Goal: Transaction & Acquisition: Purchase product/service

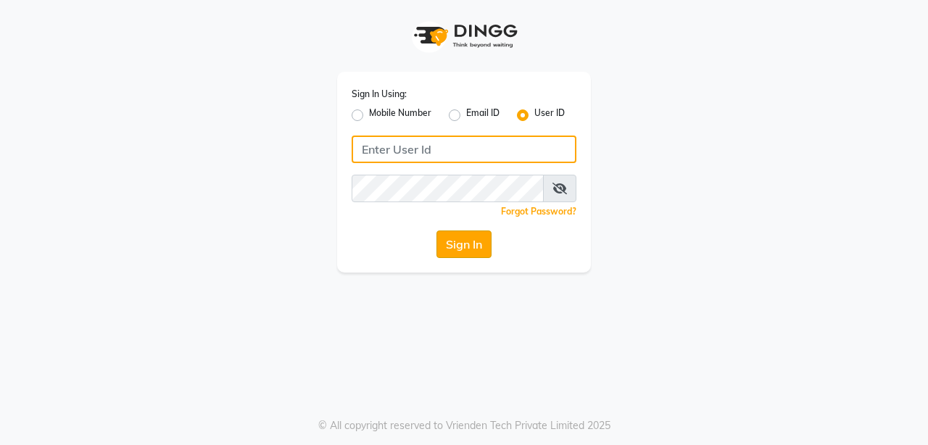
type input "burgundy"
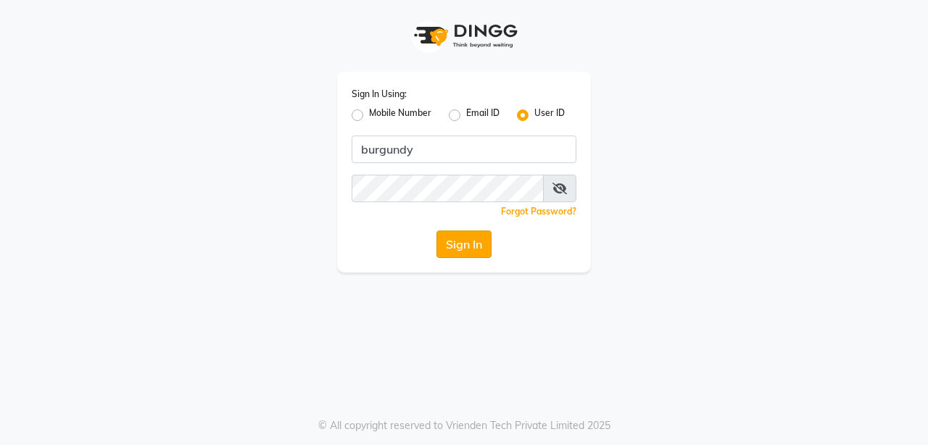
click at [463, 242] on button "Sign In" at bounding box center [464, 245] width 55 height 28
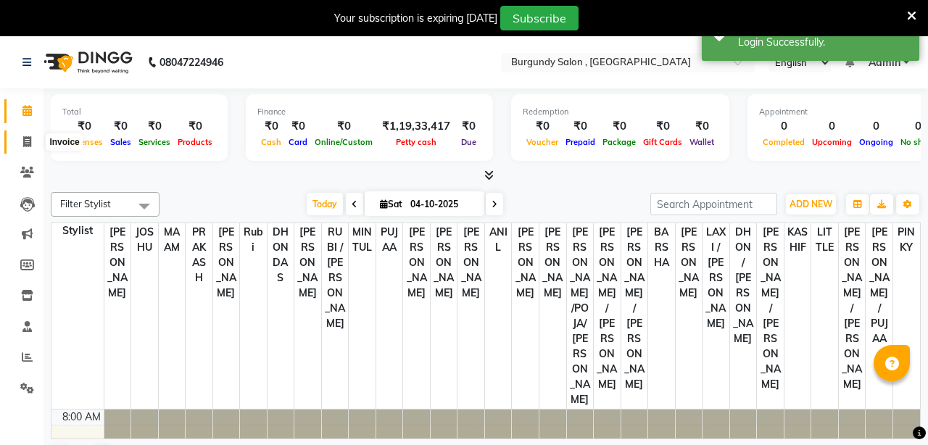
click at [23, 144] on icon at bounding box center [27, 141] width 8 height 11
select select "service"
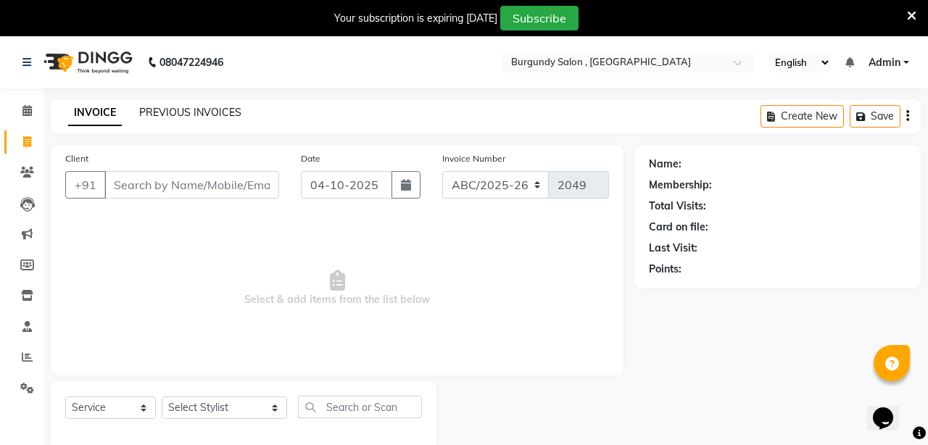
click at [216, 109] on link "PREVIOUS INVOICES" at bounding box center [190, 112] width 102 height 13
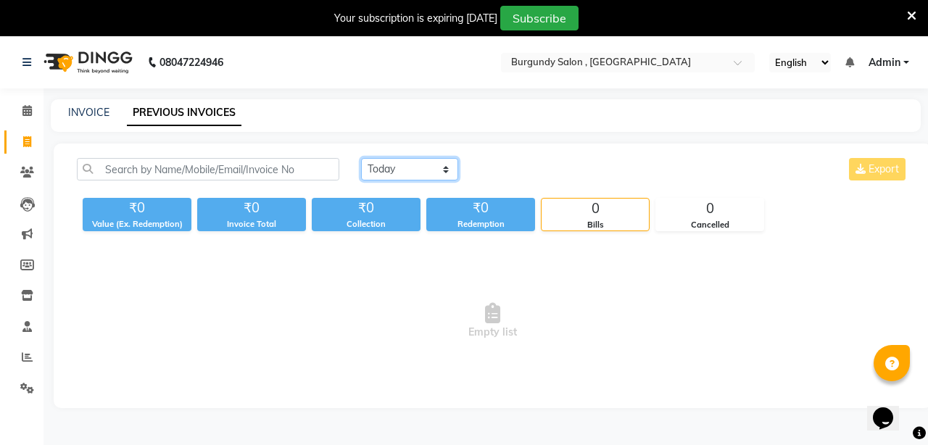
click at [450, 172] on select "[DATE] [DATE] Custom Range" at bounding box center [409, 169] width 97 height 22
select select "range"
click at [361, 158] on select "[DATE] [DATE] Custom Range" at bounding box center [409, 169] width 97 height 22
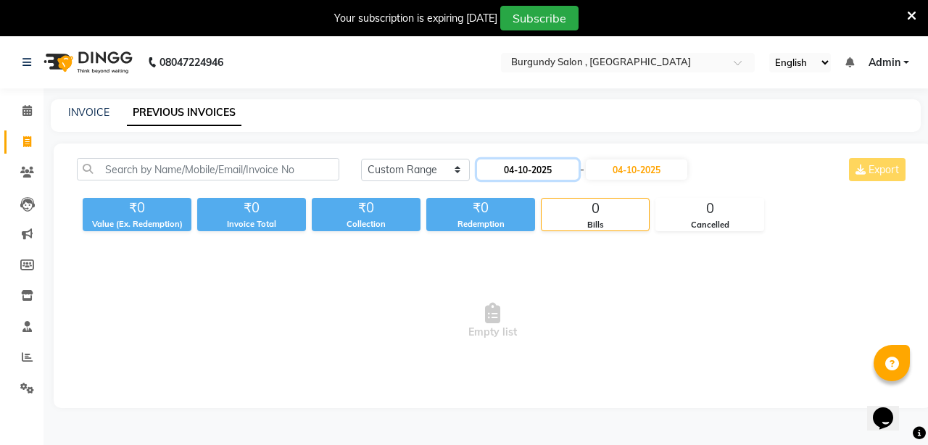
click at [565, 170] on input "04-10-2025" at bounding box center [528, 170] width 102 height 20
select select "10"
select select "2025"
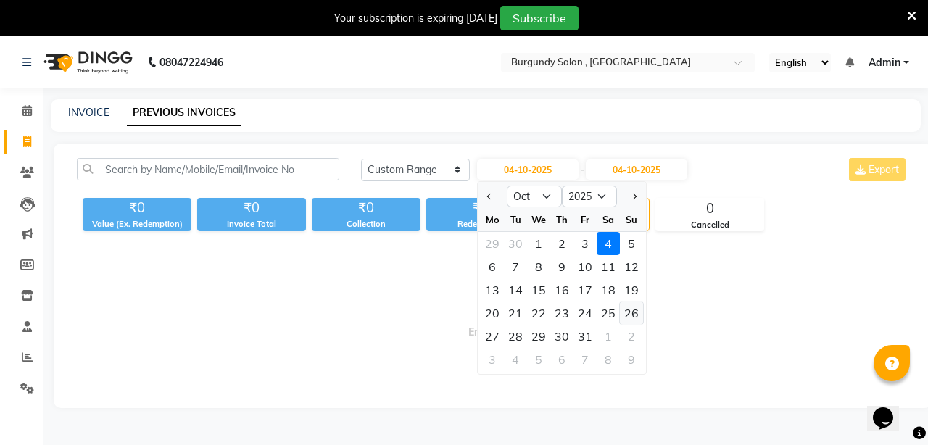
click at [634, 318] on div "26" at bounding box center [631, 313] width 23 height 23
type input "[DATE]"
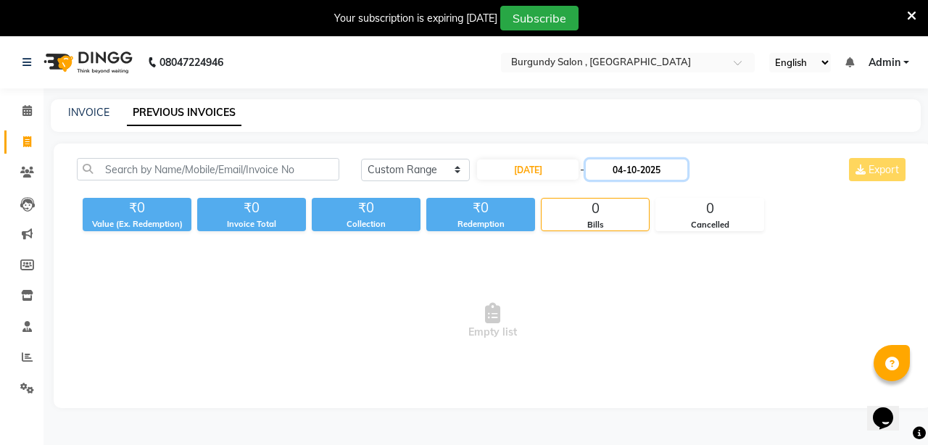
click at [661, 170] on input "04-10-2025" at bounding box center [637, 170] width 102 height 20
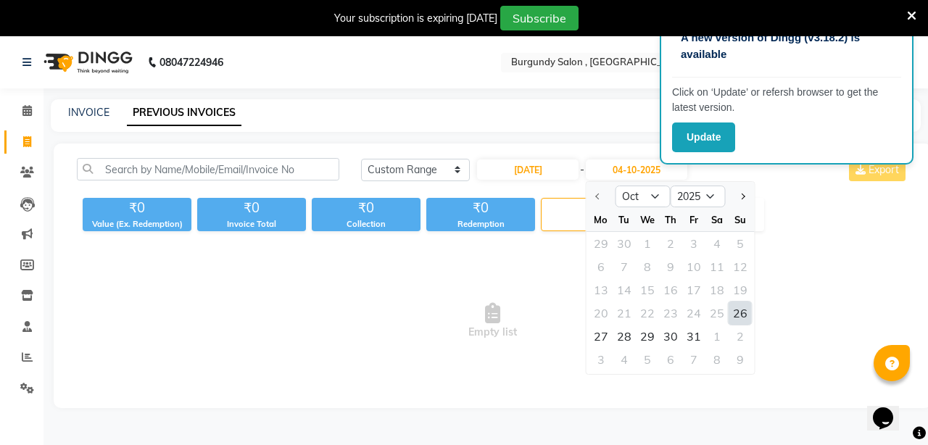
click at [740, 312] on div "26" at bounding box center [740, 313] width 23 height 23
type input "[DATE]"
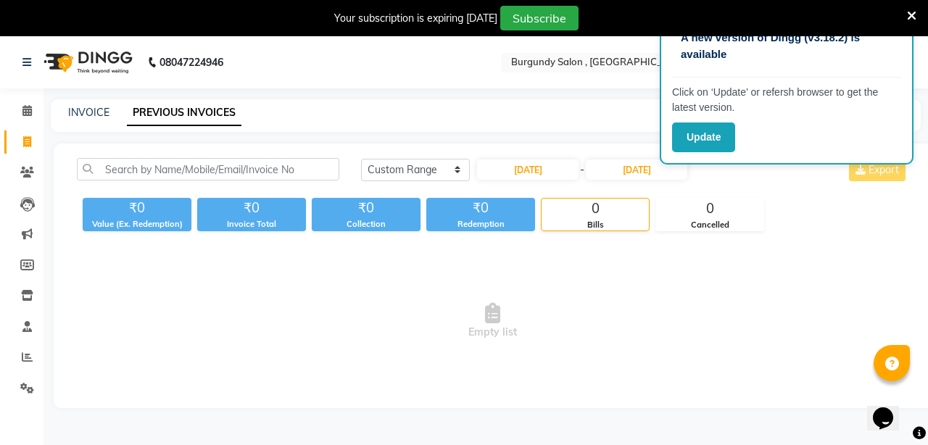
click at [490, 305] on icon at bounding box center [492, 313] width 15 height 20
click at [711, 263] on span "Empty list" at bounding box center [493, 321] width 832 height 145
click at [690, 284] on span "Empty list" at bounding box center [493, 321] width 832 height 145
click at [545, 166] on input "[DATE]" at bounding box center [528, 170] width 102 height 20
select select "10"
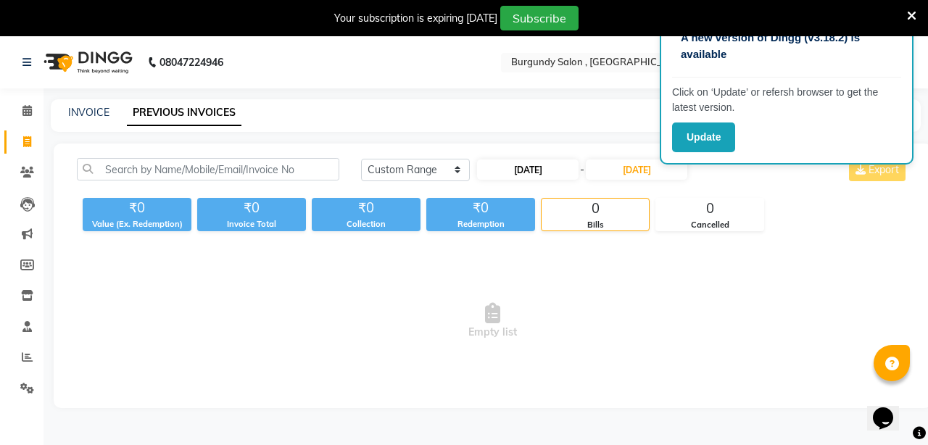
select select "2025"
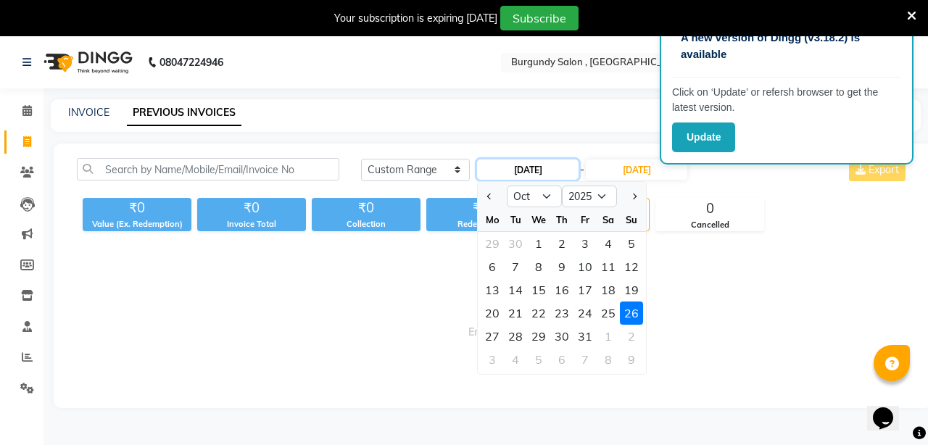
click at [545, 166] on input "[DATE]" at bounding box center [528, 170] width 102 height 20
click at [480, 195] on div at bounding box center [492, 196] width 29 height 23
click at [496, 194] on button "Previous month" at bounding box center [490, 196] width 12 height 23
select select "9"
click at [580, 310] on div "26" at bounding box center [585, 313] width 23 height 23
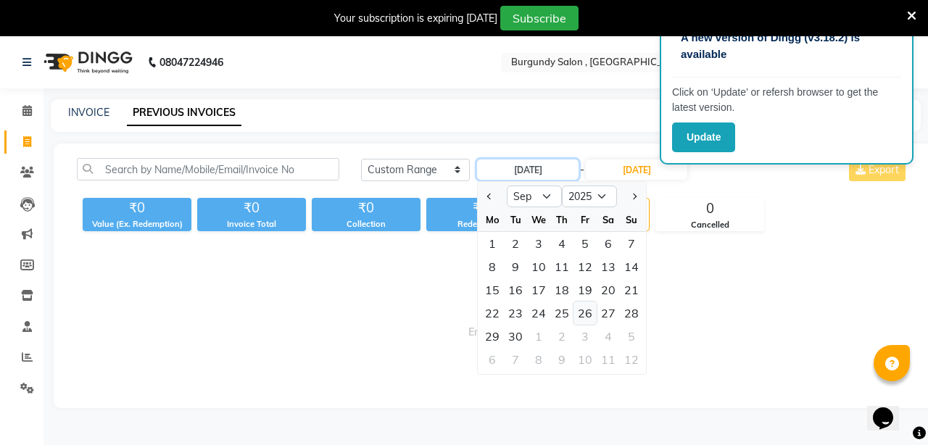
type input "26-09-2025"
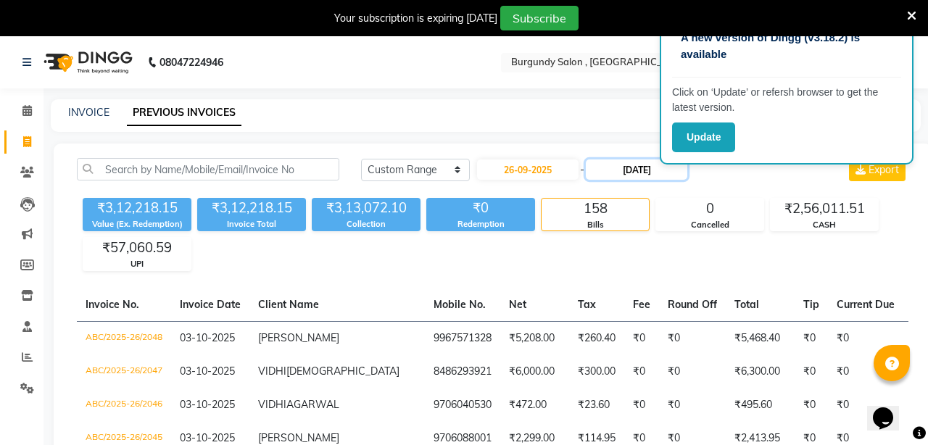
click at [675, 169] on input "[DATE]" at bounding box center [637, 170] width 102 height 20
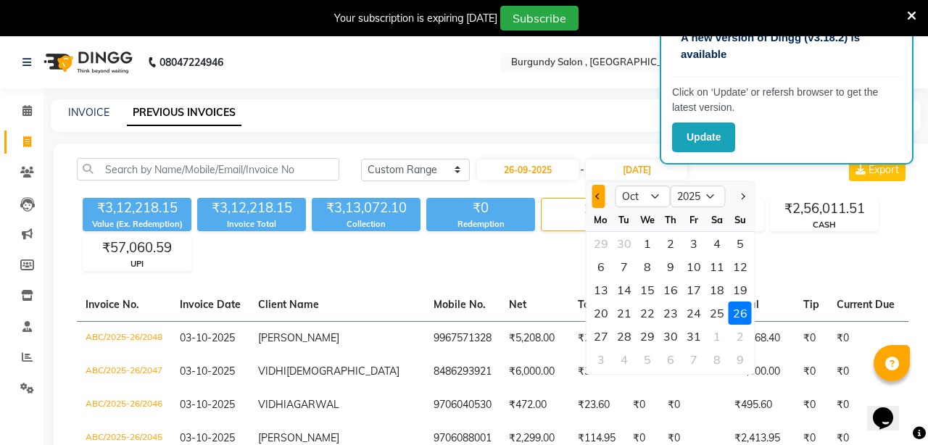
click at [600, 199] on button "Previous month" at bounding box center [598, 196] width 12 height 23
select select "9"
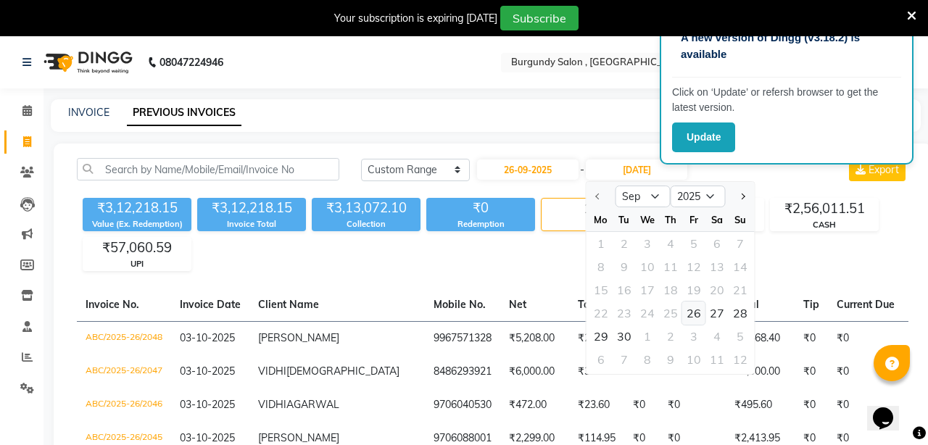
click at [701, 312] on div "26" at bounding box center [693, 313] width 23 height 23
type input "26-09-2025"
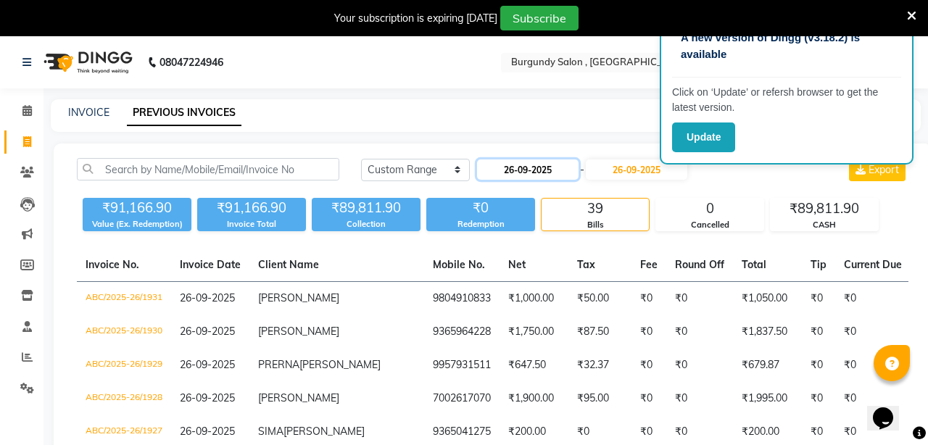
click at [524, 165] on input "26-09-2025" at bounding box center [528, 170] width 102 height 20
select select "9"
select select "2025"
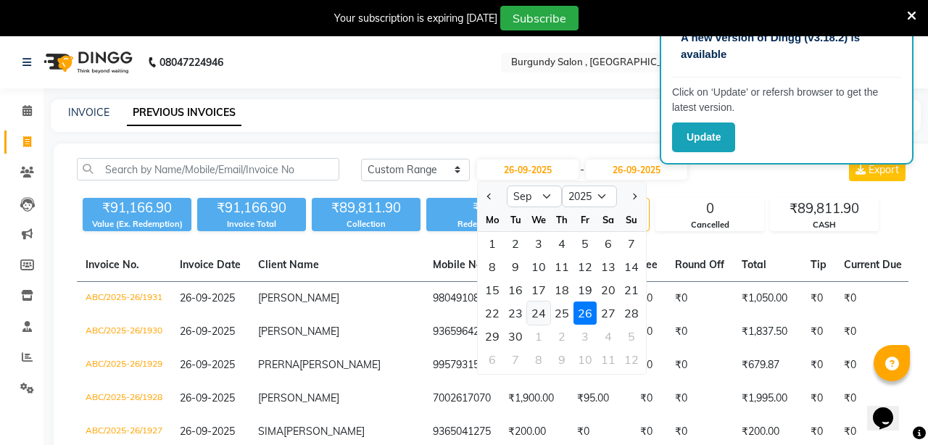
click at [542, 316] on div "24" at bounding box center [538, 313] width 23 height 23
type input "[DATE]"
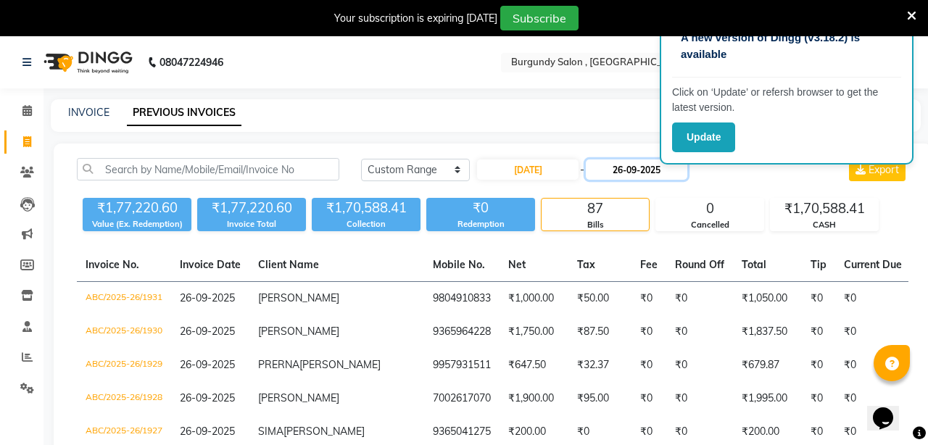
click at [623, 170] on input "26-09-2025" at bounding box center [637, 170] width 102 height 20
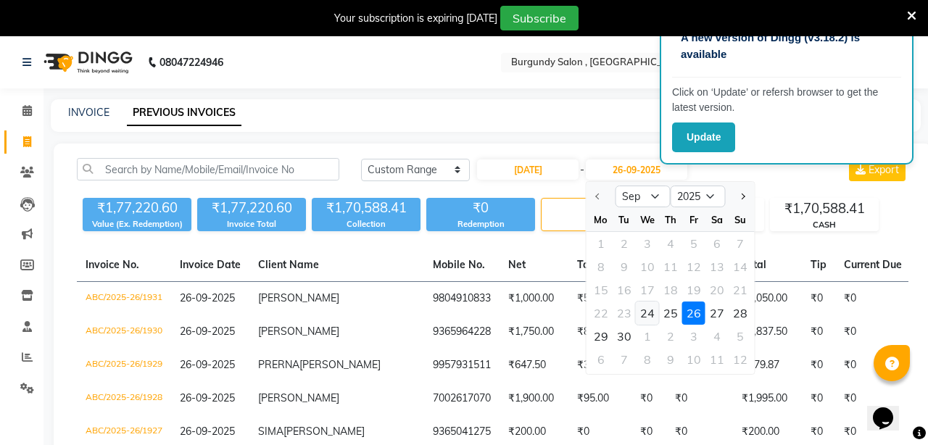
click at [650, 311] on div "24" at bounding box center [647, 313] width 23 height 23
type input "[DATE]"
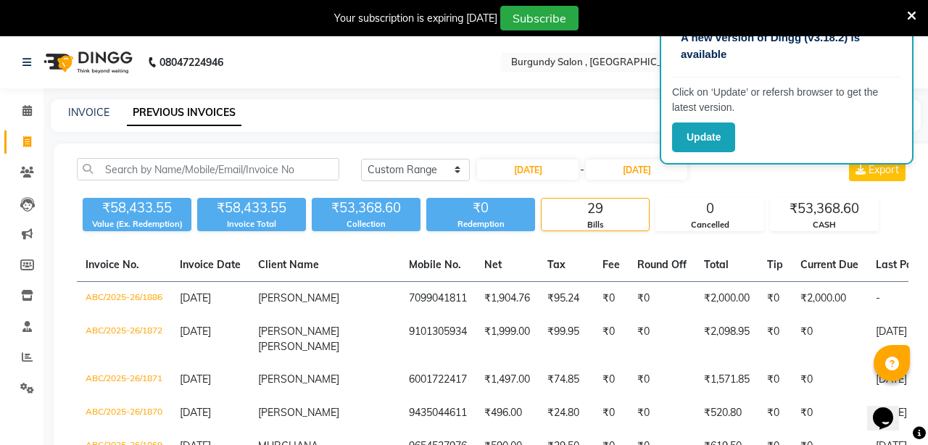
click at [560, 121] on div "INVOICE PREVIOUS INVOICES" at bounding box center [486, 115] width 870 height 33
click at [584, 108] on div "INVOICE PREVIOUS INVOICES" at bounding box center [477, 112] width 853 height 15
click at [566, 170] on input "[DATE]" at bounding box center [528, 170] width 102 height 20
select select "9"
select select "2025"
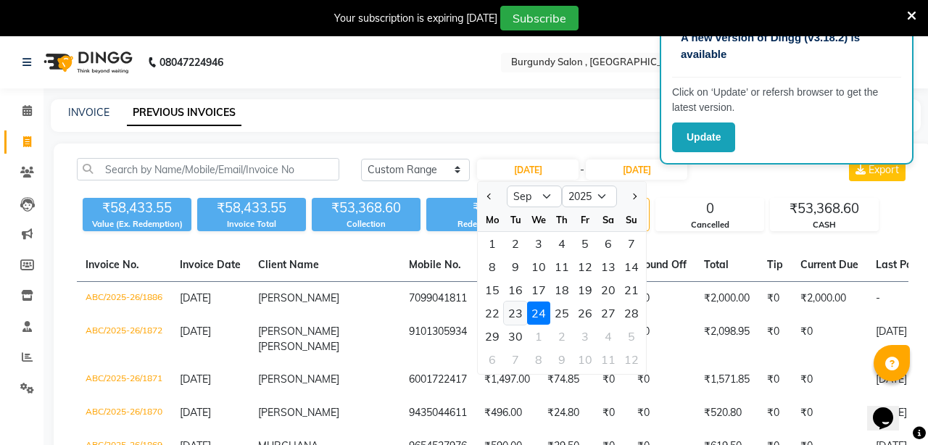
click at [512, 318] on div "23" at bounding box center [515, 313] width 23 height 23
type input "[DATE]"
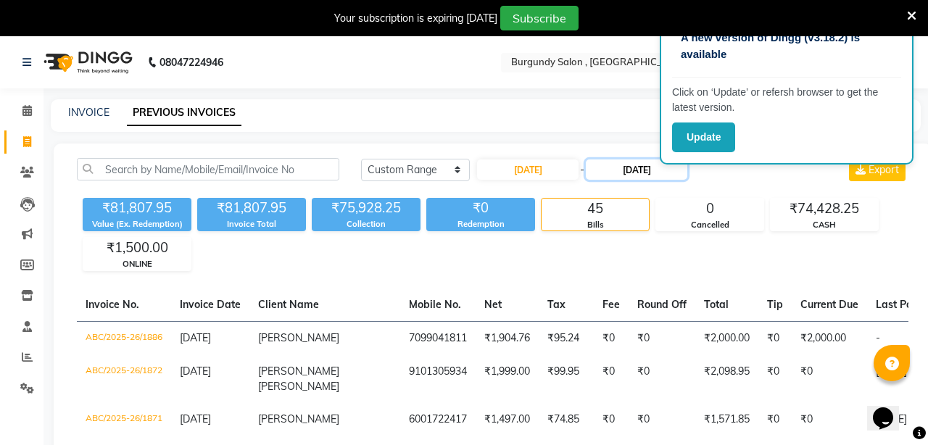
click at [616, 165] on input "[DATE]" at bounding box center [637, 170] width 102 height 20
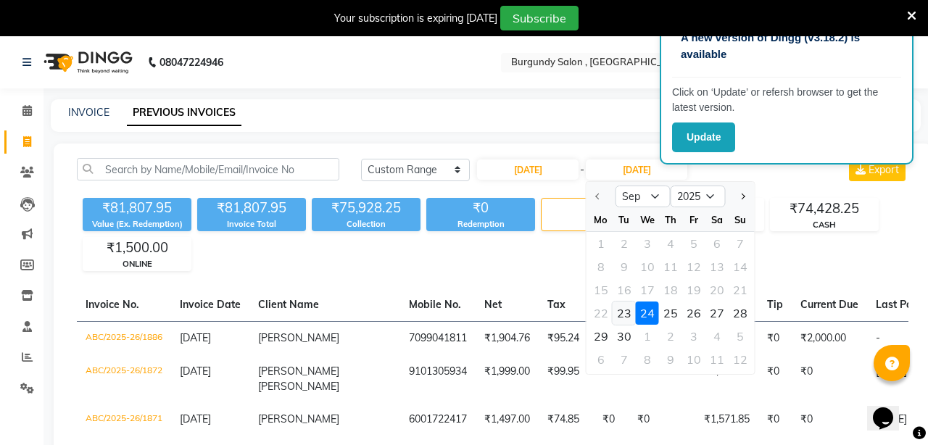
click at [626, 311] on div "23" at bounding box center [624, 313] width 23 height 23
type input "[DATE]"
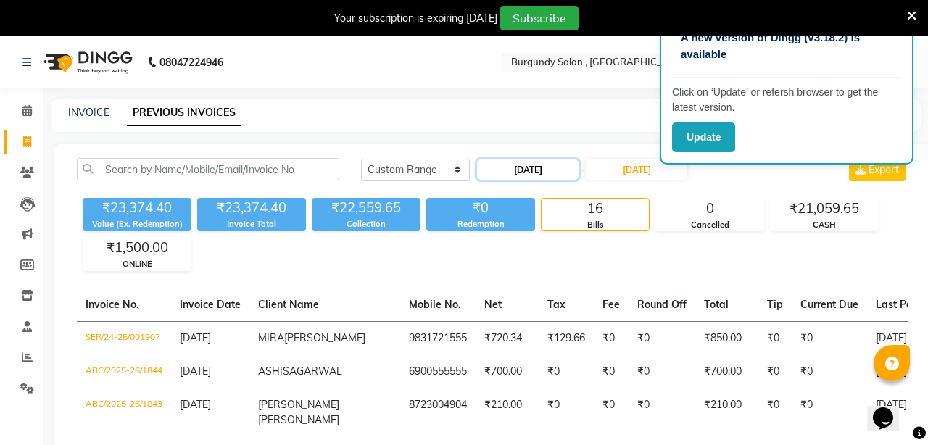
click at [566, 175] on input "[DATE]" at bounding box center [528, 170] width 102 height 20
select select "9"
select select "2025"
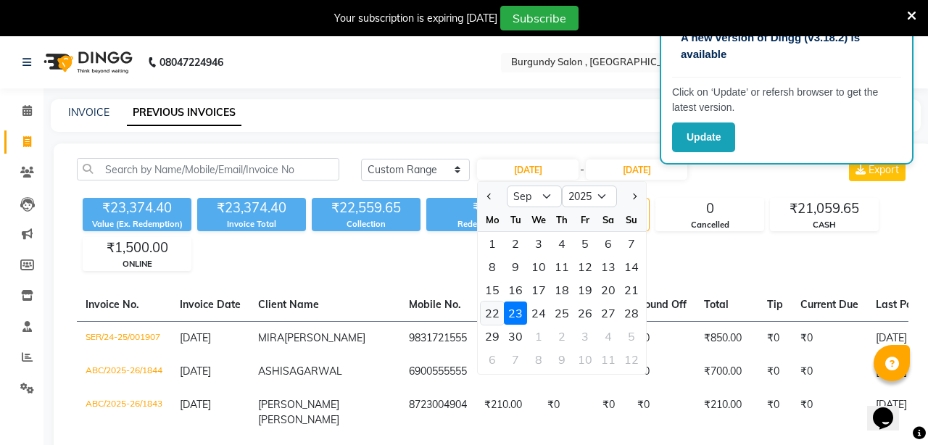
click at [494, 313] on div "22" at bounding box center [492, 313] width 23 height 23
type input "[DATE]"
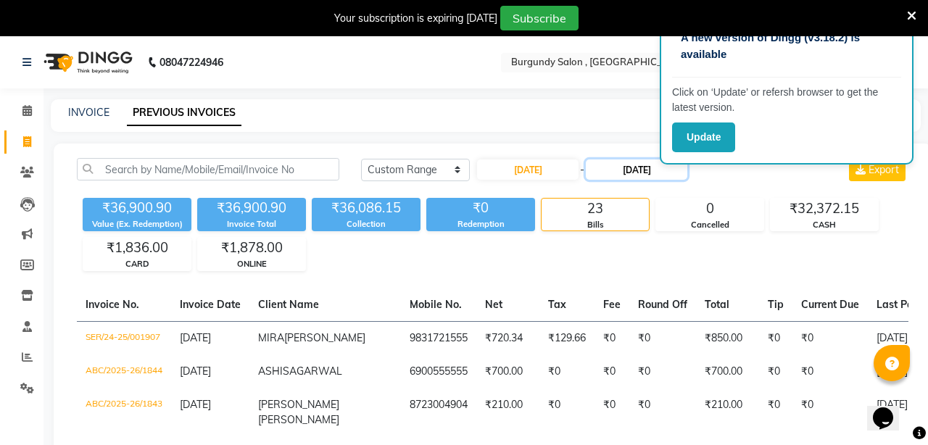
click at [635, 176] on input "[DATE]" at bounding box center [637, 170] width 102 height 20
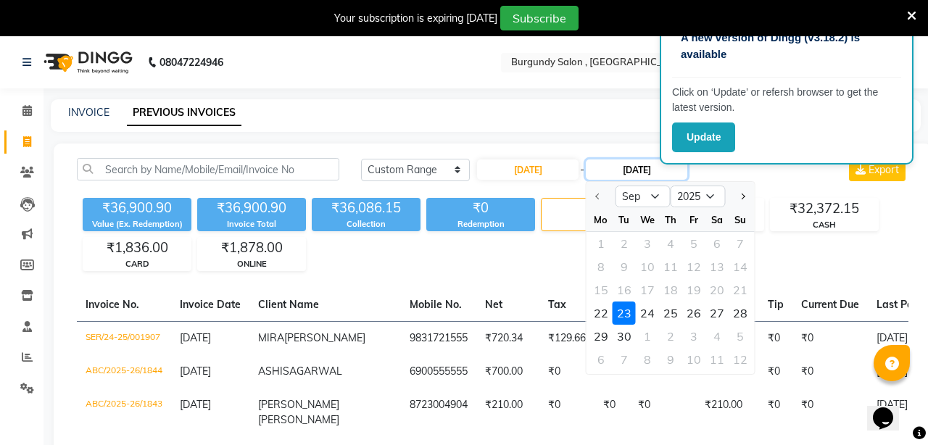
click at [635, 178] on input "[DATE]" at bounding box center [637, 170] width 102 height 20
click at [598, 313] on div "22" at bounding box center [601, 313] width 23 height 23
type input "[DATE]"
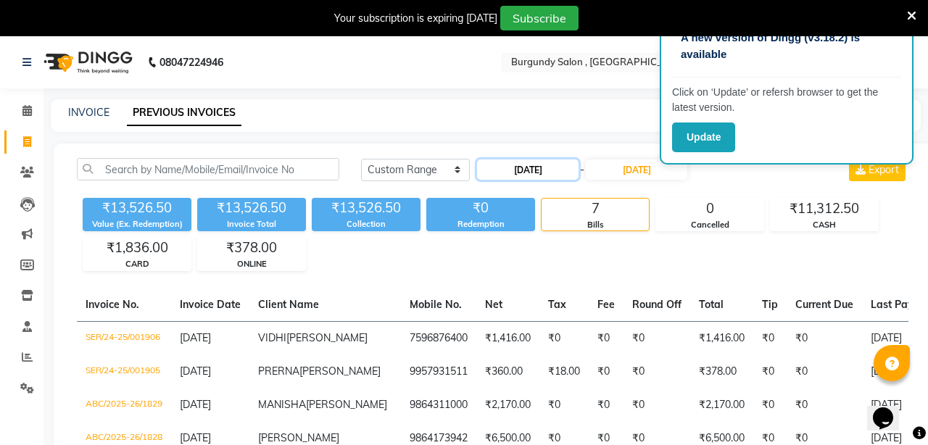
click at [548, 165] on input "[DATE]" at bounding box center [528, 170] width 102 height 20
select select "9"
select select "2025"
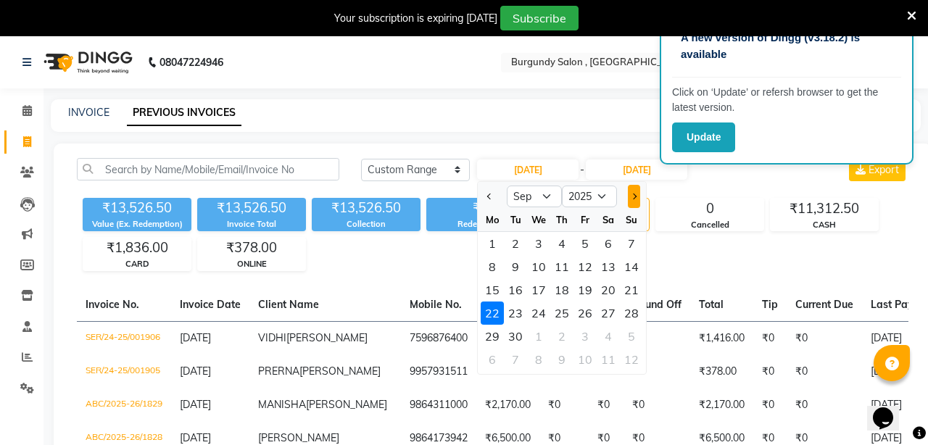
click at [635, 194] on span "Next month" at bounding box center [634, 197] width 6 height 6
select select "10"
click at [539, 244] on div "1" at bounding box center [538, 243] width 23 height 23
type input "01-10-2025"
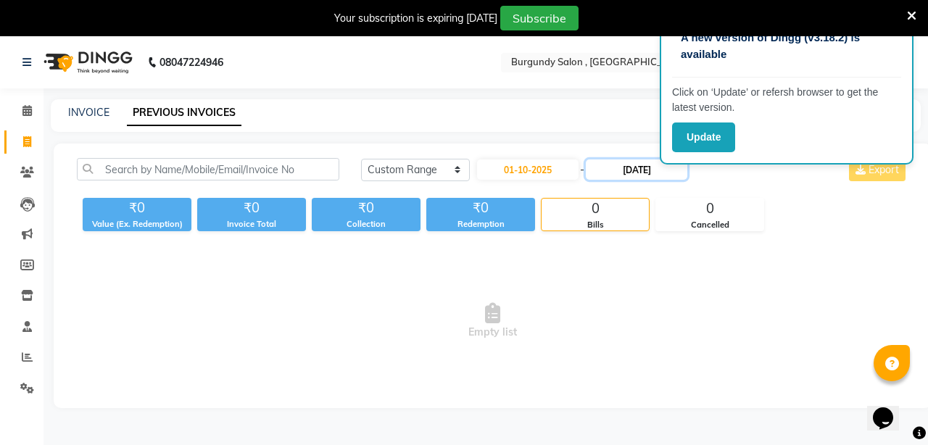
click at [619, 172] on input "[DATE]" at bounding box center [637, 170] width 102 height 20
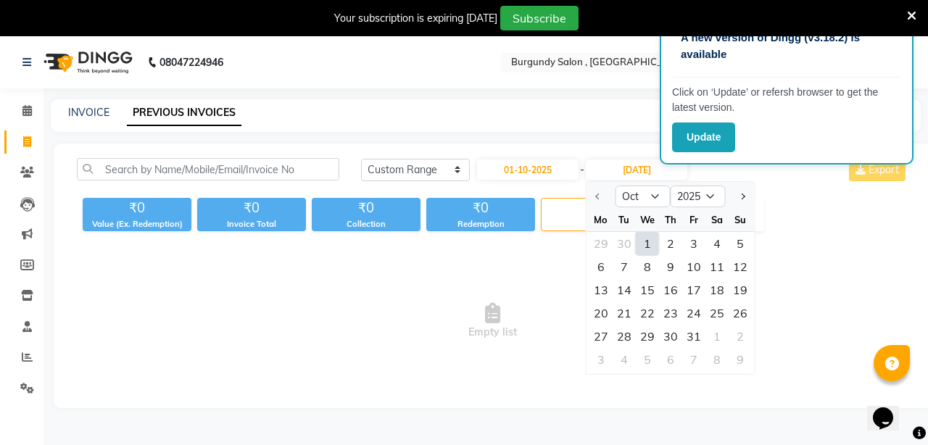
click at [647, 243] on div "1" at bounding box center [647, 243] width 23 height 23
type input "01-10-2025"
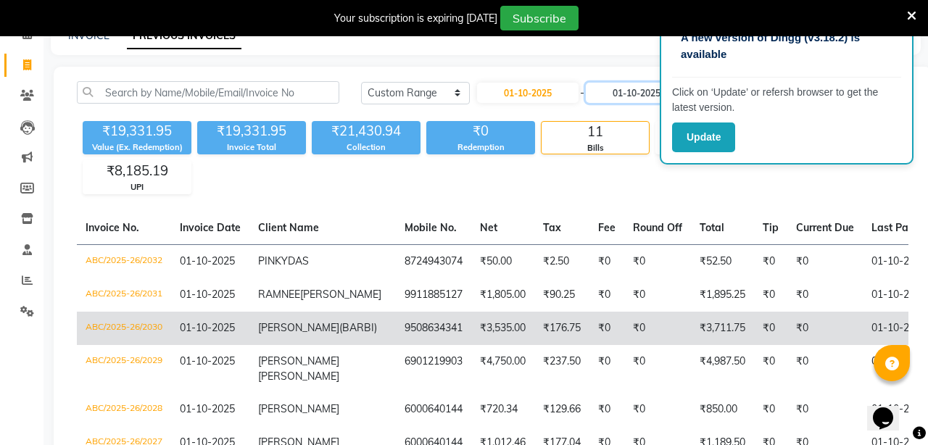
scroll to position [81, 0]
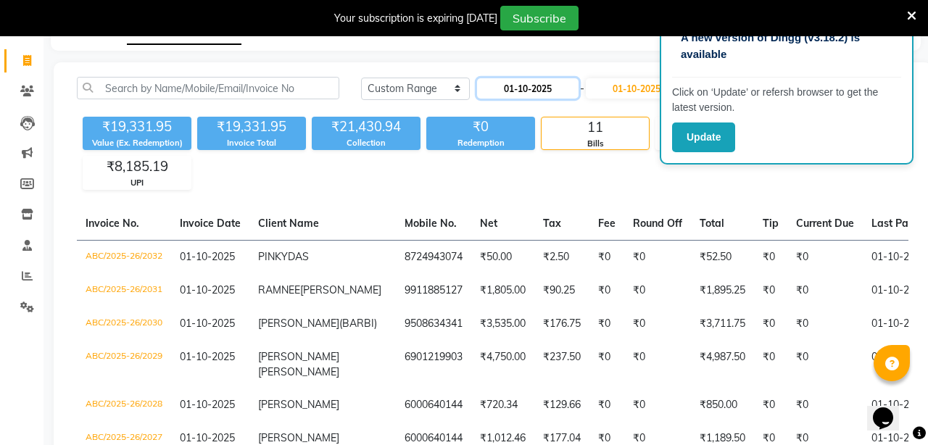
click at [561, 90] on input "01-10-2025" at bounding box center [528, 88] width 102 height 20
select select "10"
select select "2025"
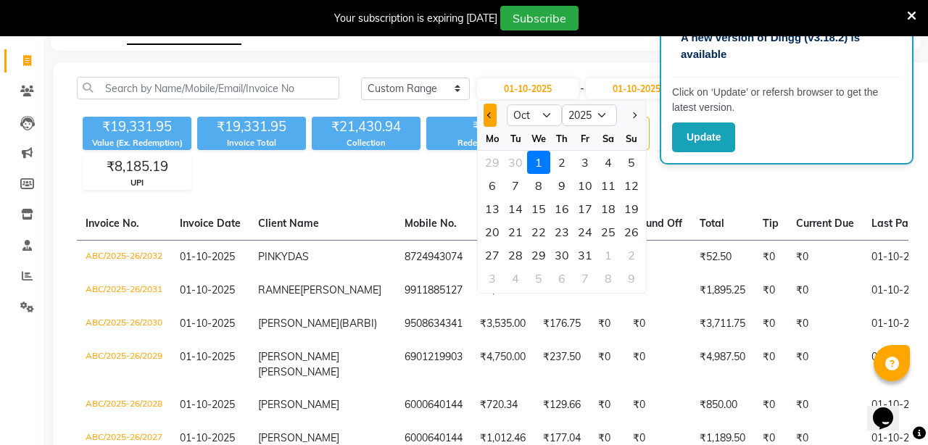
click at [491, 117] on button "Previous month" at bounding box center [490, 115] width 12 height 23
select select "9"
click at [494, 159] on div "1" at bounding box center [492, 162] width 23 height 23
type input "01-09-2025"
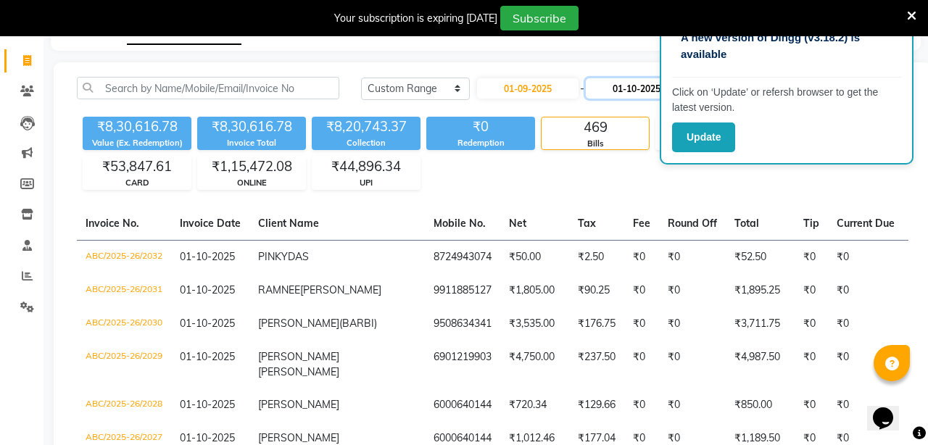
click at [632, 88] on input "01-10-2025" at bounding box center [637, 88] width 102 height 20
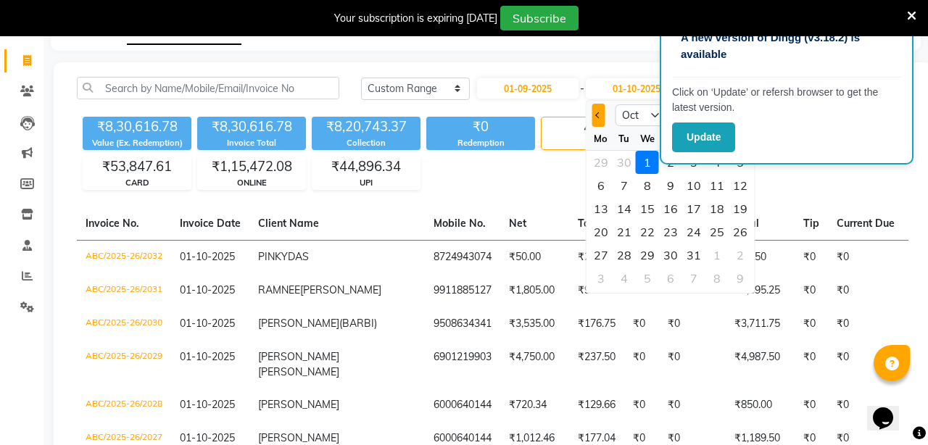
click at [598, 115] on span "Previous month" at bounding box center [599, 115] width 6 height 6
select select "9"
click at [606, 160] on div "1" at bounding box center [601, 162] width 23 height 23
type input "01-09-2025"
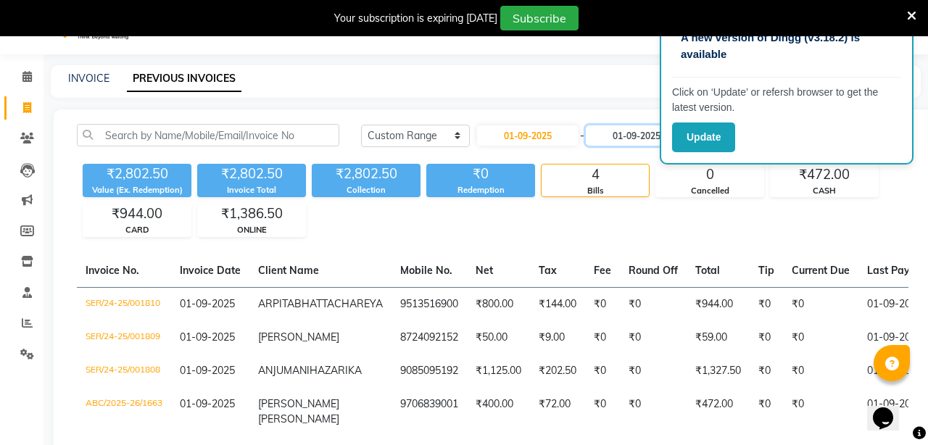
scroll to position [0, 0]
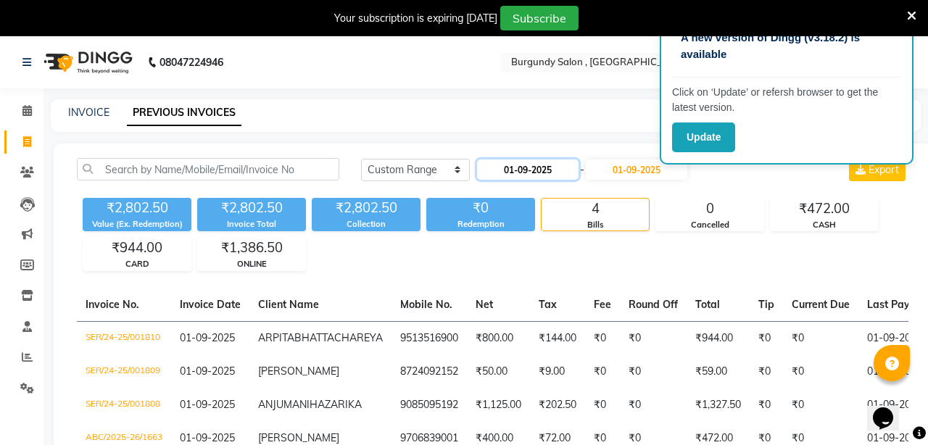
click at [559, 168] on input "01-09-2025" at bounding box center [528, 170] width 102 height 20
select select "9"
select select "2025"
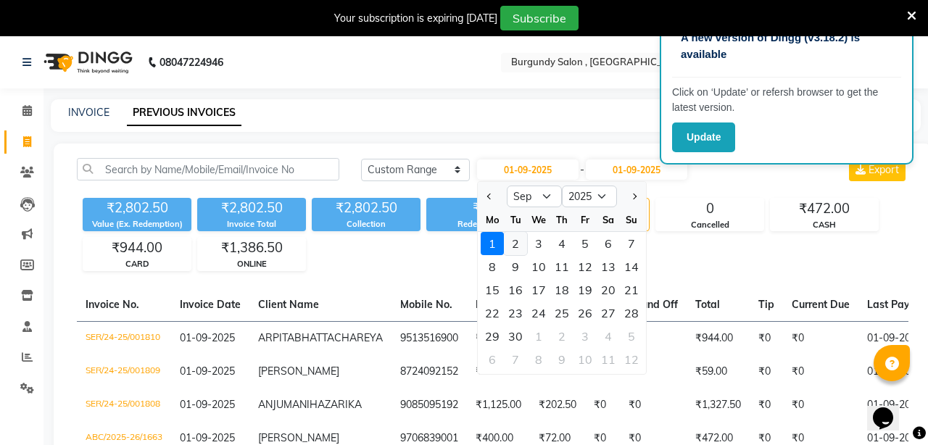
click at [518, 244] on div "2" at bounding box center [515, 243] width 23 height 23
type input "[DATE]"
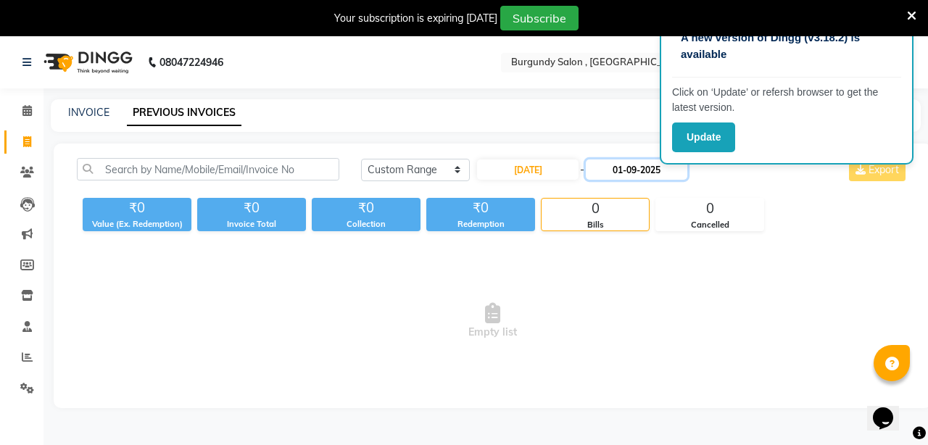
click at [631, 175] on input "01-09-2025" at bounding box center [637, 170] width 102 height 20
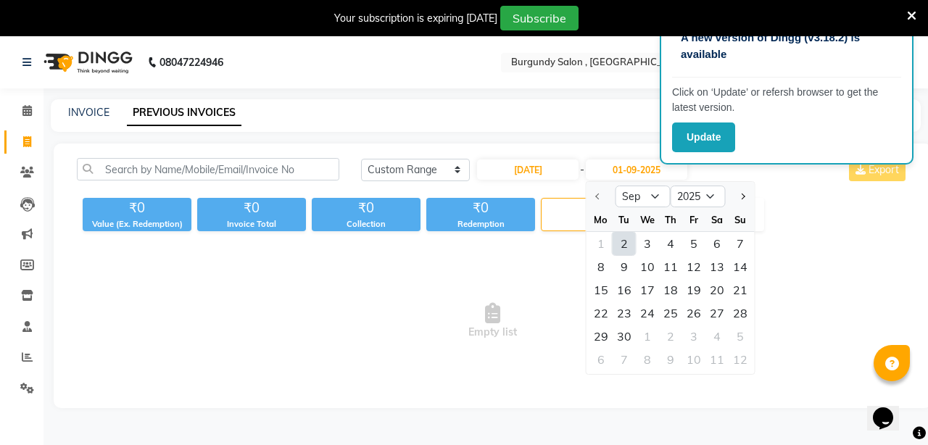
click at [630, 236] on div "2" at bounding box center [624, 243] width 23 height 23
type input "[DATE]"
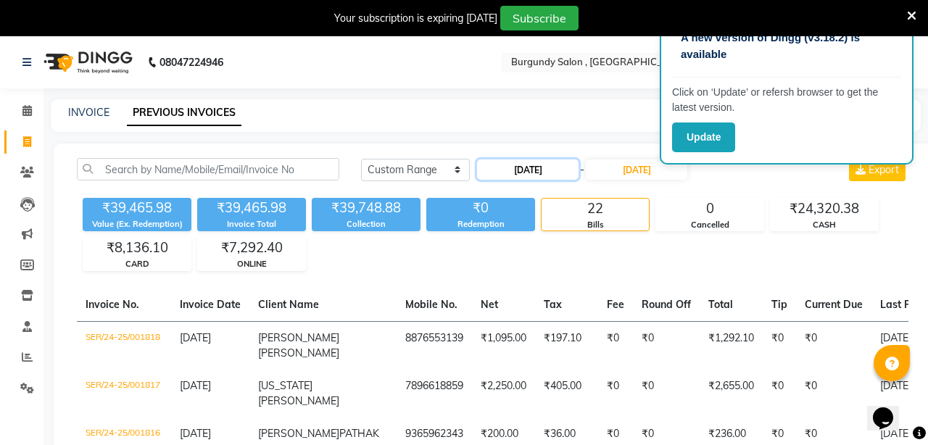
click at [561, 170] on input "[DATE]" at bounding box center [528, 170] width 102 height 20
select select "9"
select select "2025"
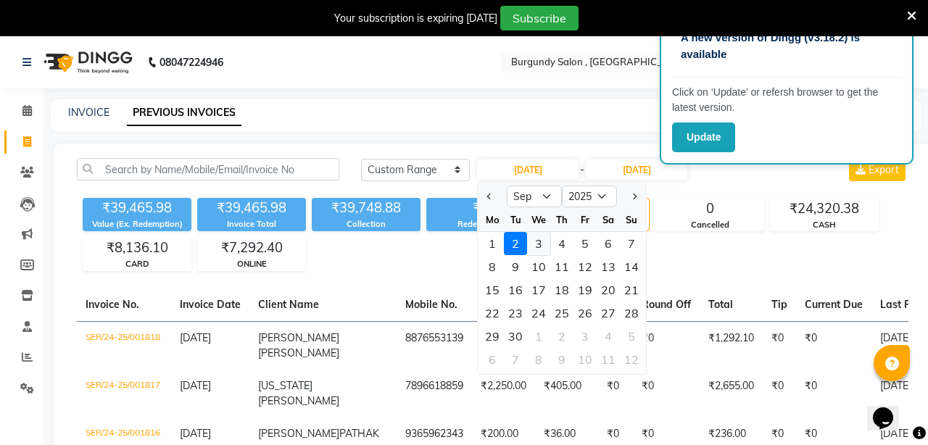
click at [542, 245] on div "3" at bounding box center [538, 243] width 23 height 23
type input "[DATE]"
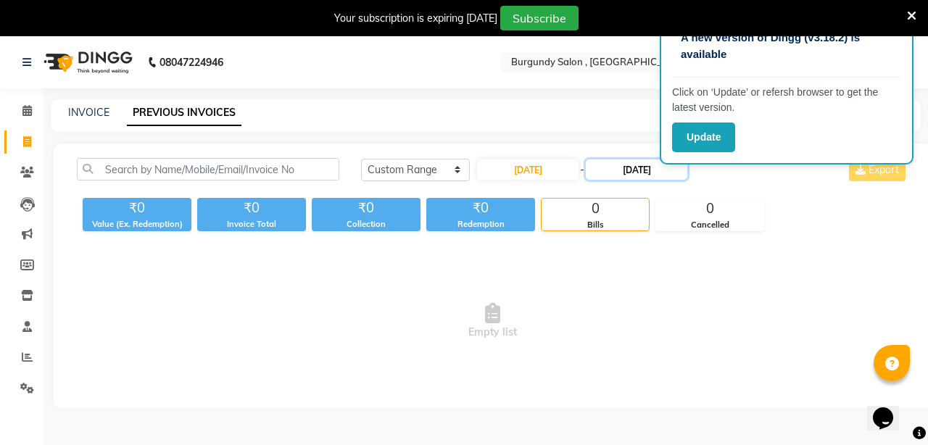
click at [645, 175] on input "[DATE]" at bounding box center [637, 170] width 102 height 20
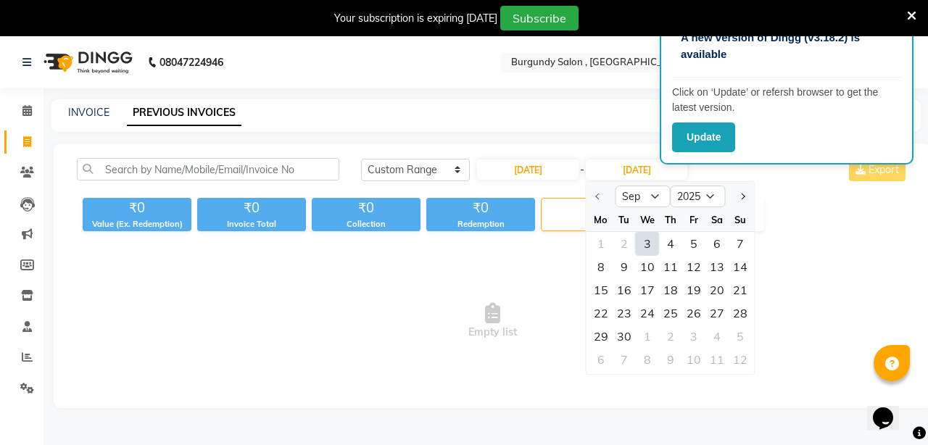
click at [646, 244] on div "3" at bounding box center [647, 243] width 23 height 23
type input "[DATE]"
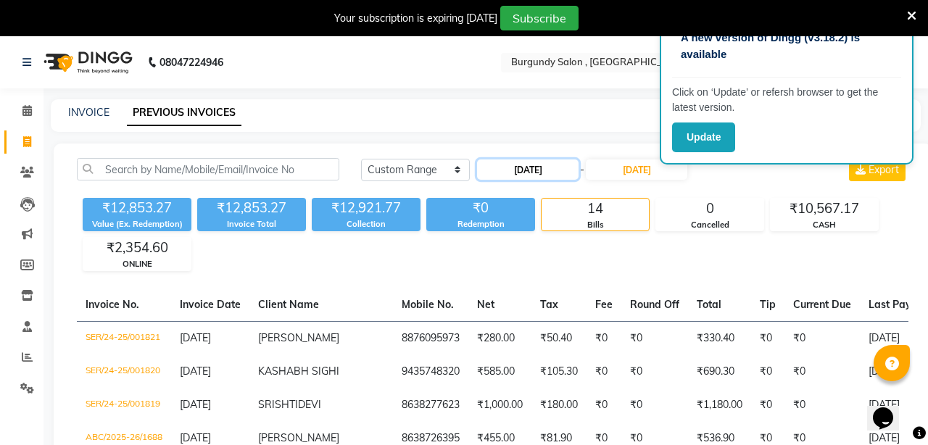
click at [565, 173] on input "[DATE]" at bounding box center [528, 170] width 102 height 20
select select "9"
select select "2025"
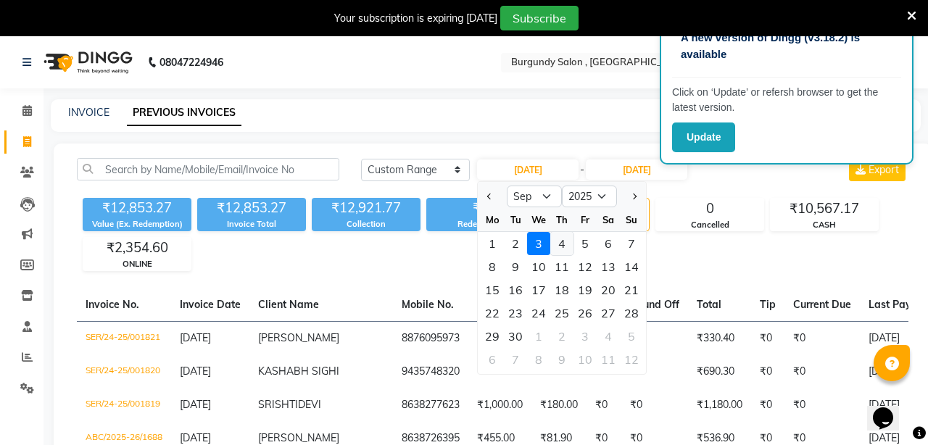
click at [562, 244] on div "4" at bounding box center [561, 243] width 23 height 23
type input "[DATE]"
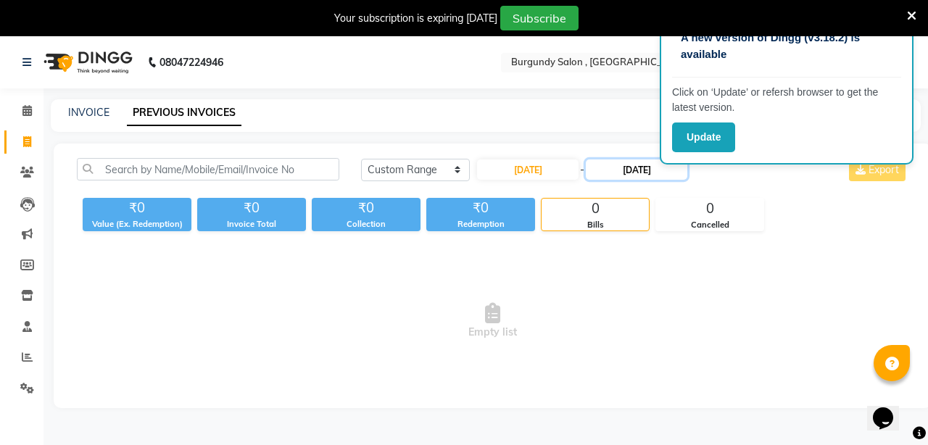
click at [620, 169] on input "[DATE]" at bounding box center [637, 170] width 102 height 20
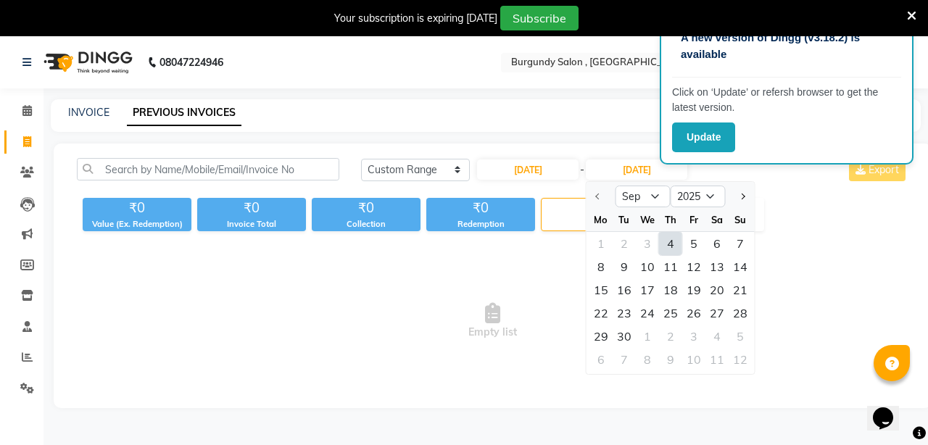
click at [664, 251] on div "4" at bounding box center [670, 243] width 23 height 23
type input "[DATE]"
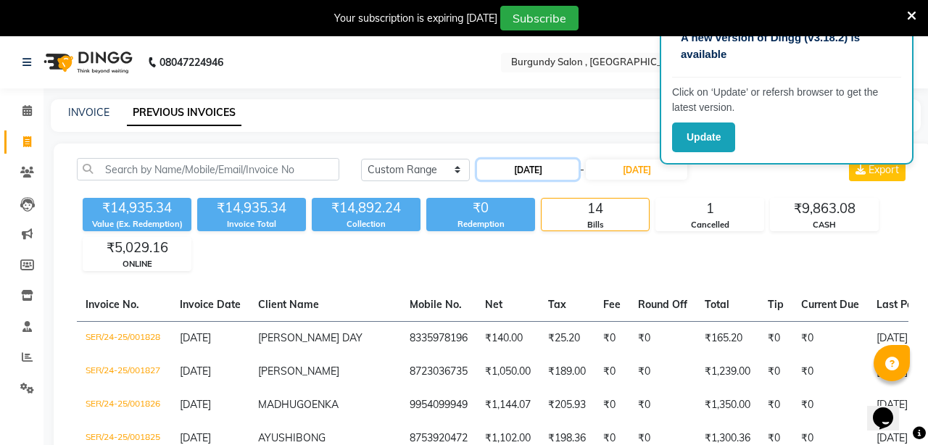
click at [565, 170] on input "[DATE]" at bounding box center [528, 170] width 102 height 20
select select "9"
select select "2025"
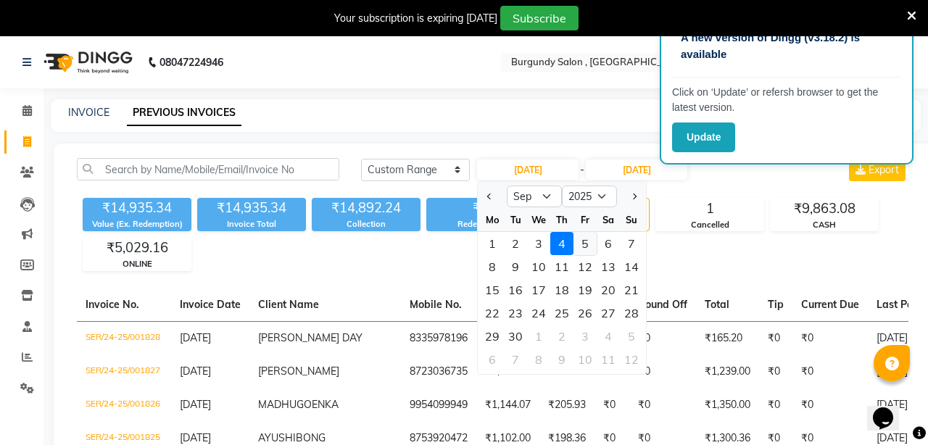
click at [581, 240] on div "5" at bounding box center [585, 243] width 23 height 23
type input "[DATE]"
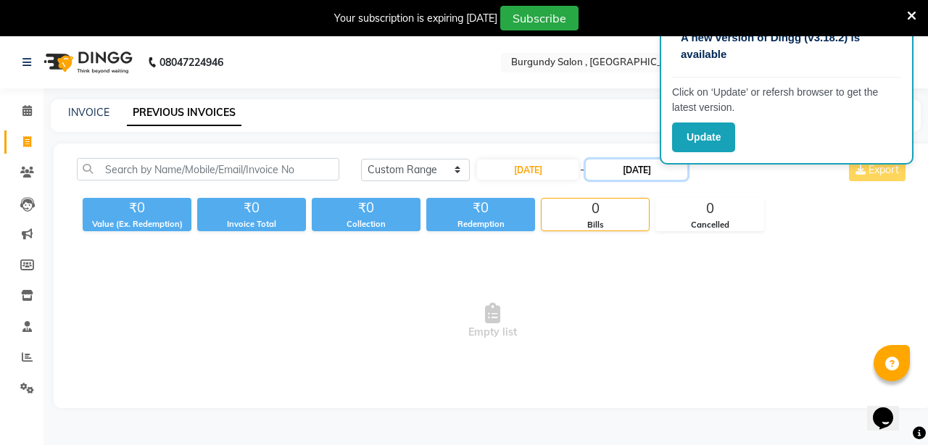
click at [613, 165] on input "[DATE]" at bounding box center [637, 170] width 102 height 20
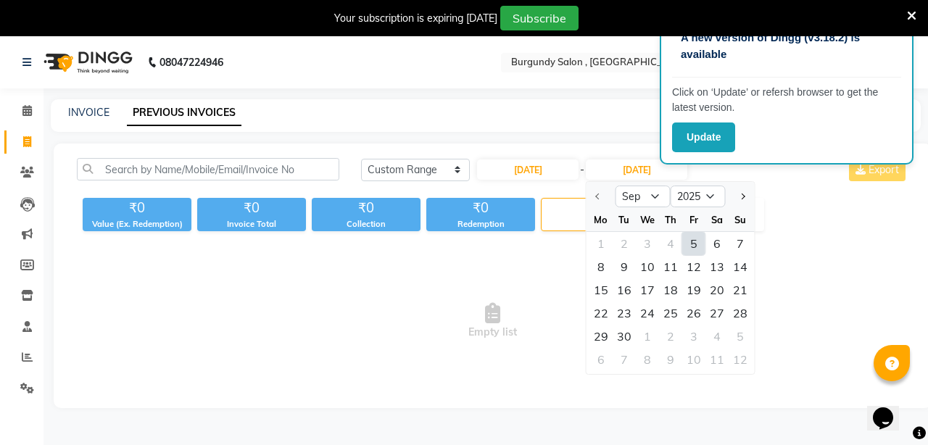
click at [698, 234] on div "5" at bounding box center [693, 243] width 23 height 23
type input "[DATE]"
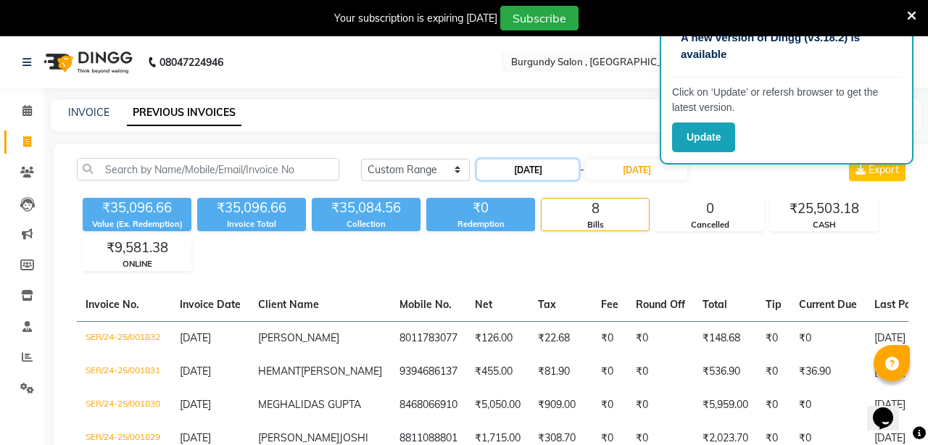
click at [561, 169] on input "[DATE]" at bounding box center [528, 170] width 102 height 20
select select "9"
select select "2025"
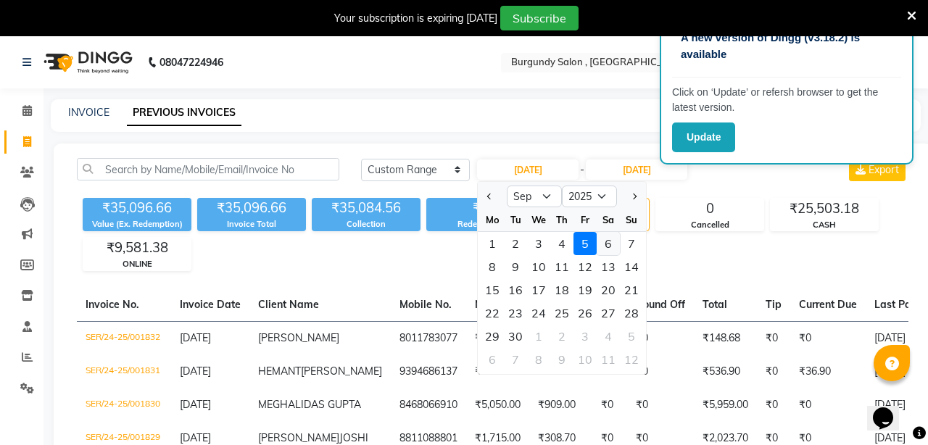
click at [610, 245] on div "6" at bounding box center [608, 243] width 23 height 23
type input "[DATE]"
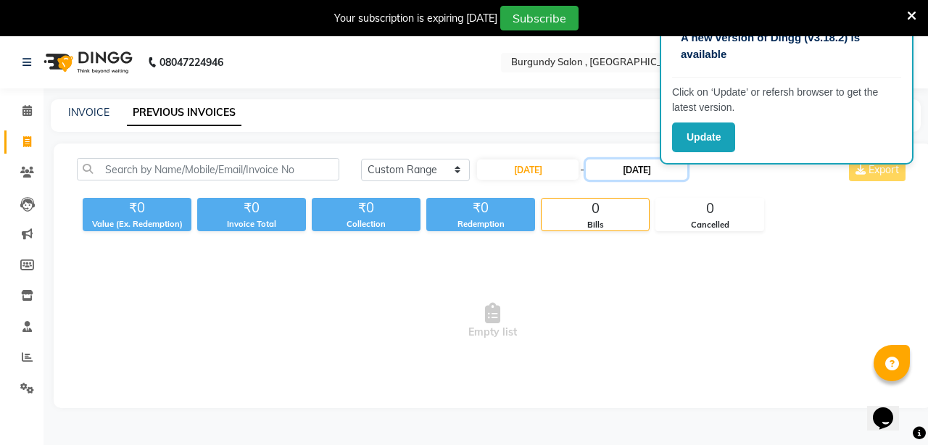
click at [668, 173] on input "[DATE]" at bounding box center [637, 170] width 102 height 20
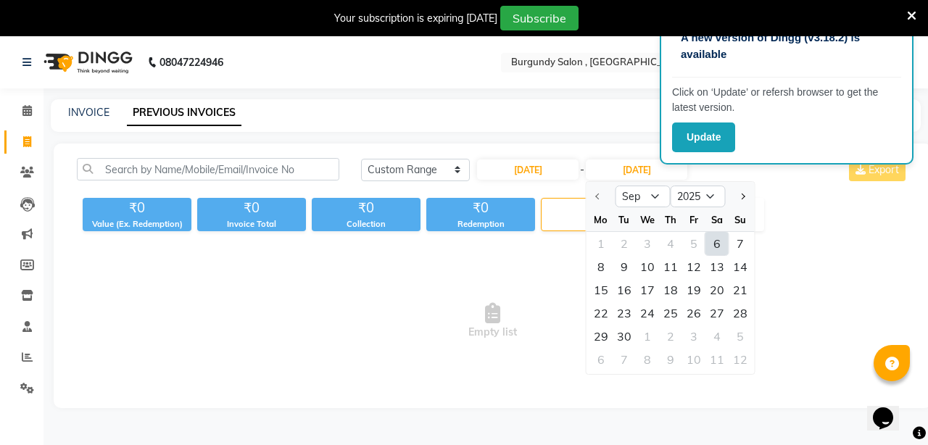
click at [717, 247] on div "6" at bounding box center [717, 243] width 23 height 23
type input "[DATE]"
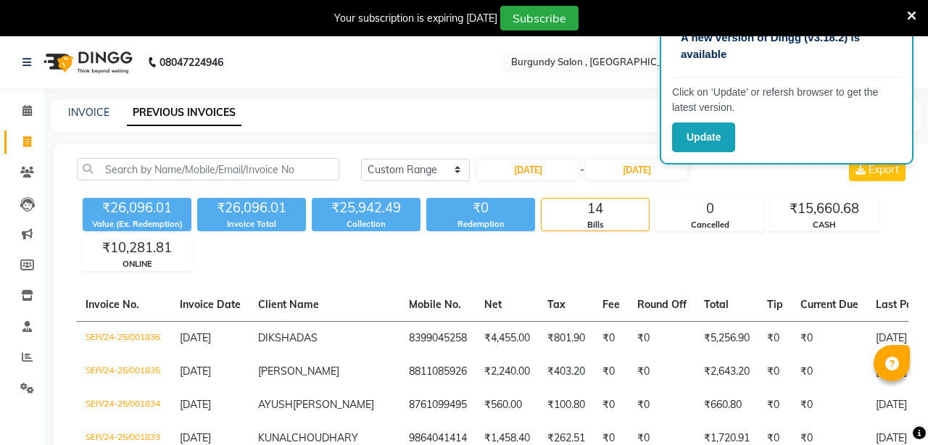
click at [62, 109] on div "INVOICE PREVIOUS INVOICES" at bounding box center [477, 112] width 853 height 15
click at [80, 110] on link "INVOICE" at bounding box center [88, 112] width 41 height 13
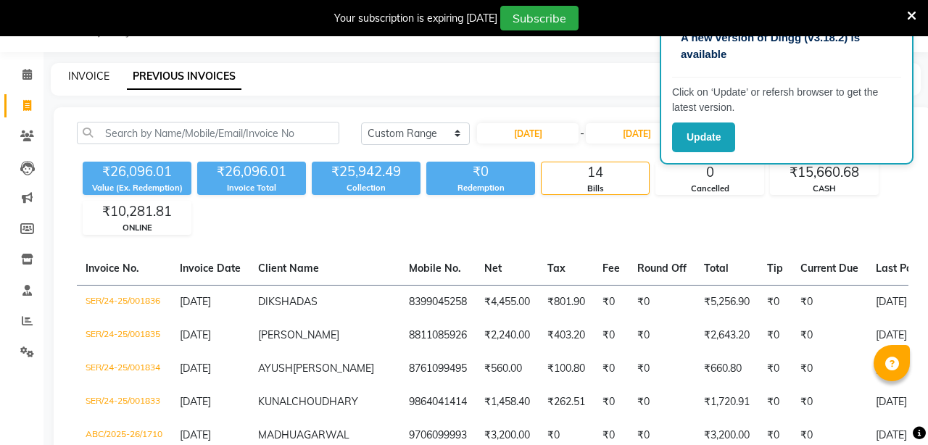
select select "service"
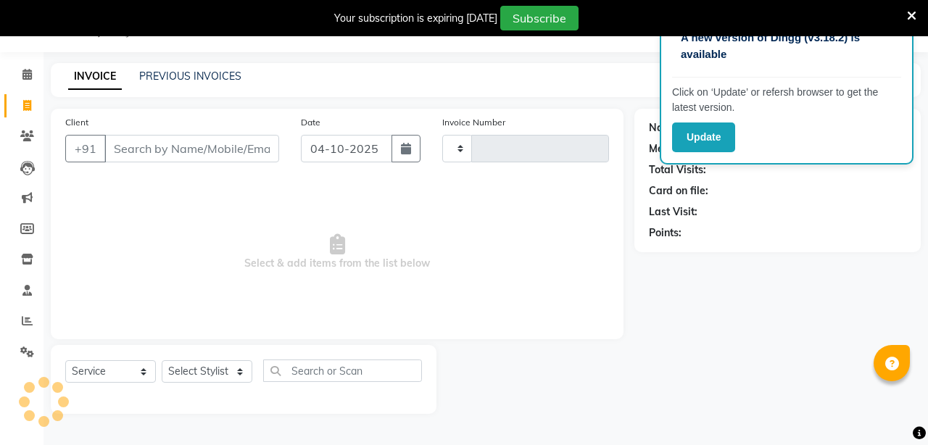
type input "2049"
select select "5345"
click at [149, 153] on input "Client" at bounding box center [191, 149] width 175 height 28
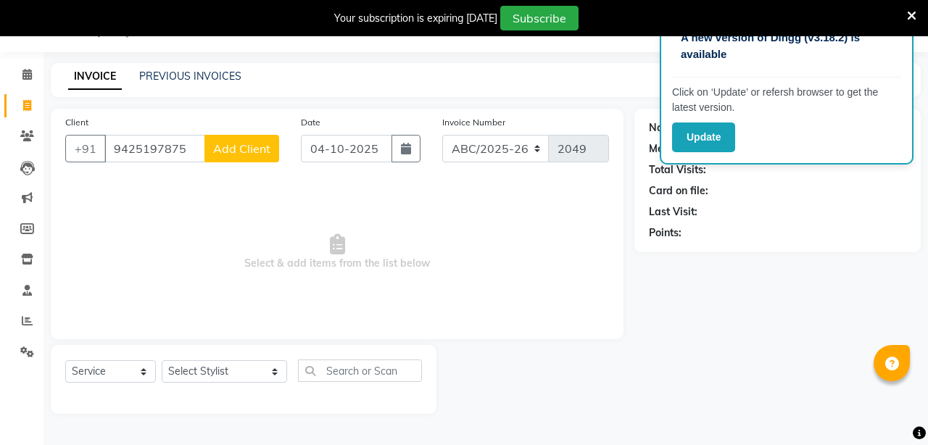
click at [132, 144] on input "9425197875" at bounding box center [154, 149] width 101 height 28
type input "9435197875"
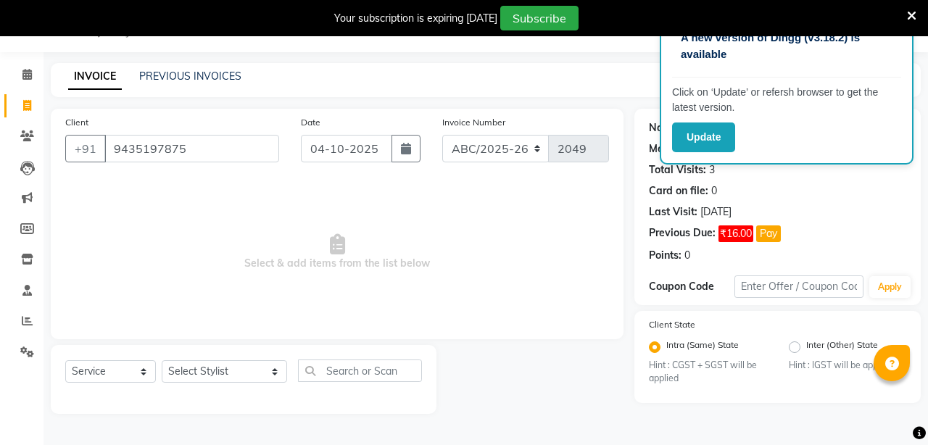
scroll to position [0, 0]
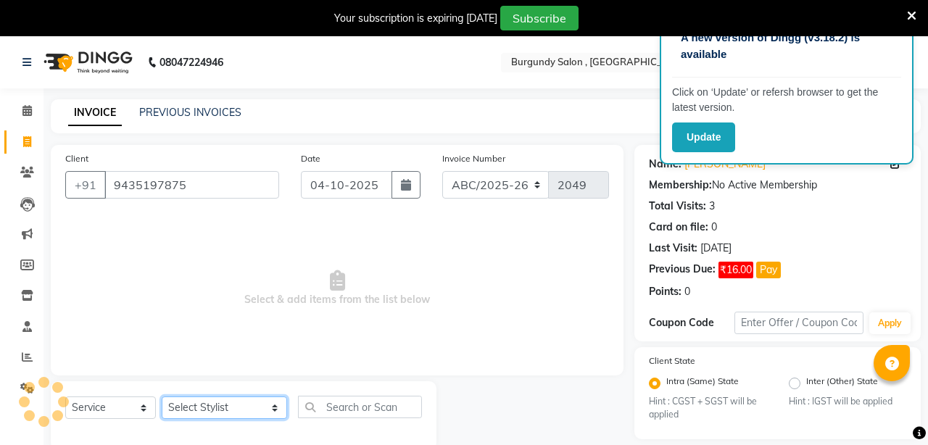
click at [237, 407] on select "Select Stylist ANIL [PERSON_NAME] [PERSON_NAME] DHON DAS DHON / [PERSON_NAME] […" at bounding box center [224, 408] width 125 height 22
select select "80179"
click at [162, 397] on select "Select Stylist ANIL [PERSON_NAME] [PERSON_NAME] DHON DAS DHON / [PERSON_NAME] […" at bounding box center [224, 408] width 125 height 22
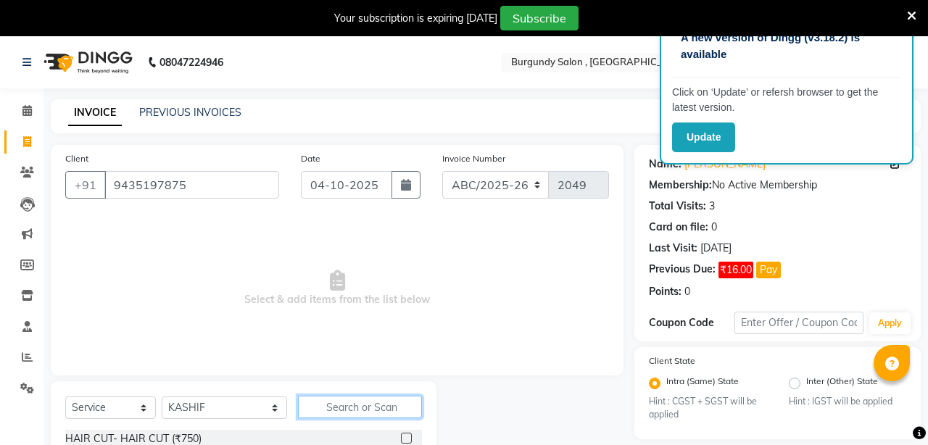
click at [348, 405] on input "text" at bounding box center [360, 407] width 124 height 22
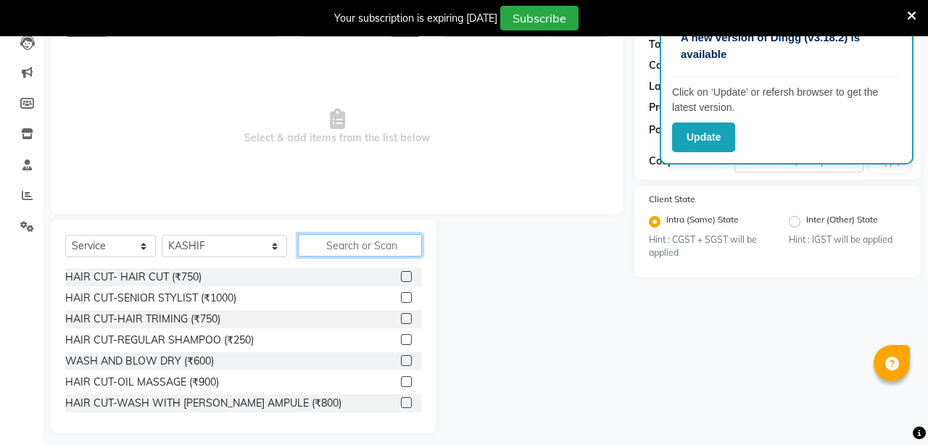
scroll to position [172, 0]
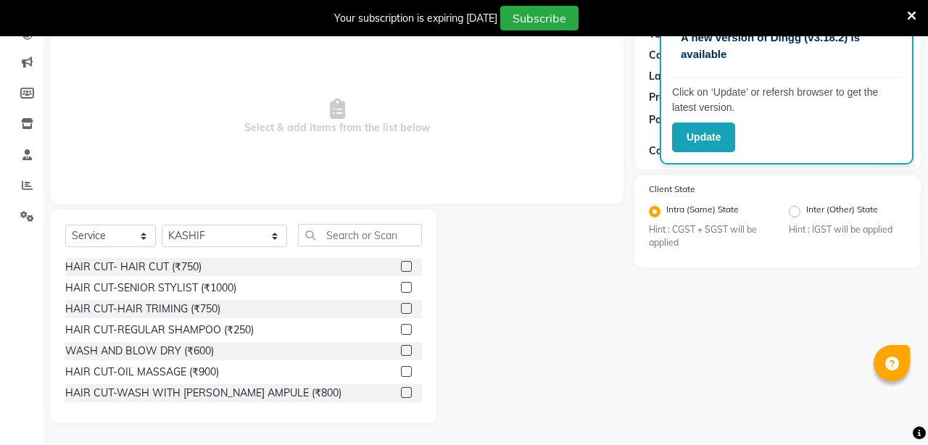
click at [913, 15] on icon at bounding box center [911, 15] width 9 height 13
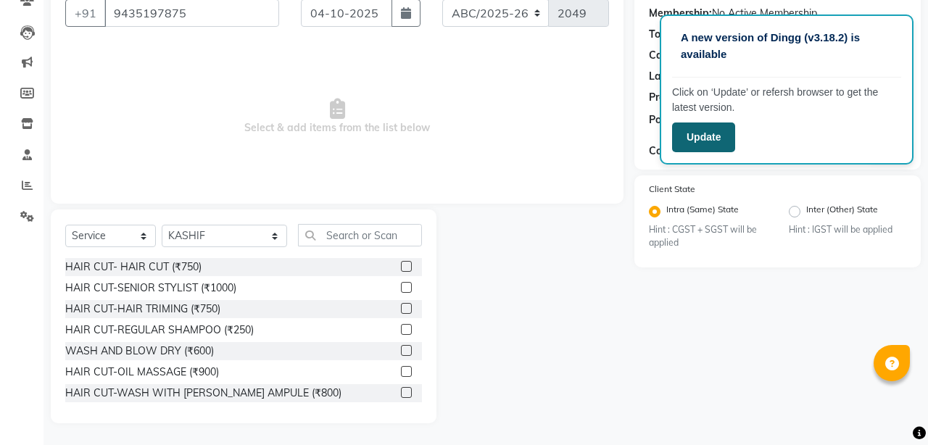
click at [698, 138] on button "Update" at bounding box center [703, 138] width 63 height 30
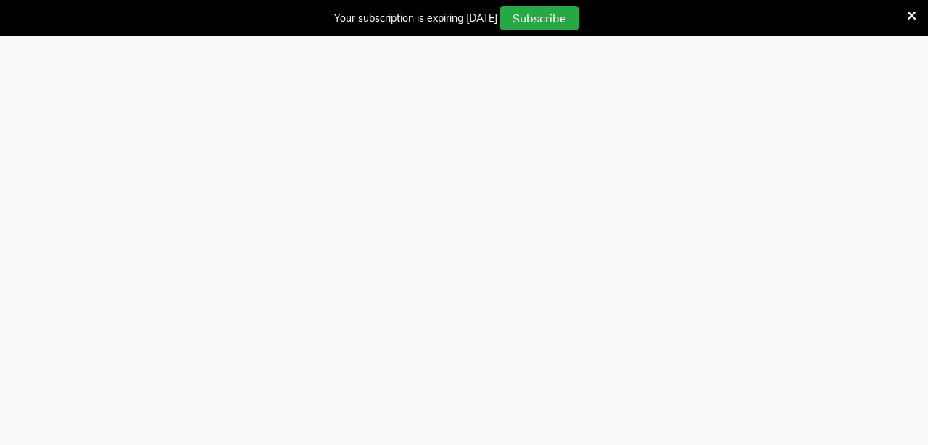
select select "service"
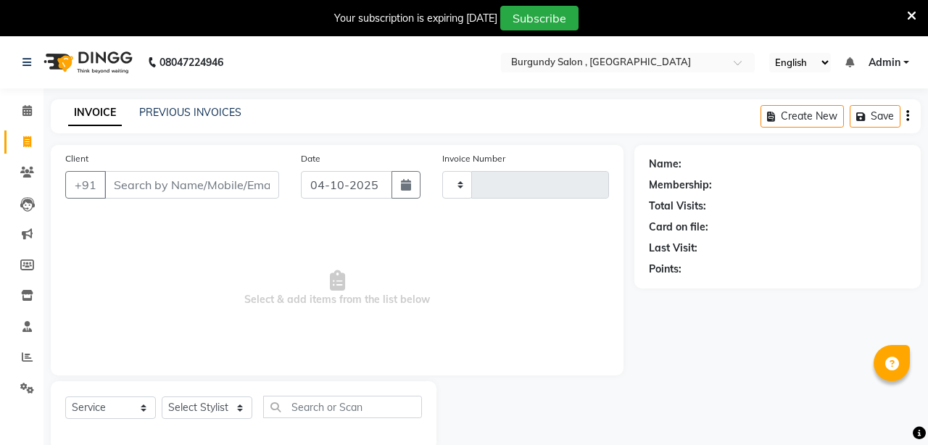
type input "2049"
select select "5345"
click at [197, 186] on input "Client" at bounding box center [191, 185] width 175 height 28
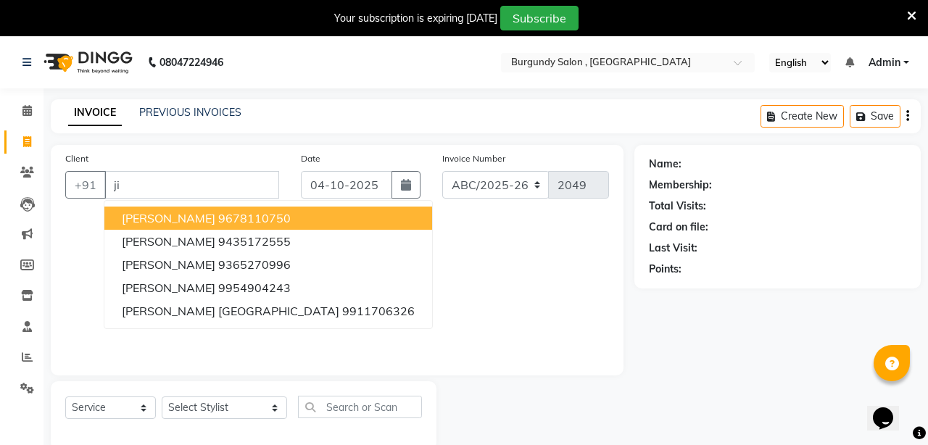
type input "j"
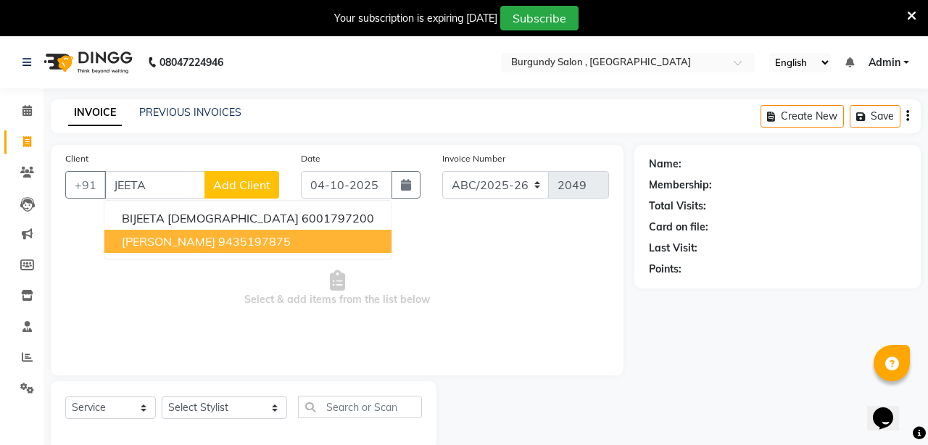
click at [223, 247] on ngb-highlight "9435197875" at bounding box center [254, 241] width 73 height 15
type input "9435197875"
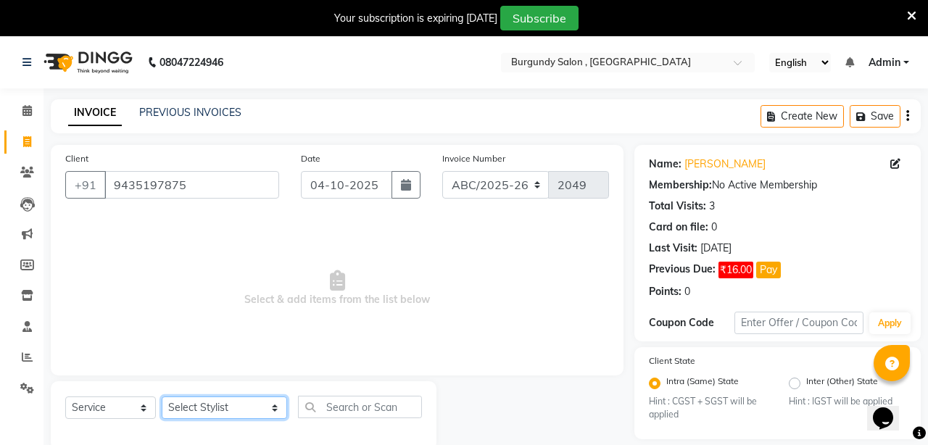
click at [236, 409] on select "Select Stylist ANIL [PERSON_NAME] [PERSON_NAME] DHON DAS DHON / [PERSON_NAME] […" at bounding box center [224, 408] width 125 height 22
select select "82301"
click at [162, 397] on select "Select Stylist ANIL [PERSON_NAME] [PERSON_NAME] DHON DAS DHON / [PERSON_NAME] […" at bounding box center [224, 408] width 125 height 22
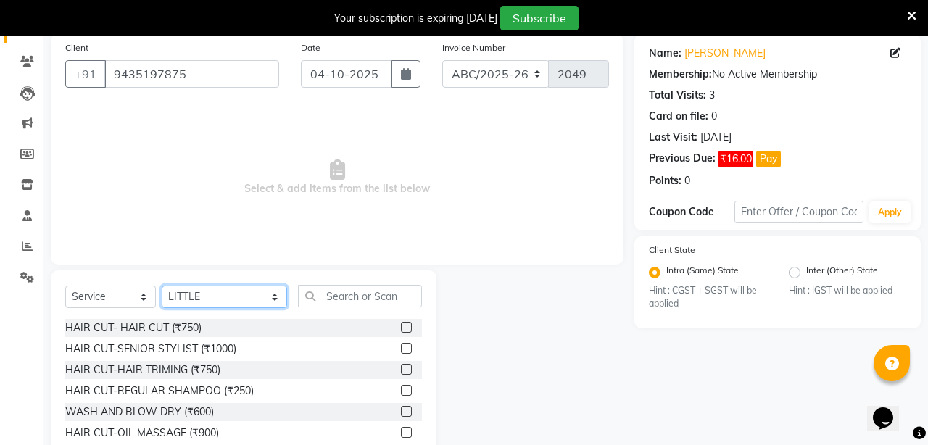
scroll to position [172, 0]
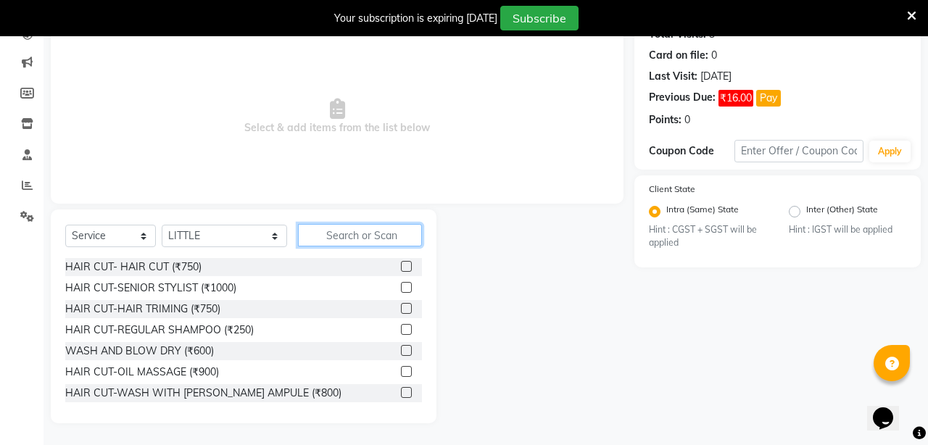
click at [355, 233] on input "text" at bounding box center [360, 235] width 124 height 22
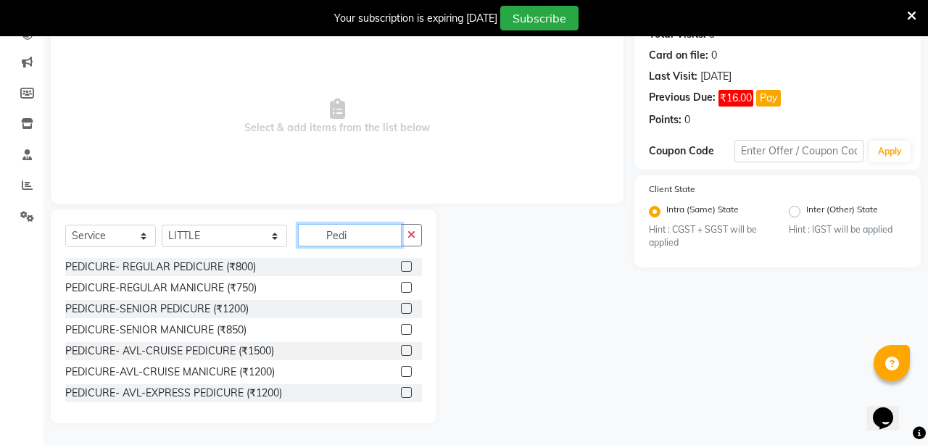
type input "Pedi"
click at [408, 268] on label at bounding box center [406, 266] width 11 height 11
click at [408, 268] on input "checkbox" at bounding box center [405, 267] width 9 height 9
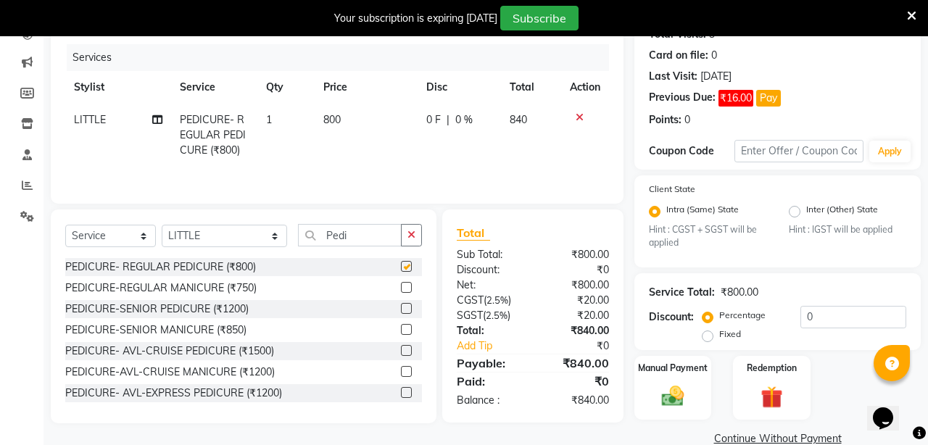
checkbox input "false"
click at [241, 236] on select "Select Stylist ANIL [PERSON_NAME] [PERSON_NAME] DHON DAS DHON / [PERSON_NAME] […" at bounding box center [224, 236] width 125 height 22
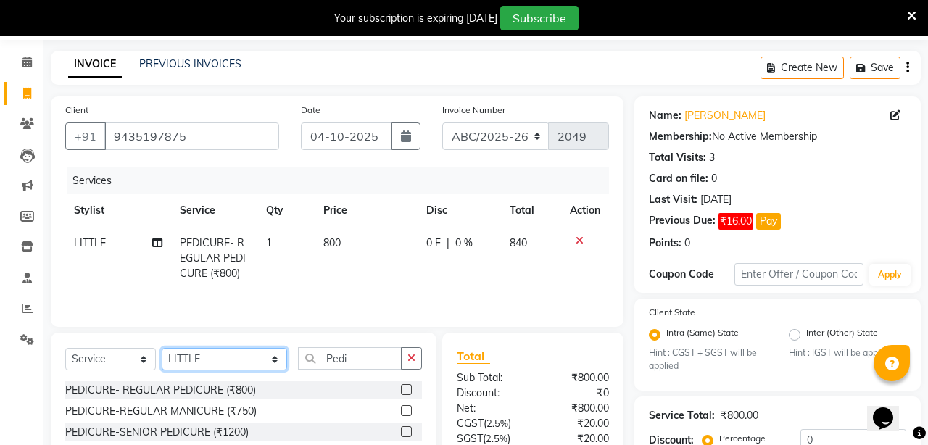
scroll to position [44, 0]
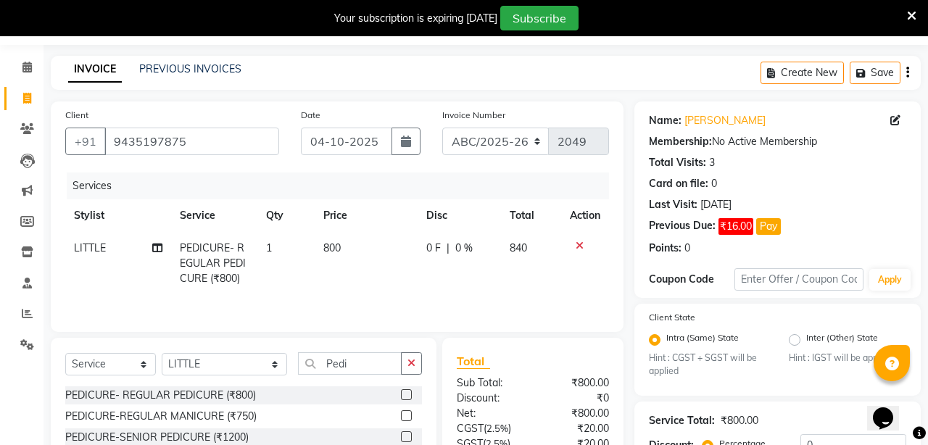
click at [331, 249] on span "800" at bounding box center [331, 247] width 17 height 13
select select "82301"
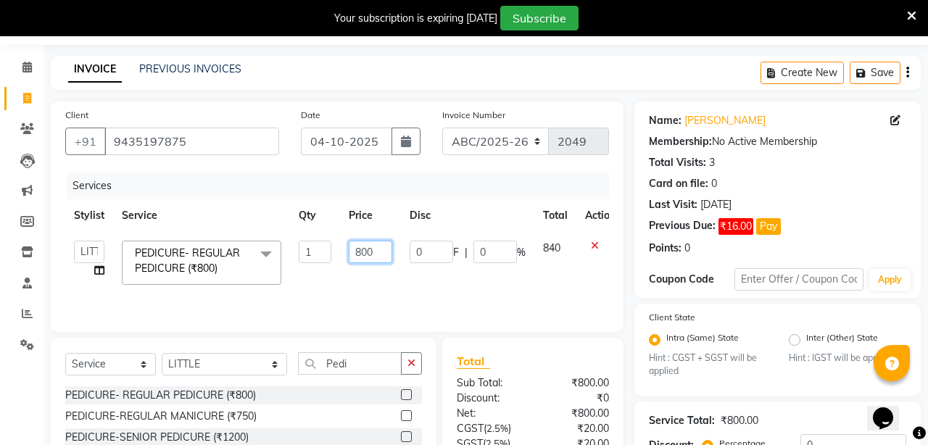
click at [363, 254] on input "800" at bounding box center [371, 252] width 44 height 22
type input "600"
click at [354, 294] on div "Services Stylist Service Qty Price Disc Total Action ANIL ANJANA BARSHA DEEPSHI…" at bounding box center [337, 245] width 544 height 145
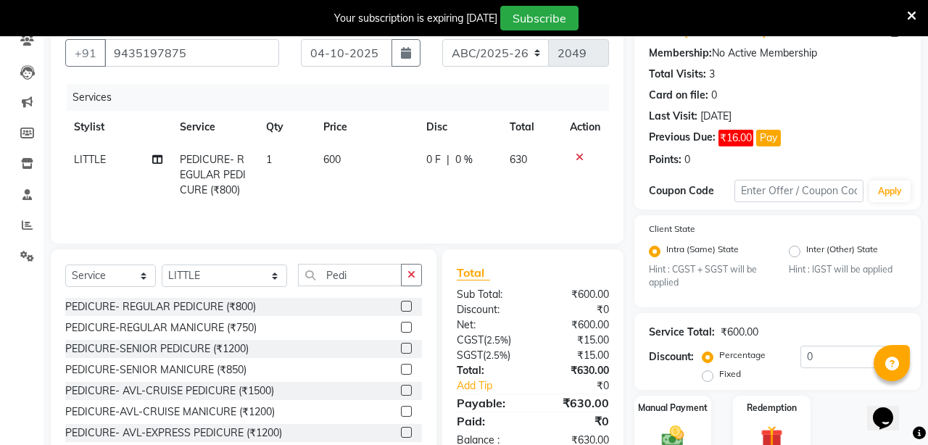
scroll to position [130, 0]
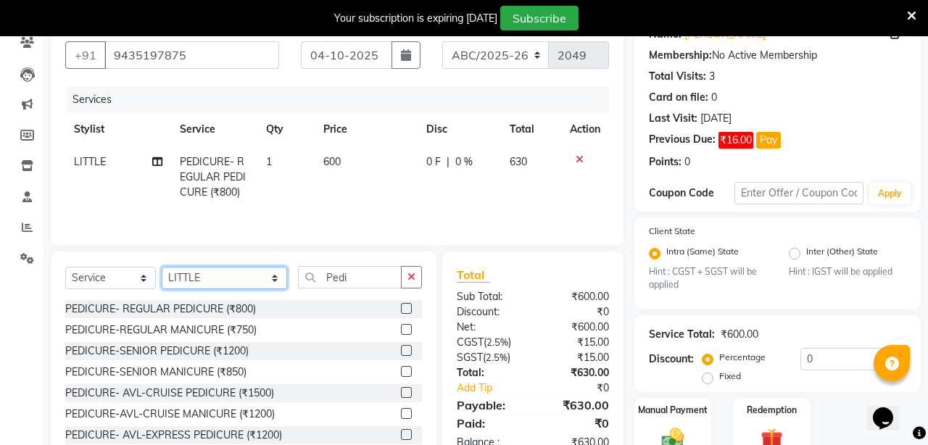
click at [243, 278] on select "Select Stylist ANIL [PERSON_NAME] [PERSON_NAME] DHON DAS DHON / [PERSON_NAME] […" at bounding box center [224, 278] width 125 height 22
select select "32580"
click at [162, 267] on select "Select Stylist ANIL [PERSON_NAME] [PERSON_NAME] DHON DAS DHON / [PERSON_NAME] […" at bounding box center [224, 278] width 125 height 22
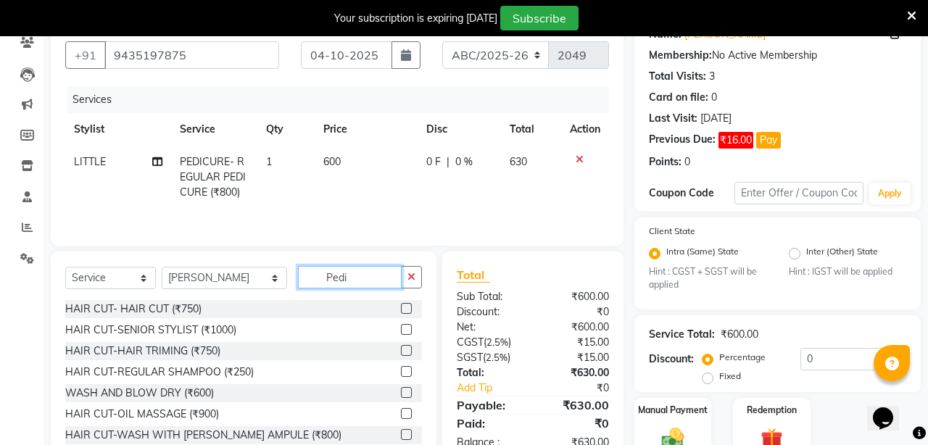
click at [339, 276] on input "Pedi" at bounding box center [350, 277] width 104 height 22
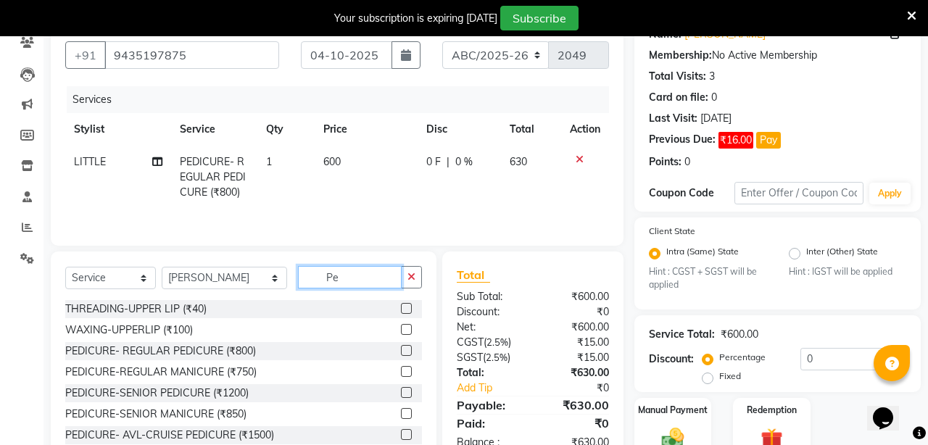
type input "P"
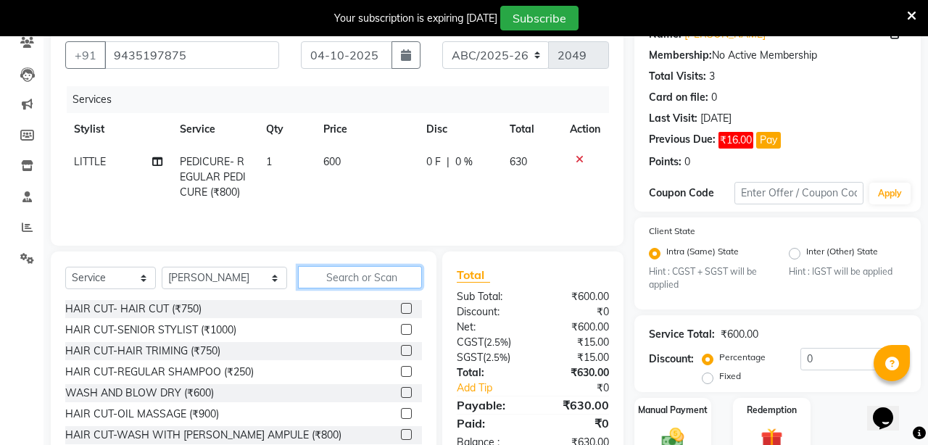
type input "m"
type input "n"
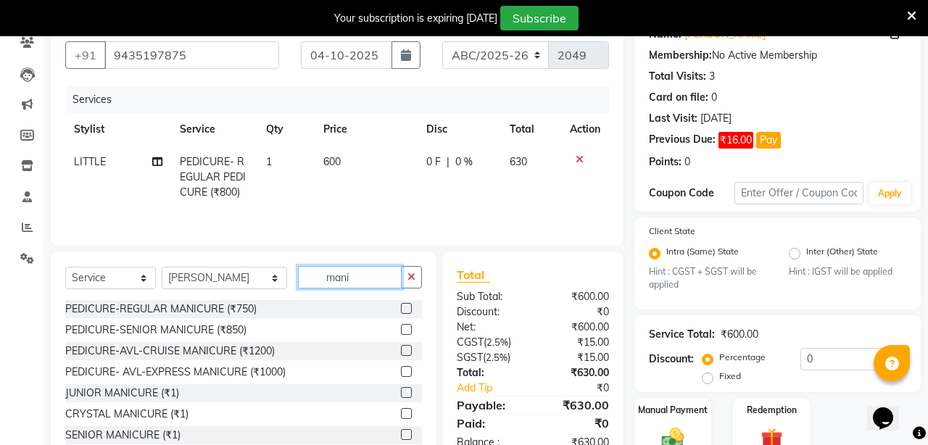
type input "mani"
click at [408, 307] on label at bounding box center [406, 308] width 11 height 11
click at [408, 307] on input "checkbox" at bounding box center [405, 309] width 9 height 9
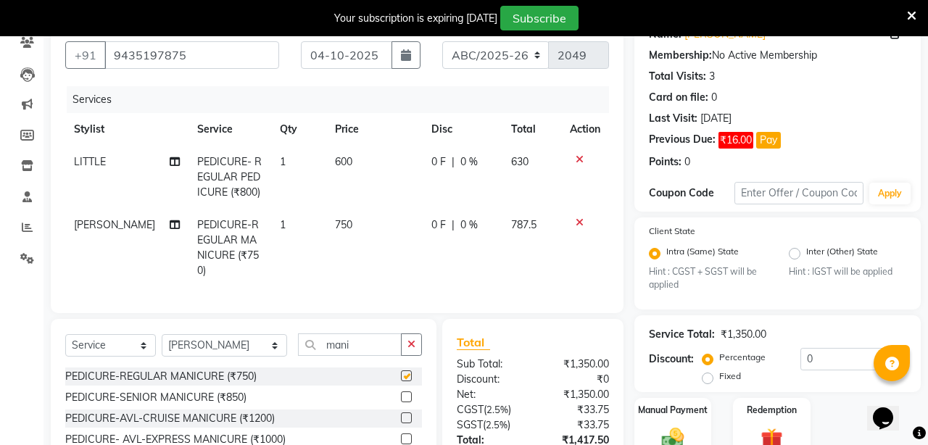
checkbox input "false"
click at [337, 223] on span "750" at bounding box center [343, 224] width 17 height 13
select select "32580"
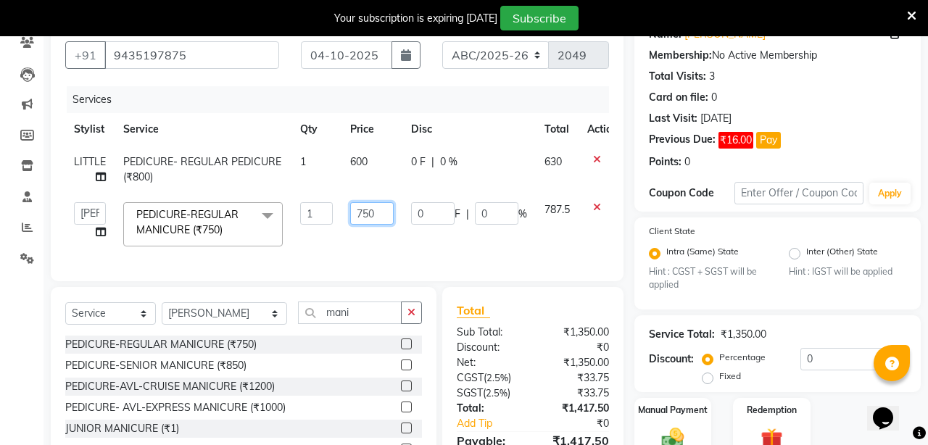
click at [372, 213] on input "750" at bounding box center [372, 213] width 44 height 22
type input "7"
type input "600"
click at [399, 258] on div "Services Stylist Service Qty Price Disc Total Action LITTLE PEDICURE- REGULAR P…" at bounding box center [337, 176] width 544 height 181
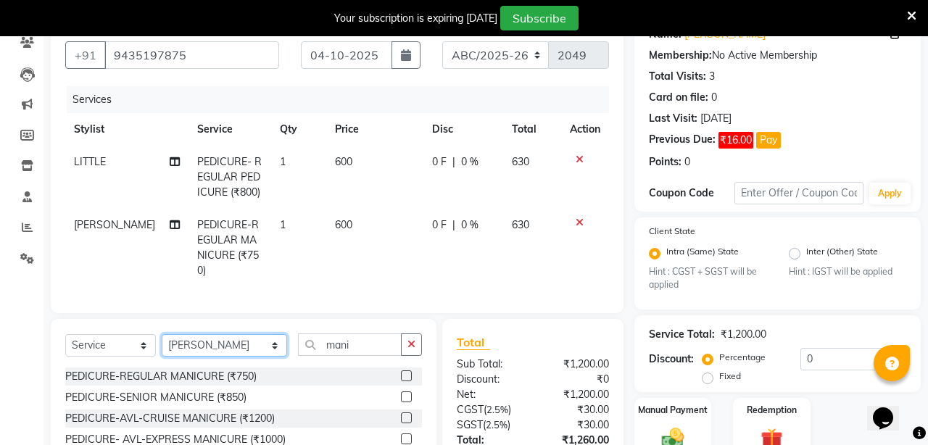
click at [236, 334] on select "Select Stylist ANIL [PERSON_NAME] [PERSON_NAME] DHON DAS DHON / [PERSON_NAME] […" at bounding box center [224, 345] width 125 height 22
select select "71248"
click at [162, 334] on select "Select Stylist ANIL [PERSON_NAME] [PERSON_NAME] DHON DAS DHON / [PERSON_NAME] […" at bounding box center [224, 345] width 125 height 22
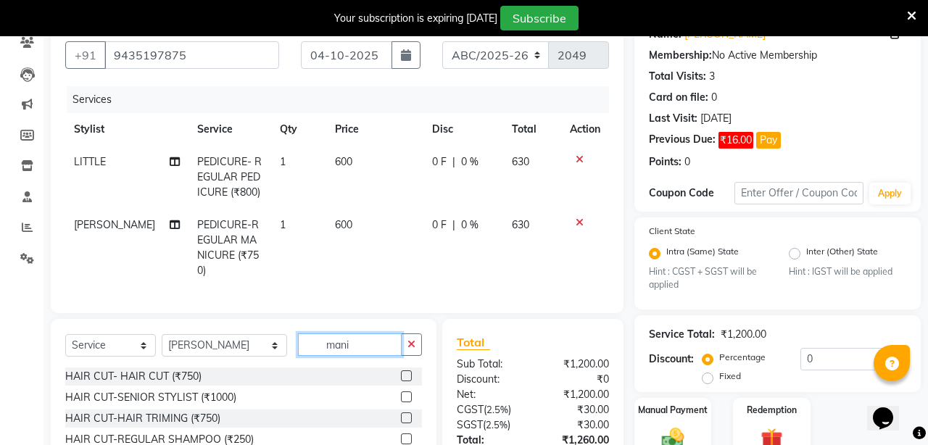
click at [342, 334] on input "mani" at bounding box center [350, 345] width 104 height 22
type input "m"
type input "thread"
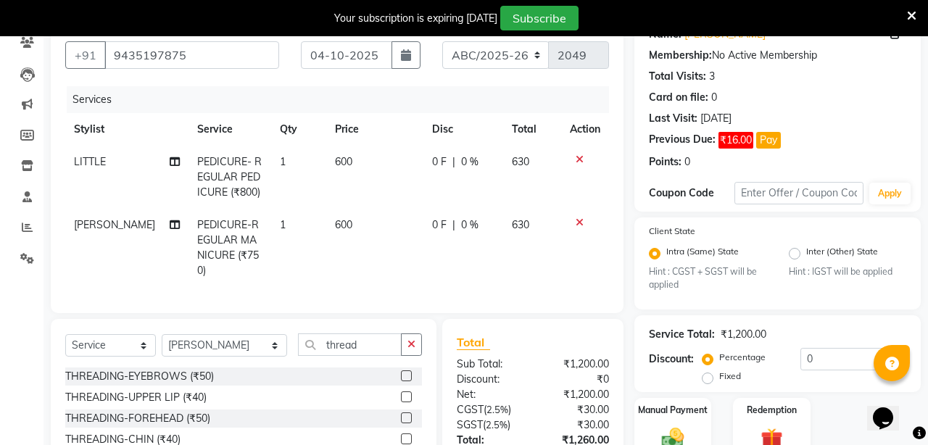
click at [404, 371] on label at bounding box center [406, 376] width 11 height 11
click at [404, 372] on input "checkbox" at bounding box center [405, 376] width 9 height 9
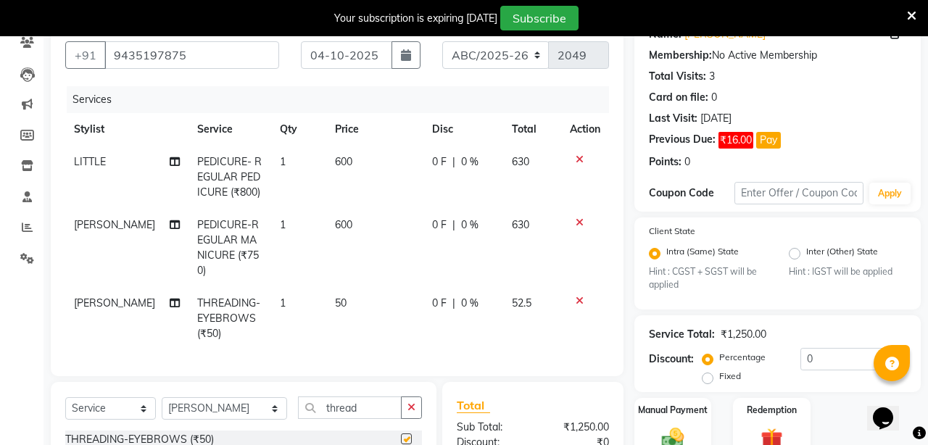
checkbox input "false"
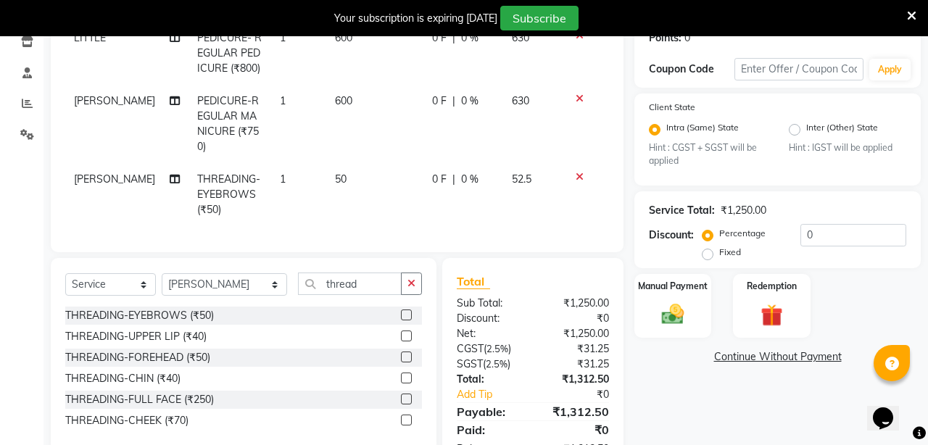
scroll to position [286, 0]
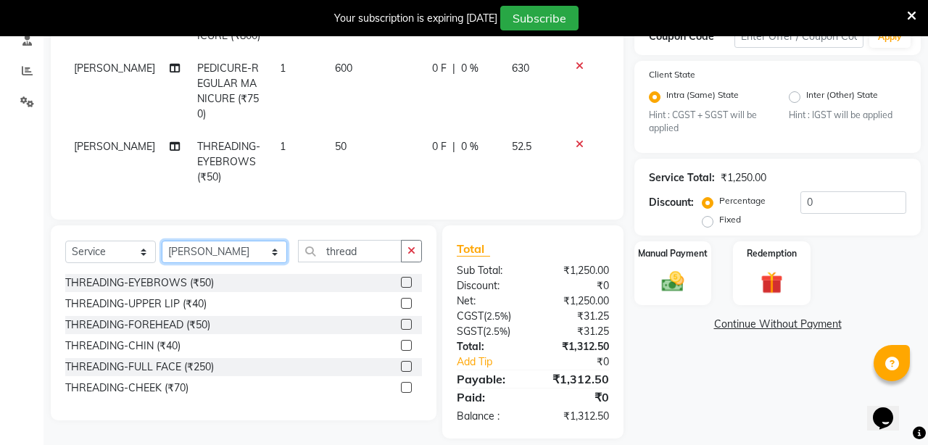
click at [242, 241] on select "Select Stylist ANIL [PERSON_NAME] [PERSON_NAME] DHON DAS DHON / [PERSON_NAME] […" at bounding box center [224, 252] width 125 height 22
select select "80179"
click at [162, 241] on select "Select Stylist ANIL [PERSON_NAME] [PERSON_NAME] DHON DAS DHON / [PERSON_NAME] […" at bounding box center [224, 252] width 125 height 22
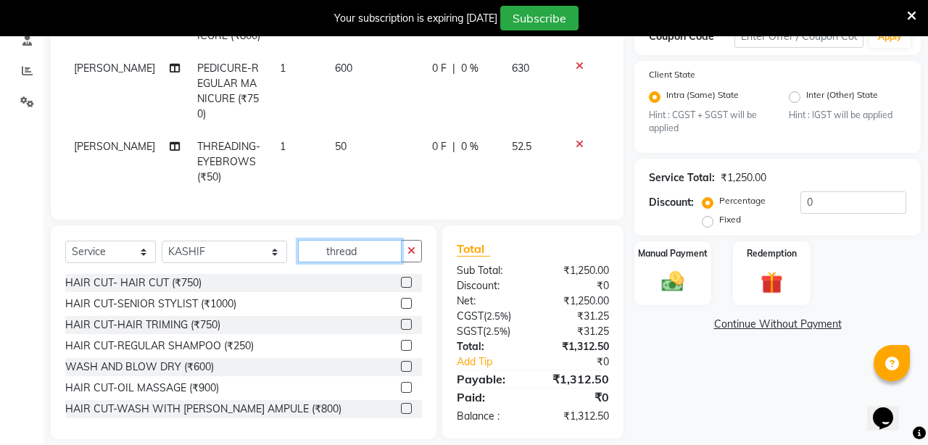
click at [365, 240] on input "thread" at bounding box center [350, 251] width 104 height 22
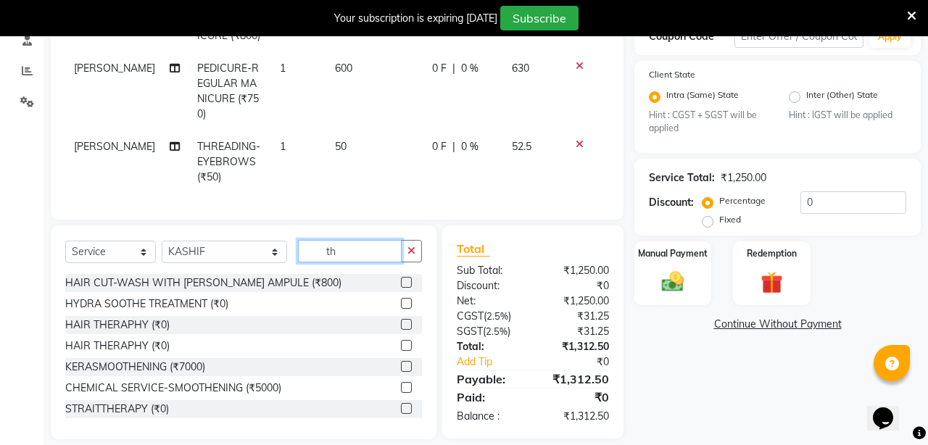
type input "t"
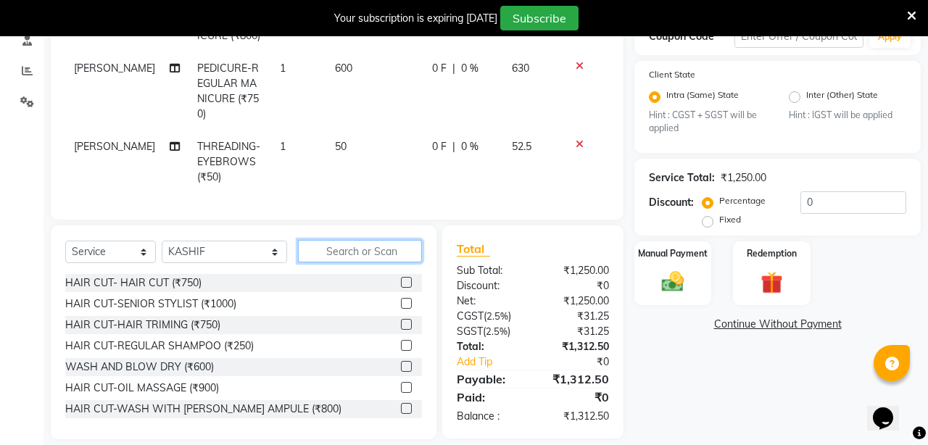
click at [364, 240] on input "text" at bounding box center [360, 251] width 124 height 22
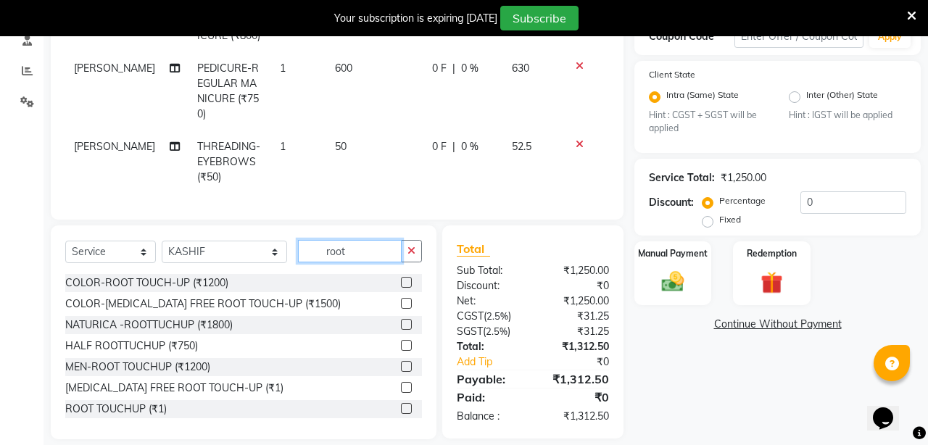
type input "root"
click at [408, 403] on label at bounding box center [406, 408] width 11 height 11
click at [408, 405] on input "checkbox" at bounding box center [405, 409] width 9 height 9
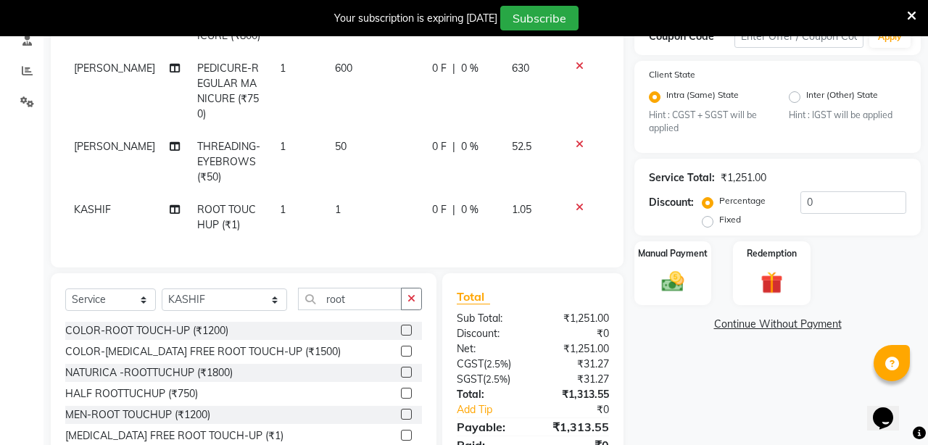
checkbox input "false"
click at [335, 203] on span "1" at bounding box center [338, 209] width 6 height 13
select select "80179"
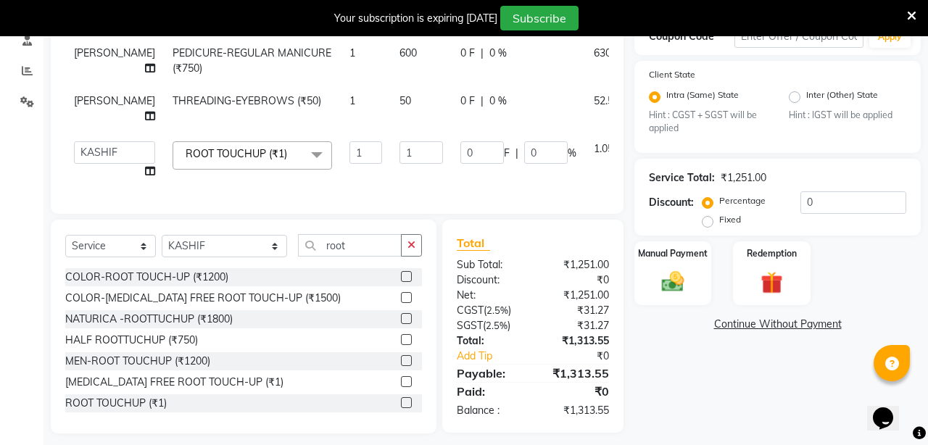
scroll to position [281, 0]
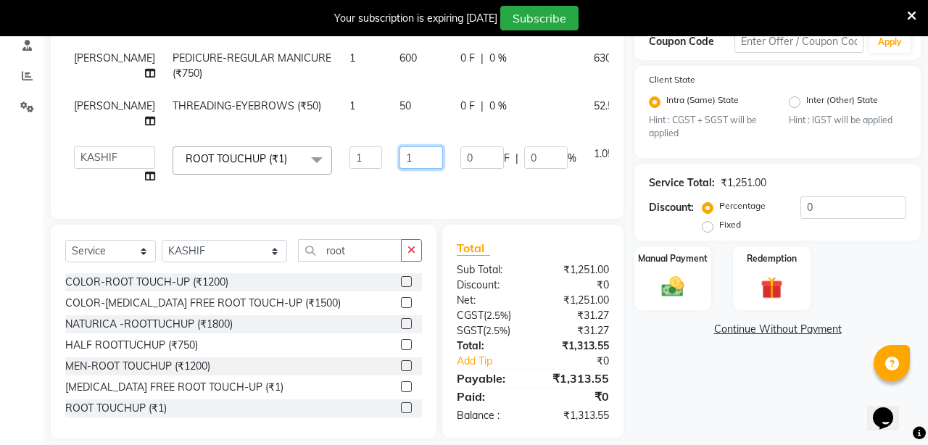
click at [400, 146] on input "1" at bounding box center [422, 157] width 44 height 22
type input "1099"
click at [444, 167] on tbody "LITTLE PEDICURE- REGULAR PEDICURE (₹800) 1 600 0 F | 0 % 630 SAGARIKA PEDICURE-…" at bounding box center [370, 93] width 610 height 199
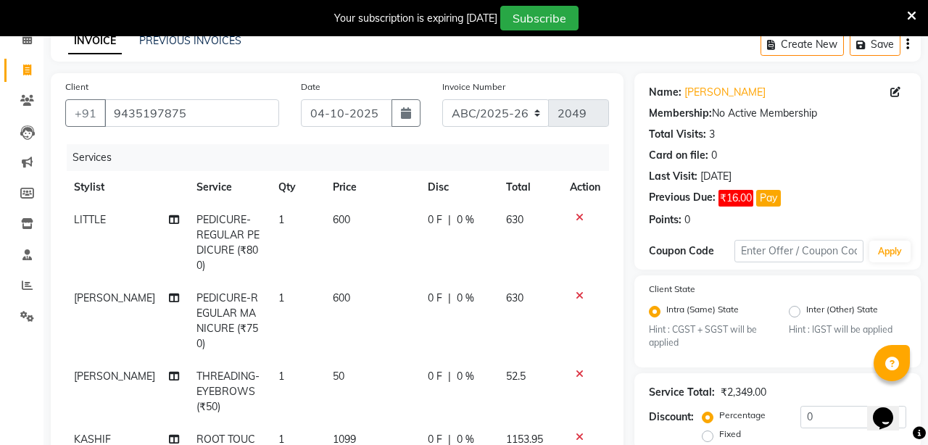
scroll to position [62, 0]
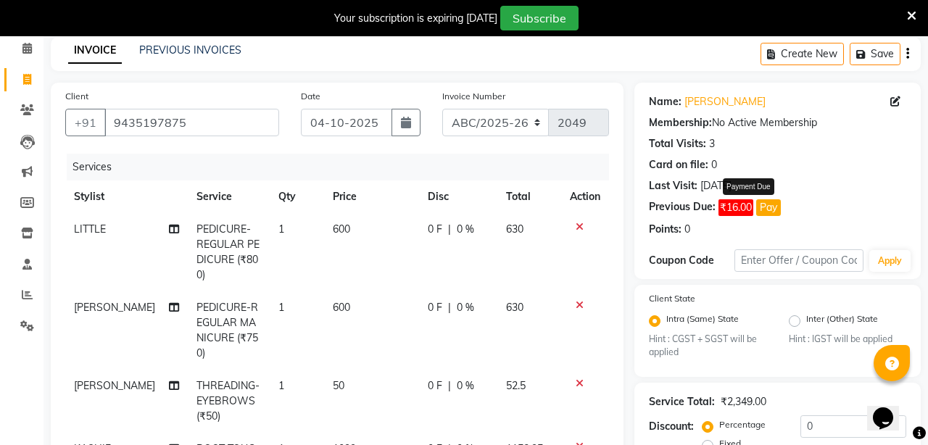
click at [771, 212] on button "Pay" at bounding box center [768, 207] width 25 height 17
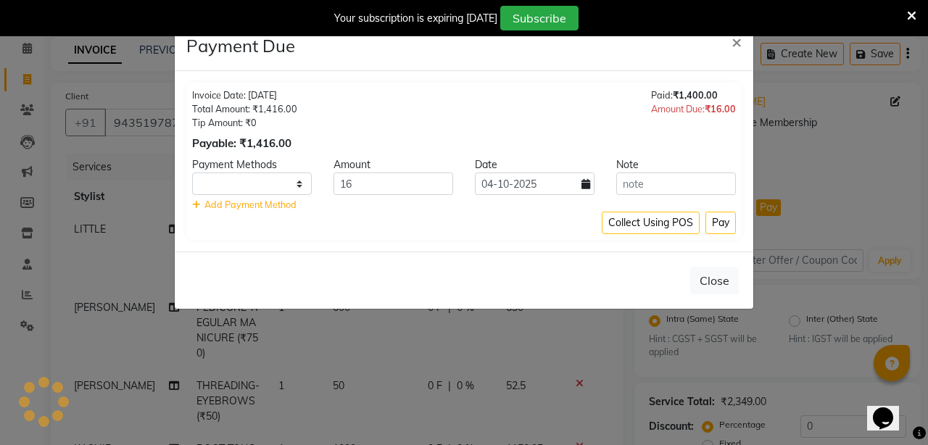
select select "1"
click at [732, 223] on button "Pay" at bounding box center [721, 223] width 30 height 22
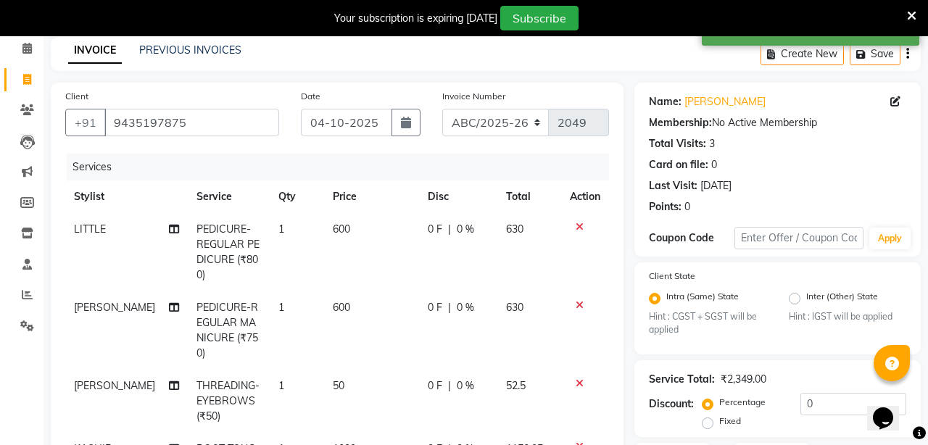
scroll to position [350, 0]
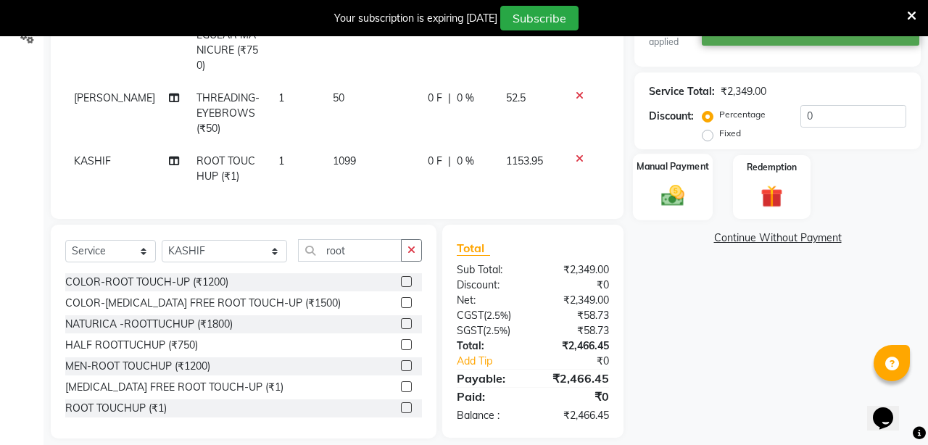
click at [679, 196] on img at bounding box center [673, 196] width 38 height 27
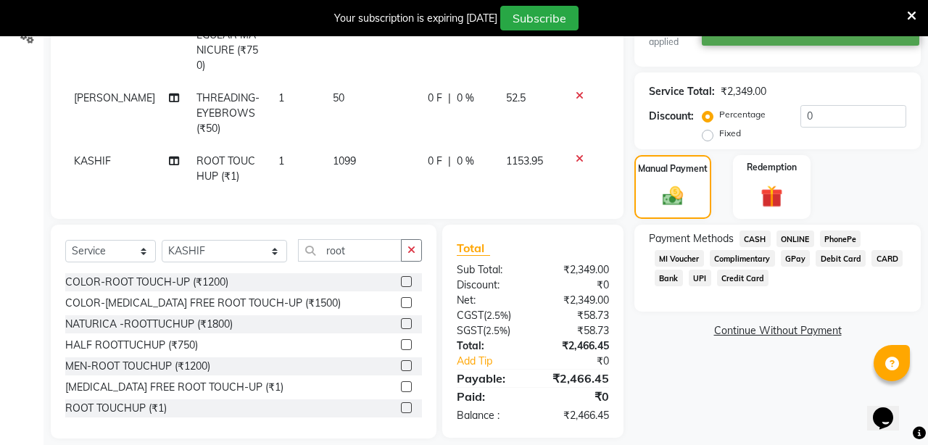
click at [754, 241] on span "CASH" at bounding box center [755, 239] width 31 height 17
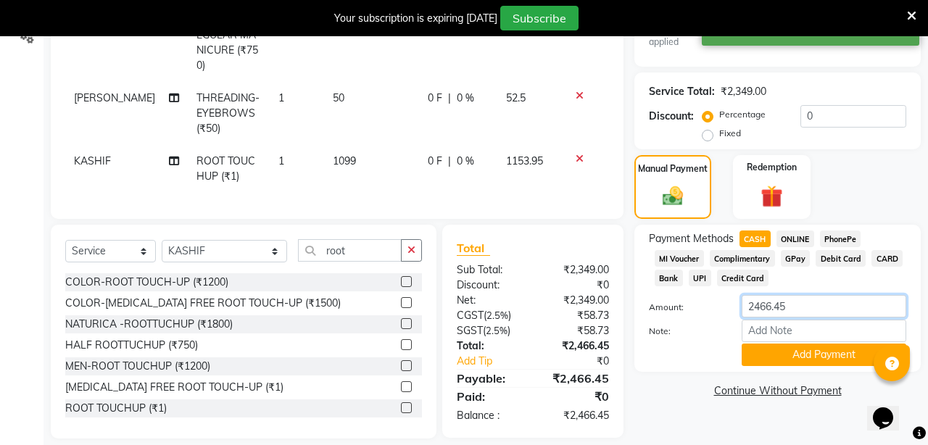
click at [808, 306] on input "2466.45" at bounding box center [824, 306] width 165 height 22
type input "2463"
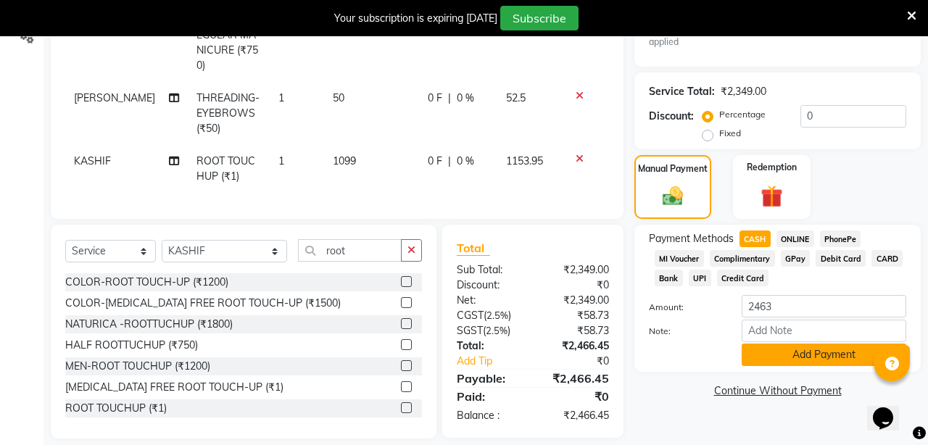
click at [787, 361] on button "Add Payment" at bounding box center [824, 355] width 165 height 22
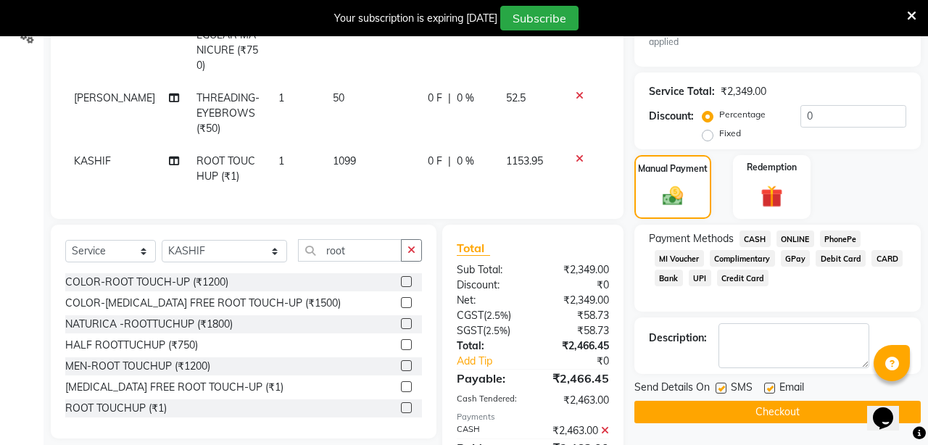
click at [727, 390] on div "SMS" at bounding box center [740, 389] width 49 height 18
click at [719, 387] on label at bounding box center [721, 388] width 11 height 11
click at [719, 387] on input "checkbox" at bounding box center [720, 388] width 9 height 9
checkbox input "false"
click at [766, 386] on label at bounding box center [769, 388] width 11 height 11
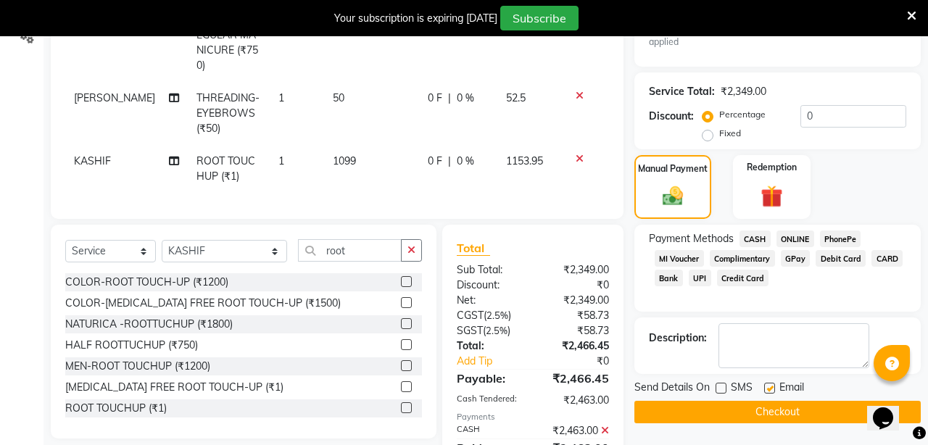
click at [766, 386] on input "checkbox" at bounding box center [768, 388] width 9 height 9
checkbox input "false"
click at [775, 408] on button "Checkout" at bounding box center [777, 412] width 286 height 22
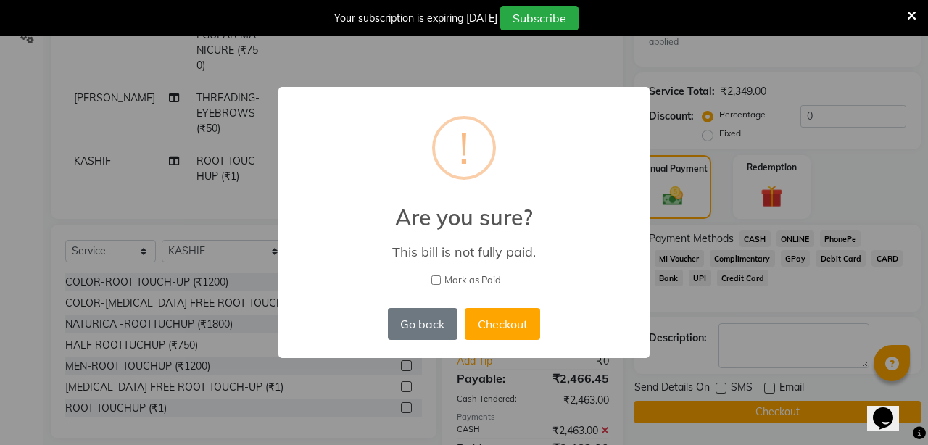
click at [437, 279] on input "Mark as Paid" at bounding box center [435, 280] width 9 height 9
click at [435, 281] on input "Mark as Paid" at bounding box center [435, 280] width 9 height 9
checkbox input "false"
click at [499, 321] on button "Checkout" at bounding box center [502, 324] width 75 height 32
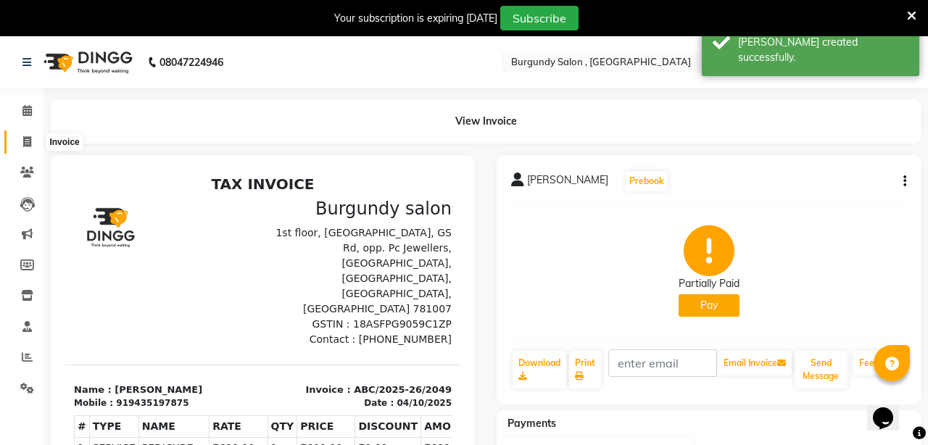
click at [29, 146] on icon at bounding box center [27, 141] width 8 height 11
select select "service"
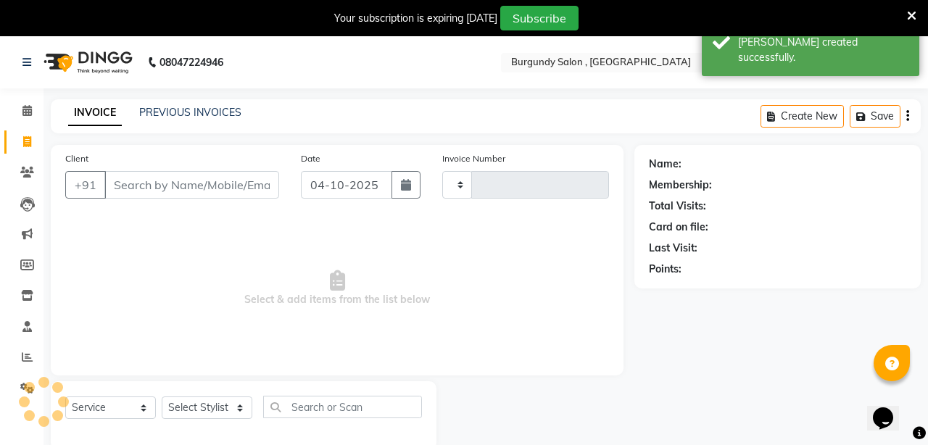
type input "2050"
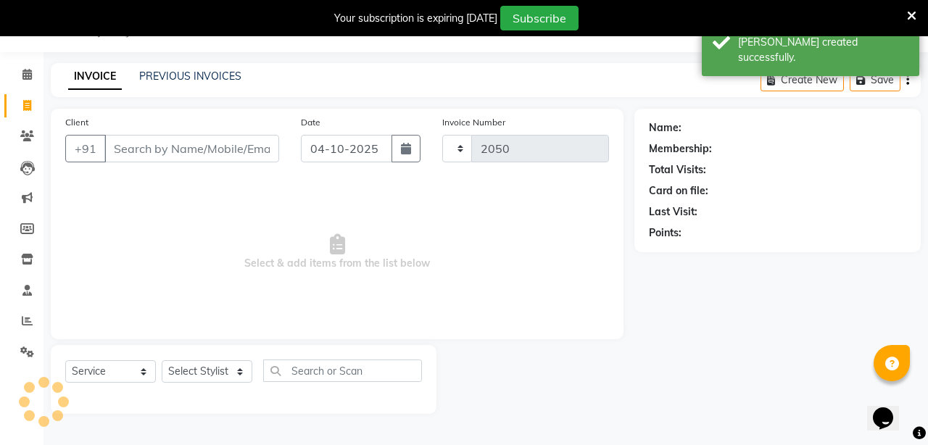
select select "5345"
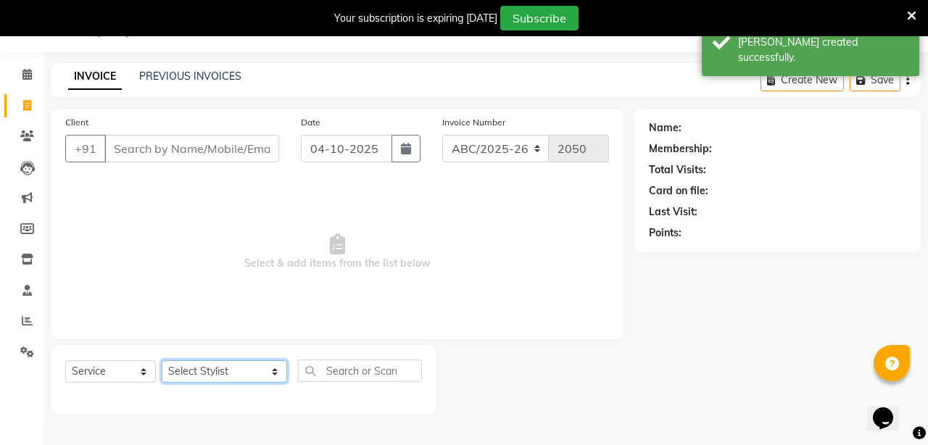
click at [244, 369] on select "Select Stylist ANIL [PERSON_NAME] [PERSON_NAME] DHON DAS DHON / [PERSON_NAME] […" at bounding box center [224, 371] width 125 height 22
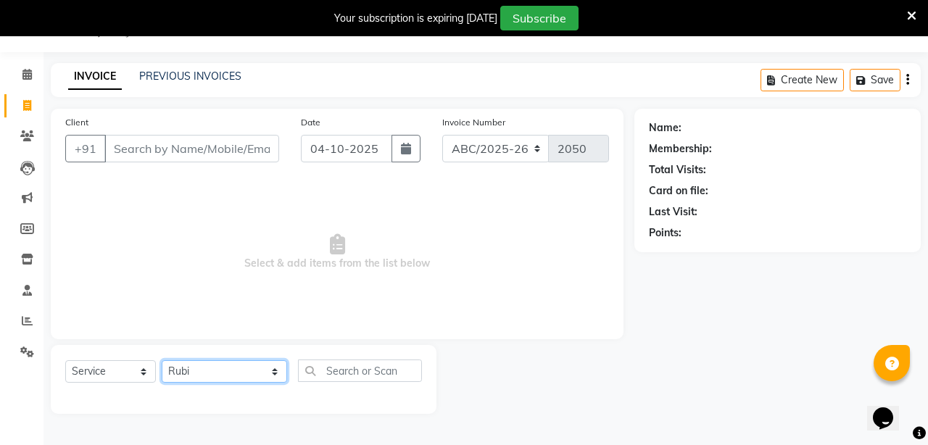
click at [162, 360] on select "Select Stylist ANIL [PERSON_NAME] [PERSON_NAME] DHON DAS DHON / [PERSON_NAME] […" at bounding box center [224, 371] width 125 height 22
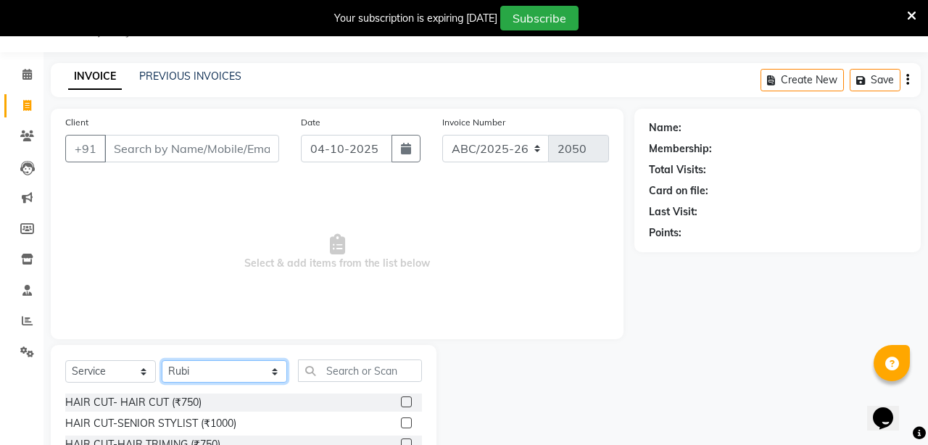
click at [224, 381] on select "Select Stylist ANIL [PERSON_NAME] [PERSON_NAME] DHON DAS DHON / [PERSON_NAME] […" at bounding box center [224, 371] width 125 height 22
select select "47575"
click at [162, 360] on select "Select Stylist ANIL [PERSON_NAME] [PERSON_NAME] DHON DAS DHON / [PERSON_NAME] […" at bounding box center [224, 371] width 125 height 22
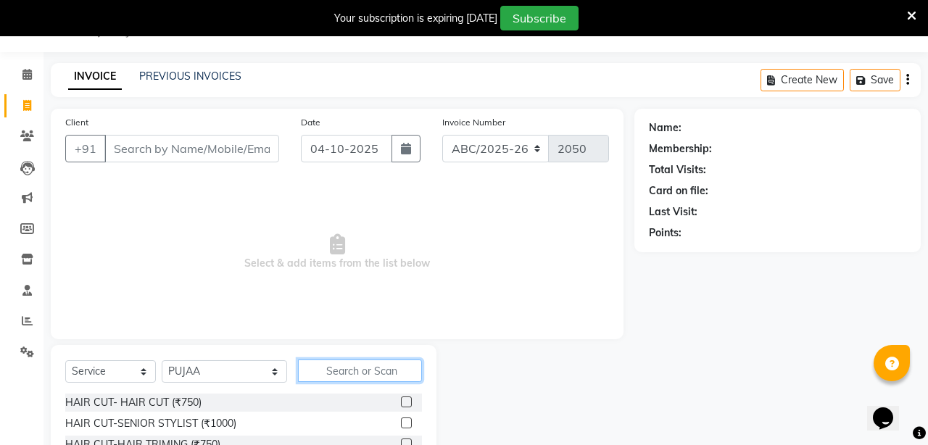
click at [306, 373] on input "text" at bounding box center [360, 371] width 124 height 22
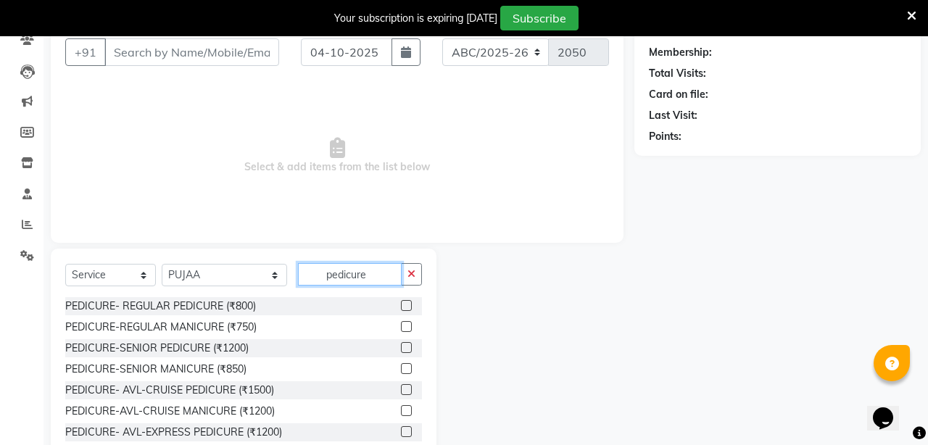
scroll to position [172, 0]
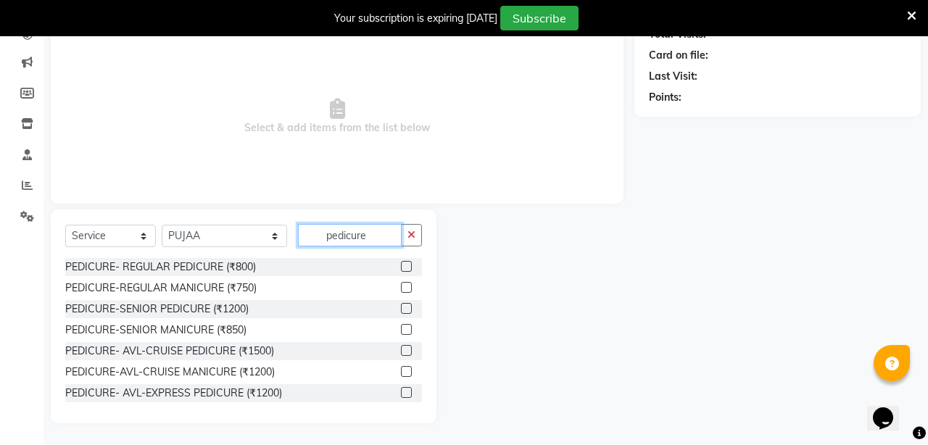
type input "pedicure"
click at [408, 350] on label at bounding box center [406, 350] width 11 height 11
click at [408, 350] on input "checkbox" at bounding box center [405, 351] width 9 height 9
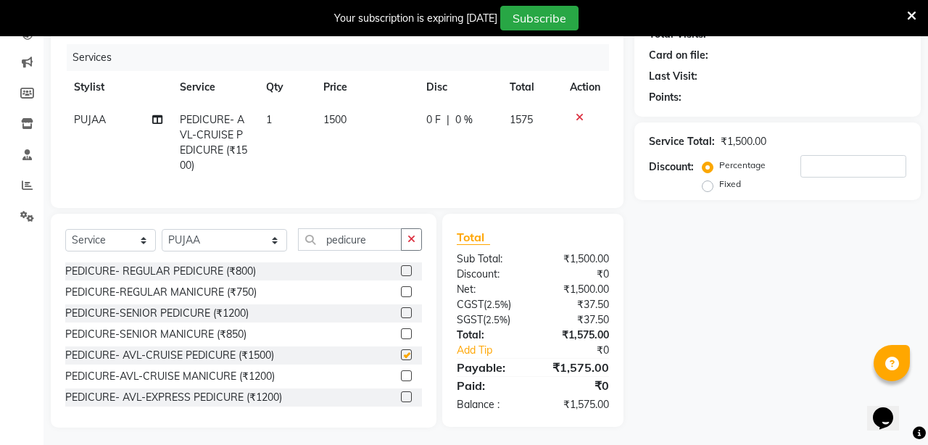
checkbox input "false"
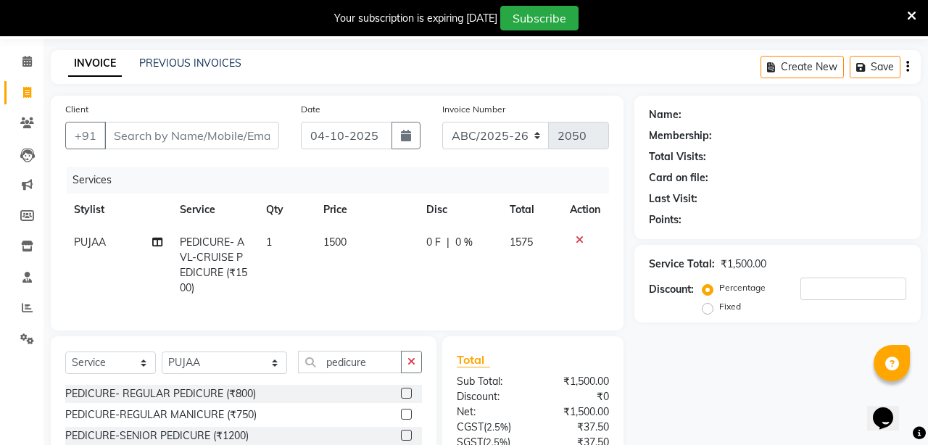
scroll to position [0, 0]
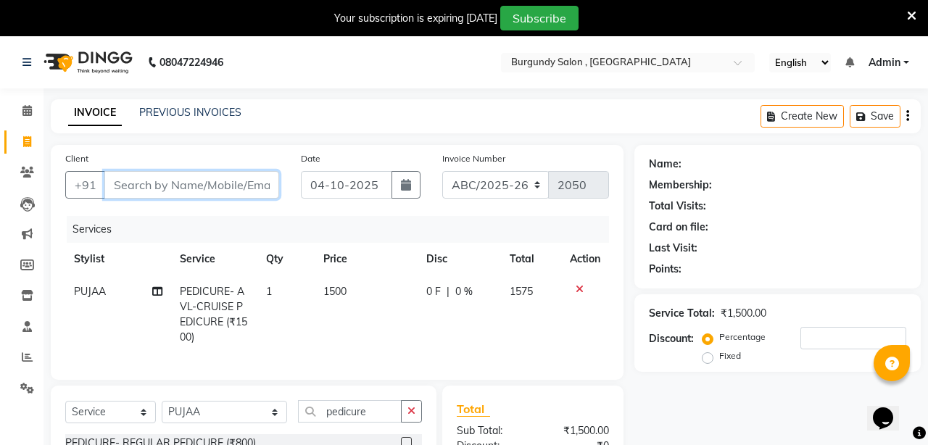
click at [228, 189] on input "Client" at bounding box center [191, 185] width 175 height 28
type input "p"
type input "0"
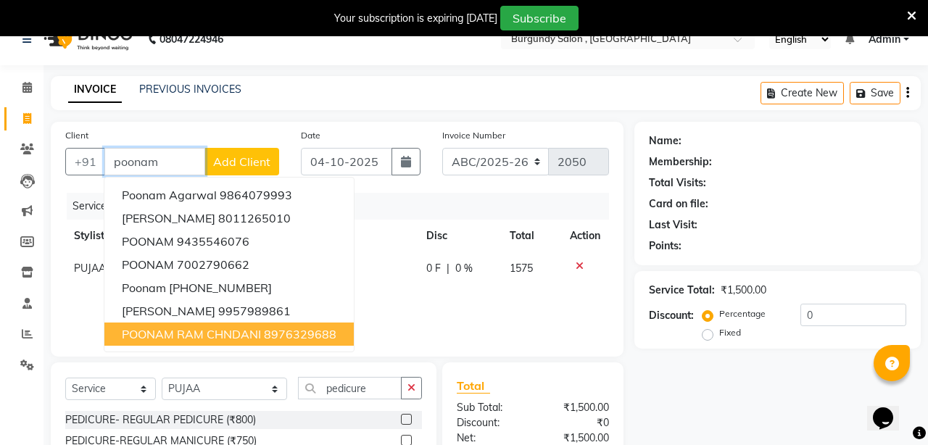
scroll to position [20, 0]
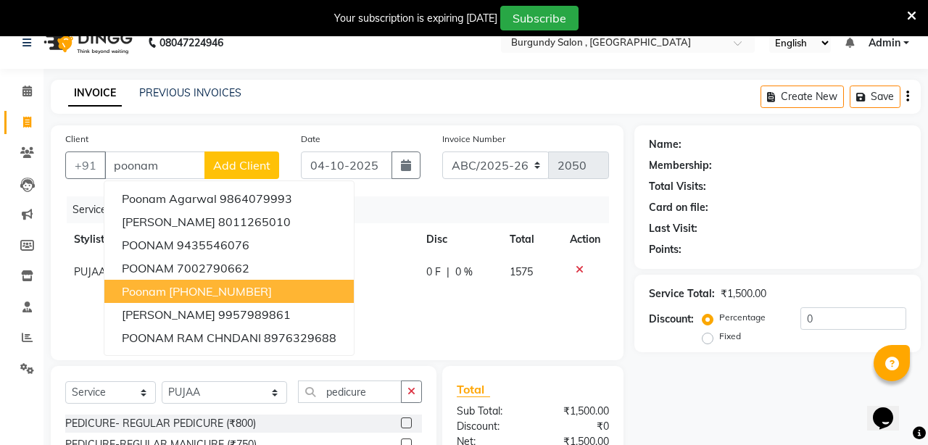
click at [551, 342] on div "Services Stylist Service Qty Price Disc Total Action PUJAA PEDICURE- AVL-CRUISE…" at bounding box center [337, 271] width 544 height 149
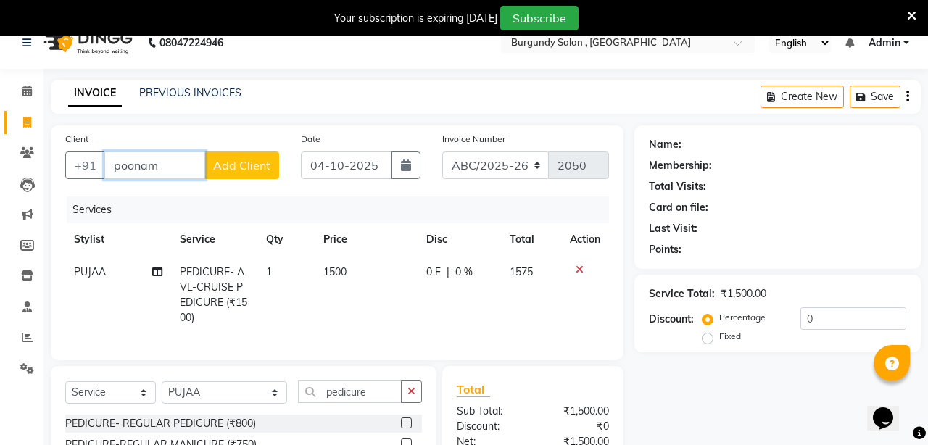
click at [193, 160] on input "poonam" at bounding box center [154, 166] width 101 height 28
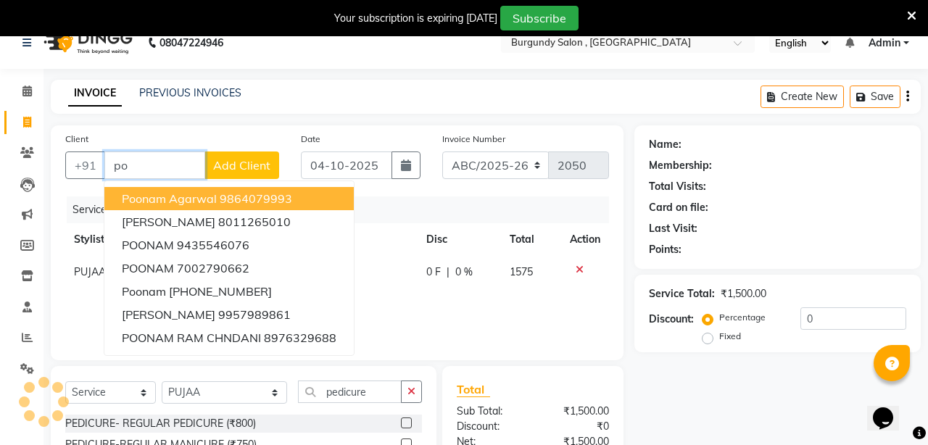
type input "p"
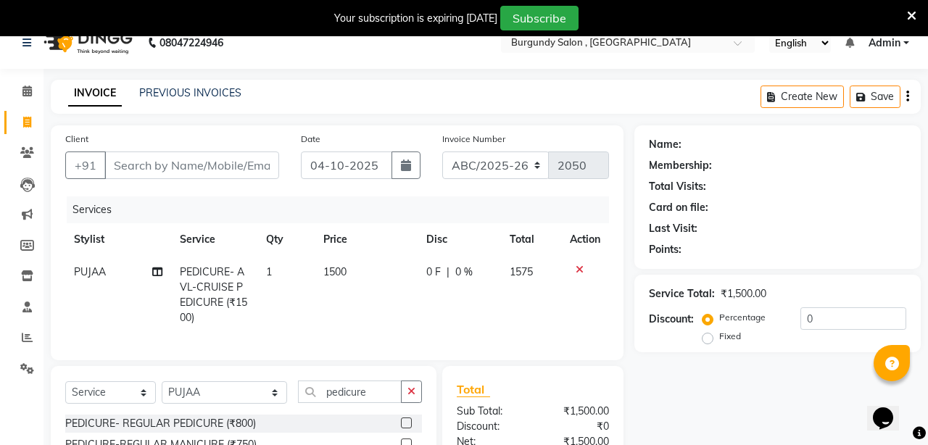
click at [320, 321] on td "1500" at bounding box center [366, 295] width 103 height 78
select select "47575"
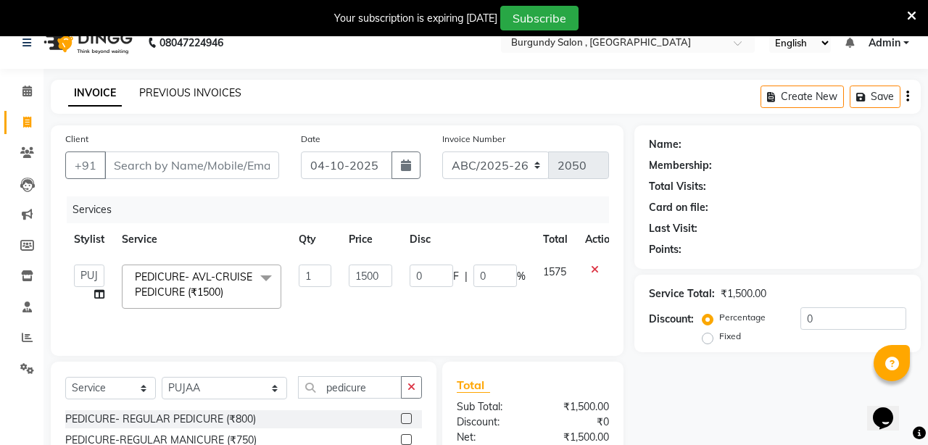
click at [172, 91] on link "PREVIOUS INVOICES" at bounding box center [190, 92] width 102 height 13
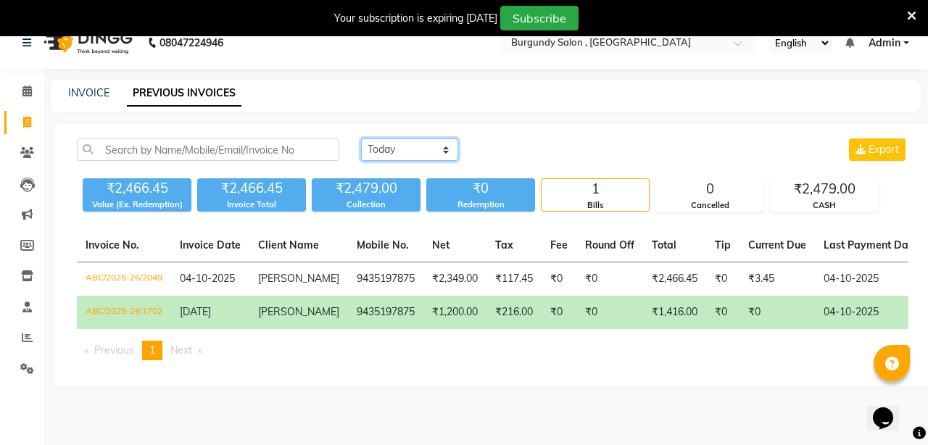
click at [444, 146] on select "[DATE] [DATE] Custom Range" at bounding box center [409, 150] width 97 height 22
select select "range"
click at [361, 139] on select "[DATE] [DATE] Custom Range" at bounding box center [409, 150] width 97 height 22
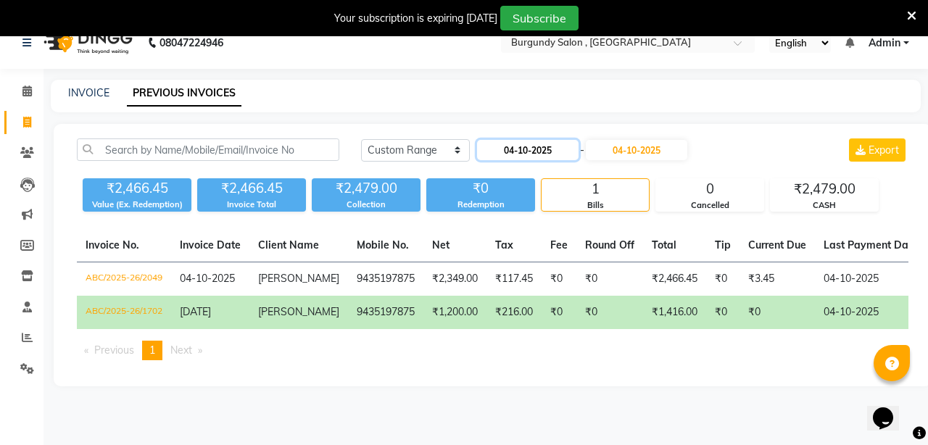
click at [524, 147] on input "04-10-2025" at bounding box center [528, 150] width 102 height 20
select select "10"
select select "2025"
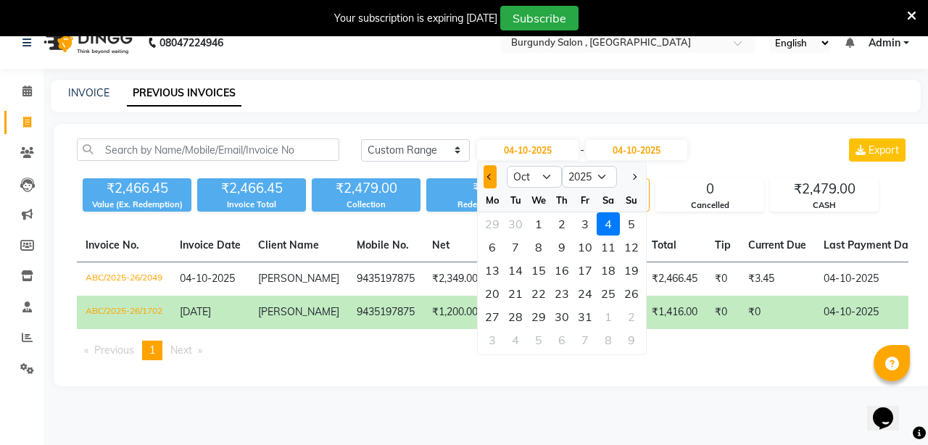
click at [490, 179] on span "Previous month" at bounding box center [490, 177] width 6 height 6
select select "9"
click at [615, 271] on div "20" at bounding box center [608, 270] width 23 height 23
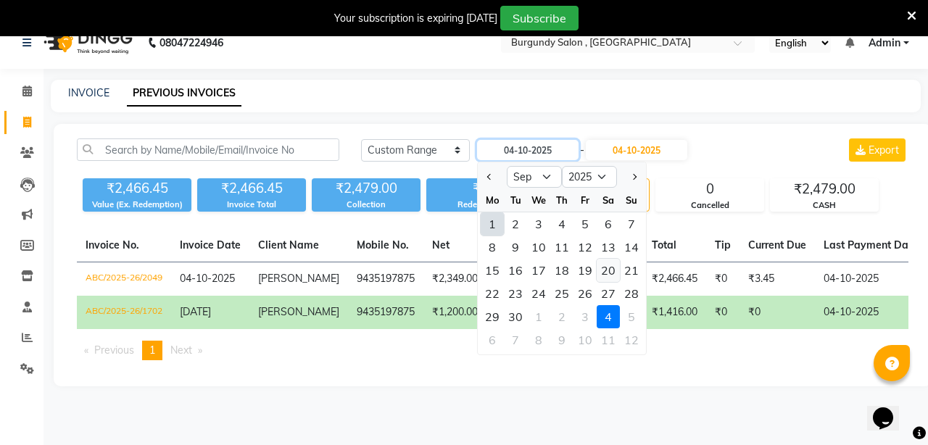
type input "20-09-2025"
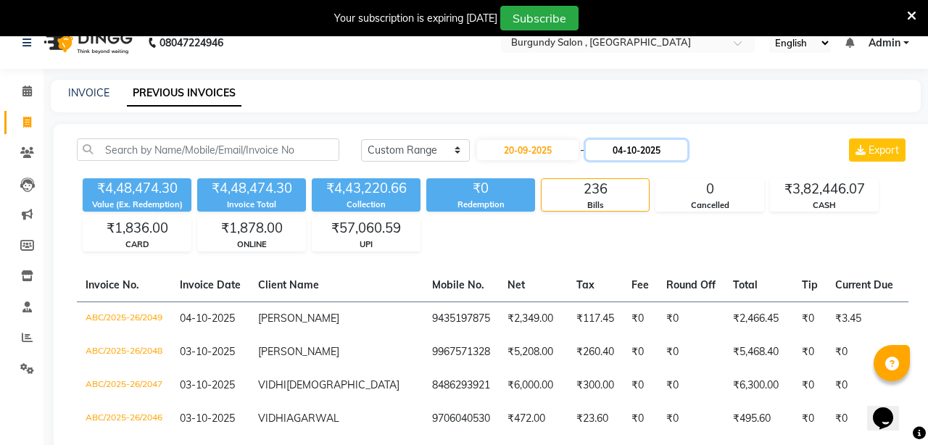
click at [673, 153] on input "04-10-2025" at bounding box center [637, 150] width 102 height 20
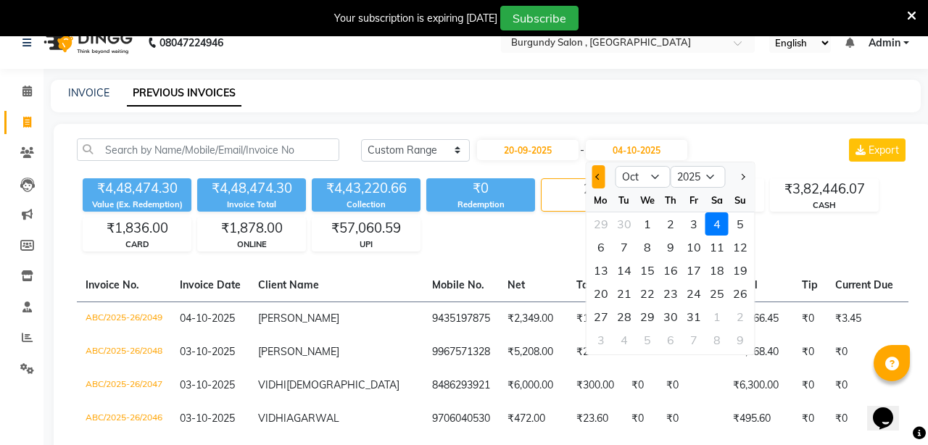
click at [601, 176] on span "Previous month" at bounding box center [599, 177] width 6 height 6
select select "9"
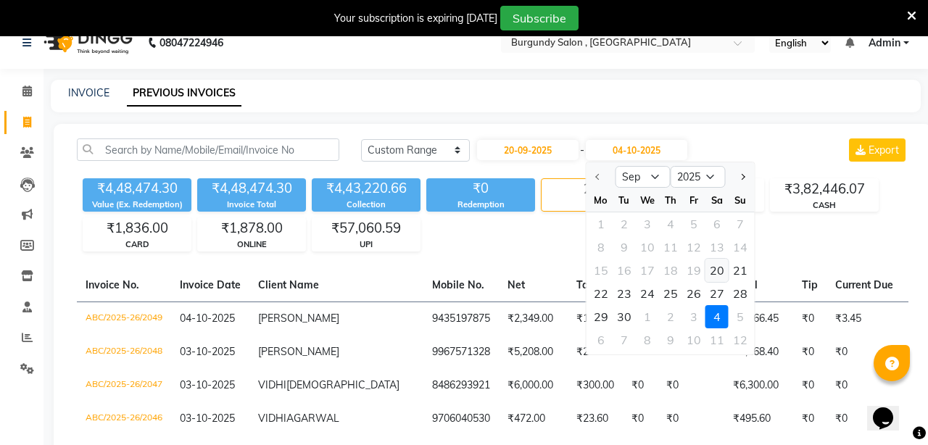
click at [719, 264] on div "20" at bounding box center [717, 270] width 23 height 23
type input "20-09-2025"
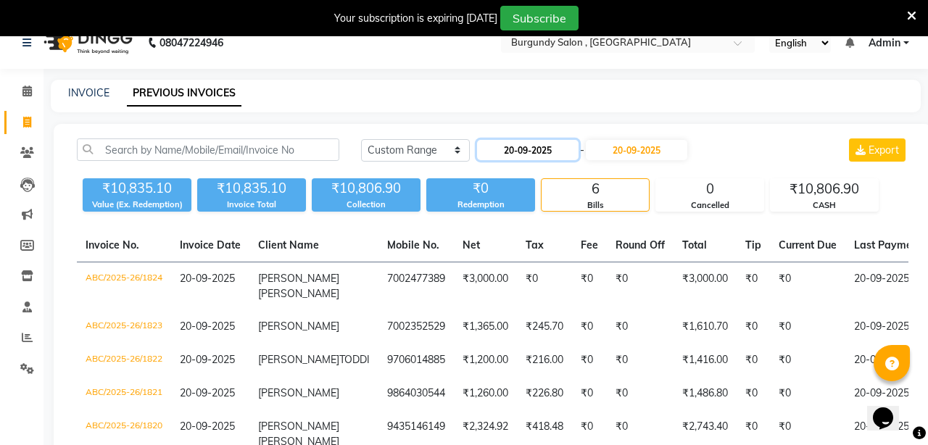
click at [547, 154] on input "20-09-2025" at bounding box center [528, 150] width 102 height 20
select select "9"
select select "2025"
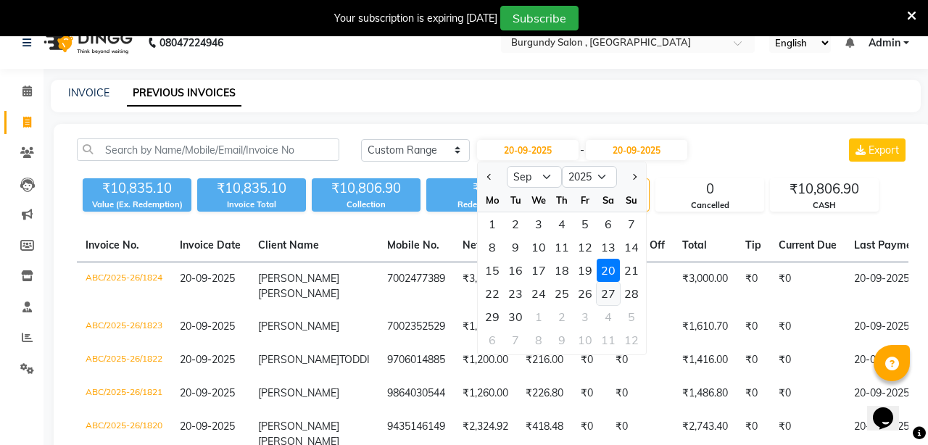
click at [616, 284] on div "27" at bounding box center [608, 293] width 23 height 23
type input "27-09-2025"
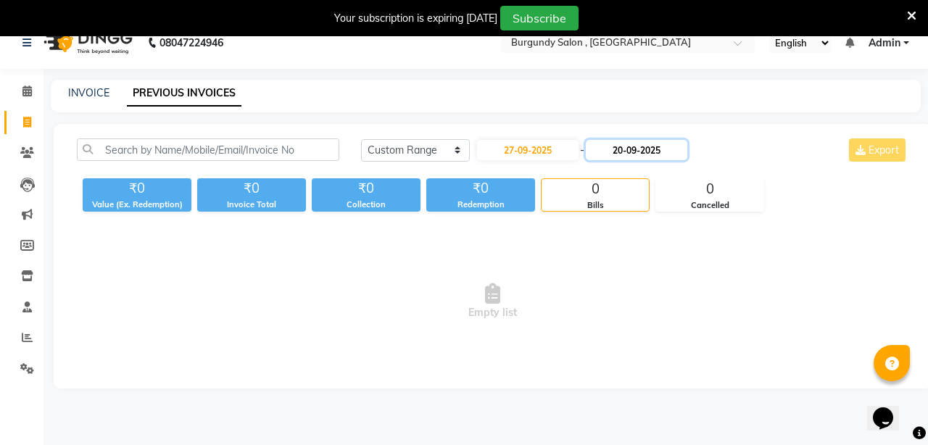
click at [639, 149] on input "20-09-2025" at bounding box center [637, 150] width 102 height 20
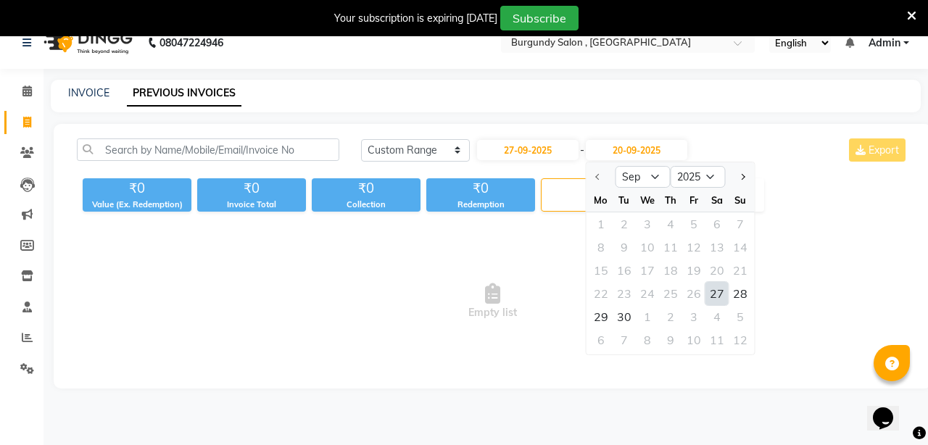
click at [600, 181] on div at bounding box center [601, 176] width 29 height 23
click at [599, 174] on div at bounding box center [601, 176] width 29 height 23
click at [724, 289] on div "27" at bounding box center [717, 293] width 23 height 23
type input "27-09-2025"
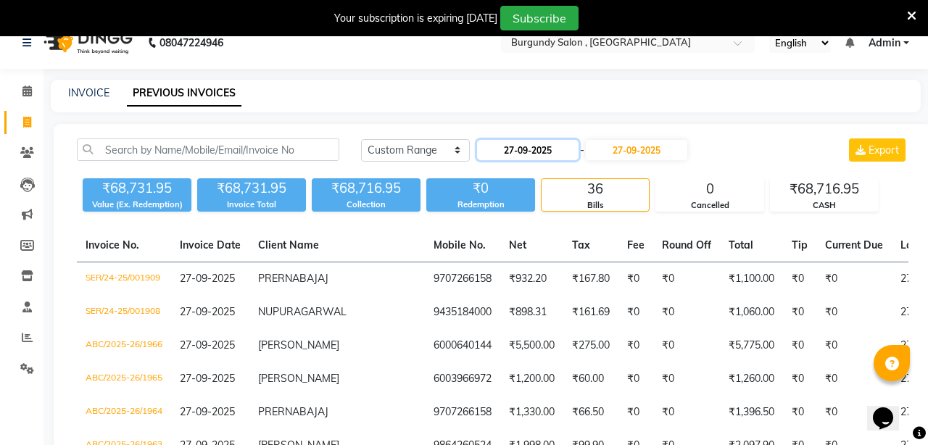
click at [537, 146] on input "27-09-2025" at bounding box center [528, 150] width 102 height 20
select select "9"
select select "2025"
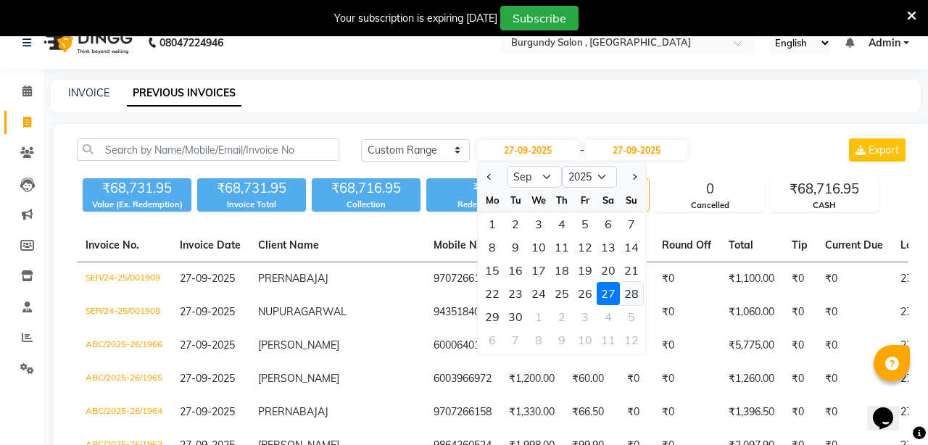
click at [629, 292] on div "28" at bounding box center [631, 293] width 23 height 23
type input "28-09-2025"
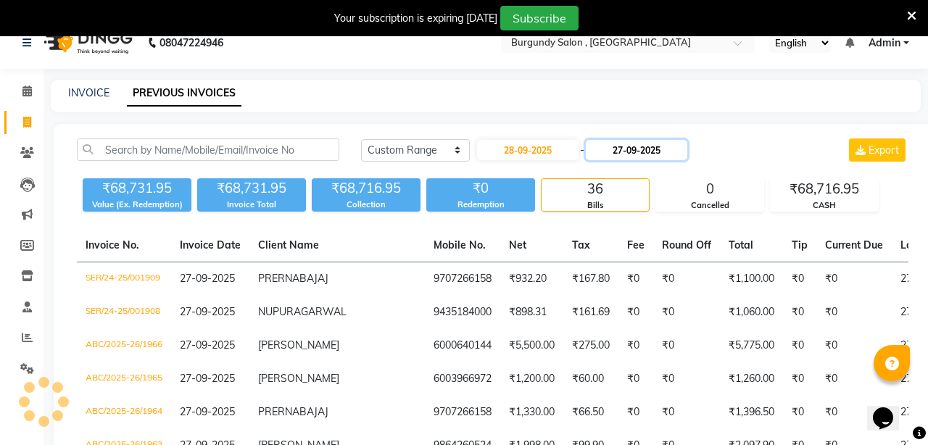
click at [656, 143] on input "27-09-2025" at bounding box center [637, 150] width 102 height 20
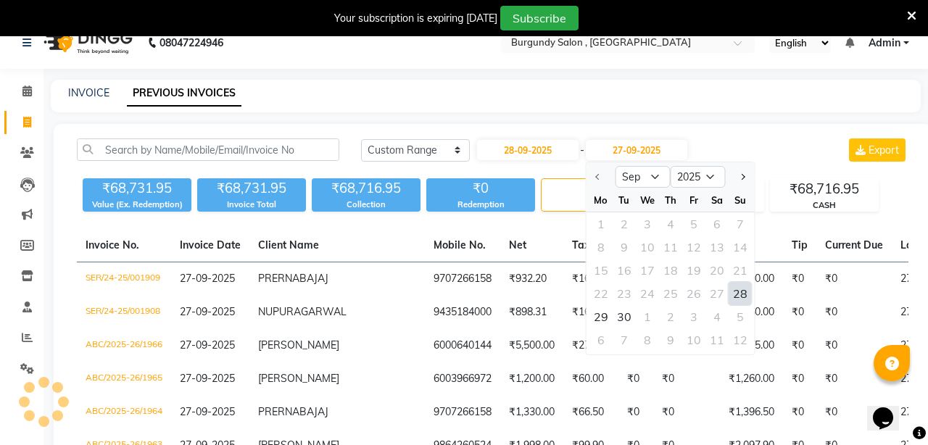
click at [738, 296] on div "28" at bounding box center [740, 293] width 23 height 23
type input "28-09-2025"
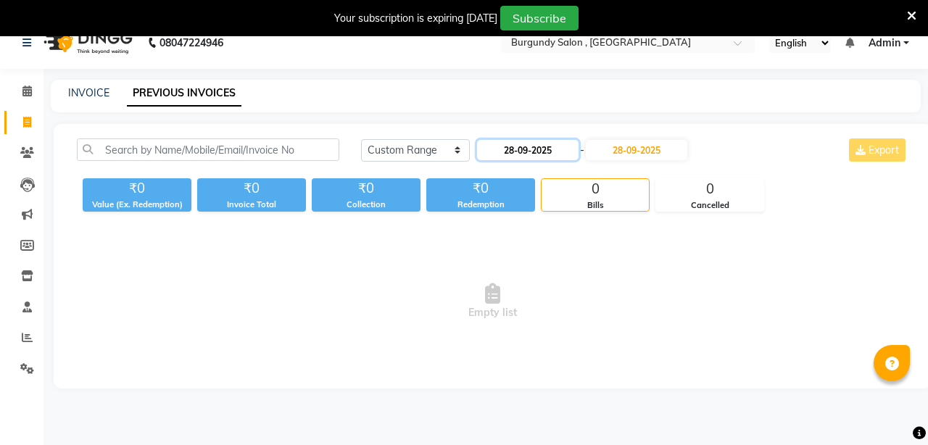
click at [558, 149] on input "28-09-2025" at bounding box center [528, 150] width 102 height 20
select select "9"
select select "2025"
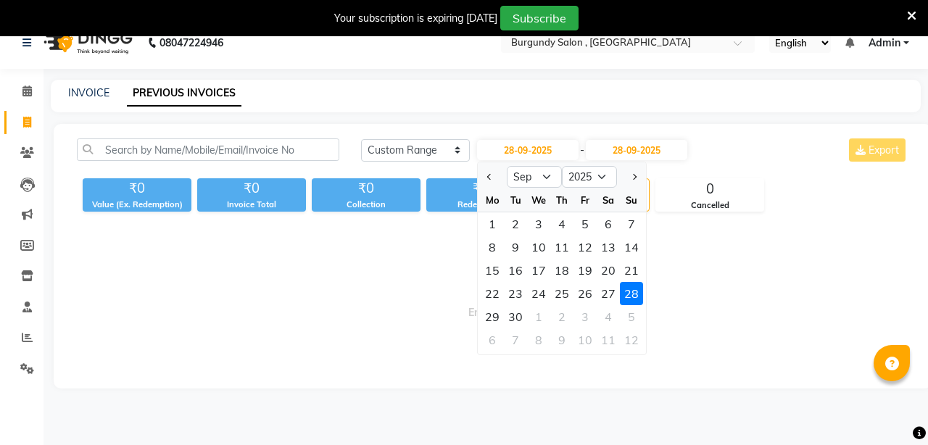
click at [636, 296] on div "28" at bounding box center [631, 293] width 23 height 23
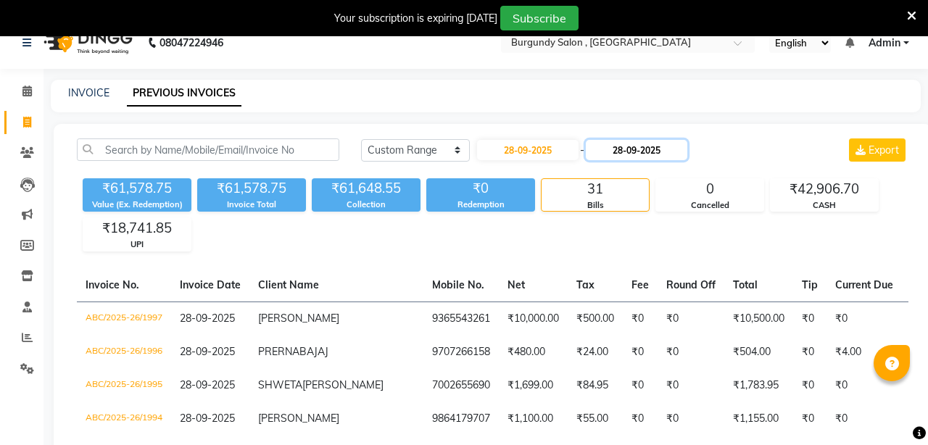
click at [664, 146] on input "28-09-2025" at bounding box center [637, 150] width 102 height 20
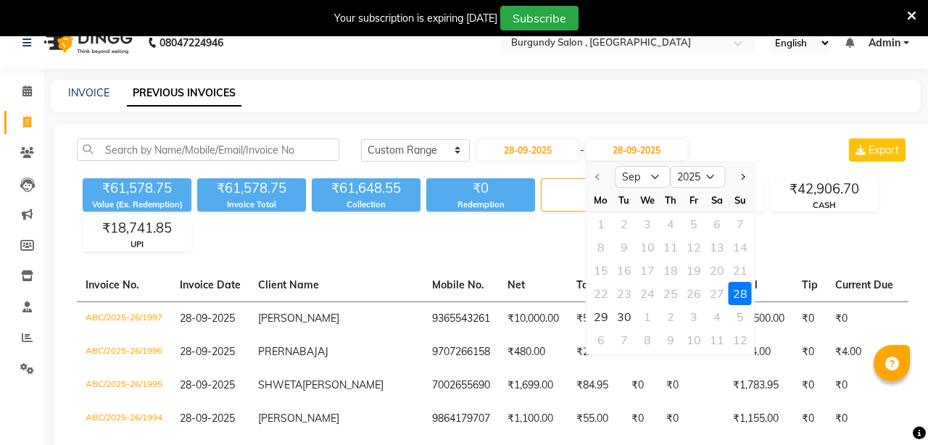
click at [740, 299] on div "28" at bounding box center [740, 293] width 23 height 23
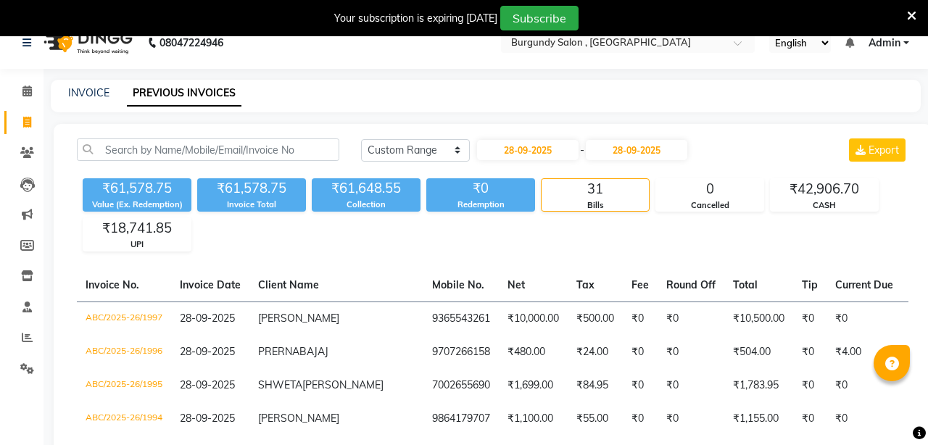
click at [717, 240] on div "₹61,578.75 Value (Ex. Redemption) ₹61,578.75 Invoice Total ₹61,648.55 Collectio…" at bounding box center [493, 212] width 832 height 79
click at [91, 93] on link "INVOICE" at bounding box center [88, 92] width 41 height 13
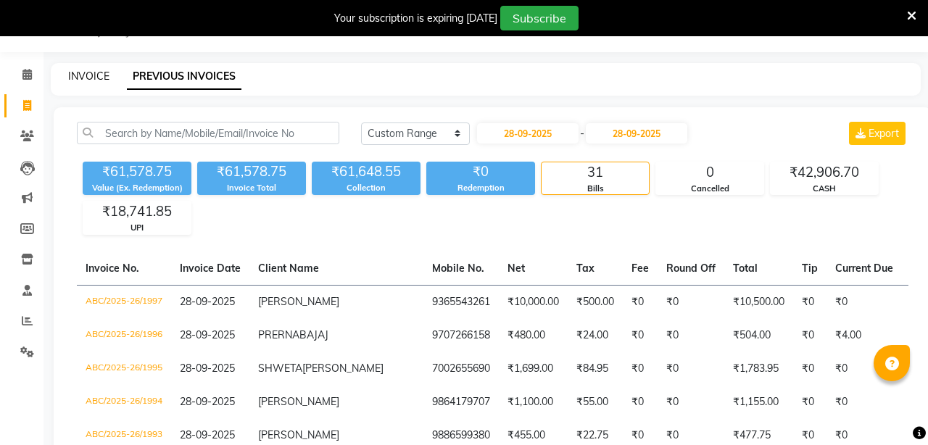
select select "service"
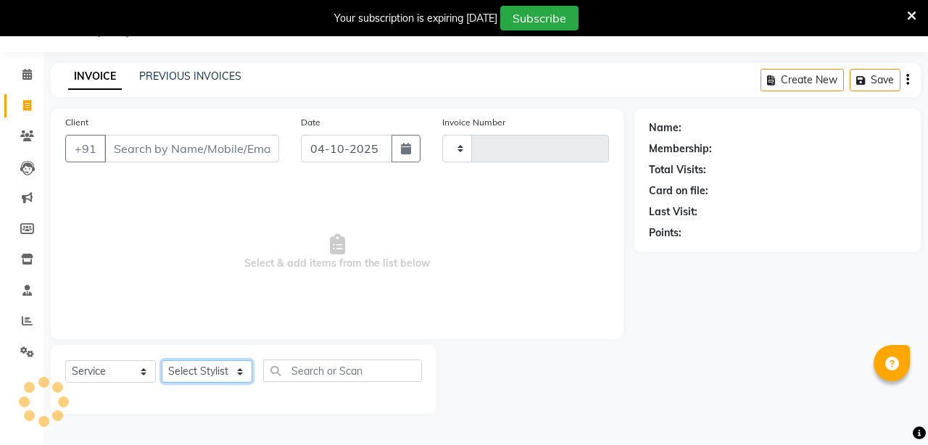
click at [239, 376] on select "Select Stylist" at bounding box center [207, 371] width 91 height 22
click at [240, 372] on select "Select Stylist" at bounding box center [207, 371] width 91 height 22
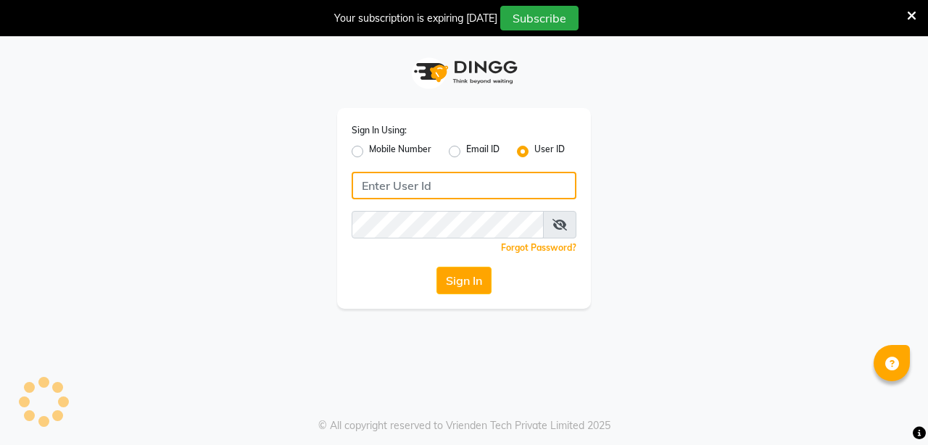
type input "burgundy"
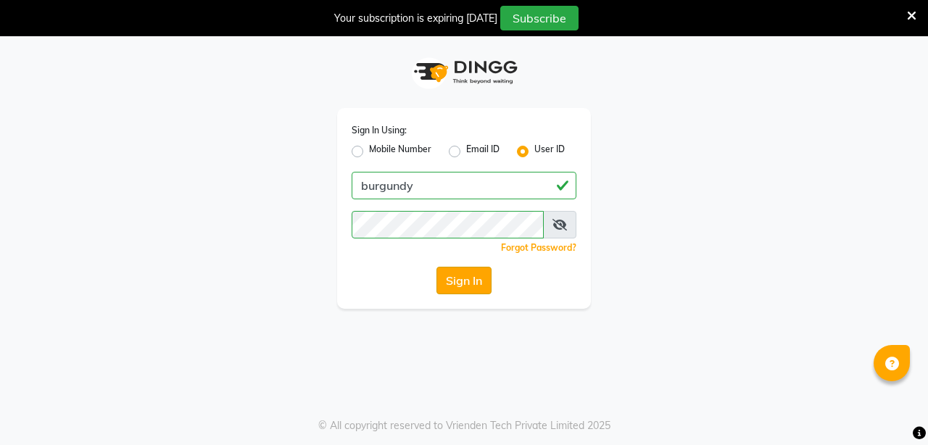
click at [463, 276] on button "Sign In" at bounding box center [464, 281] width 55 height 28
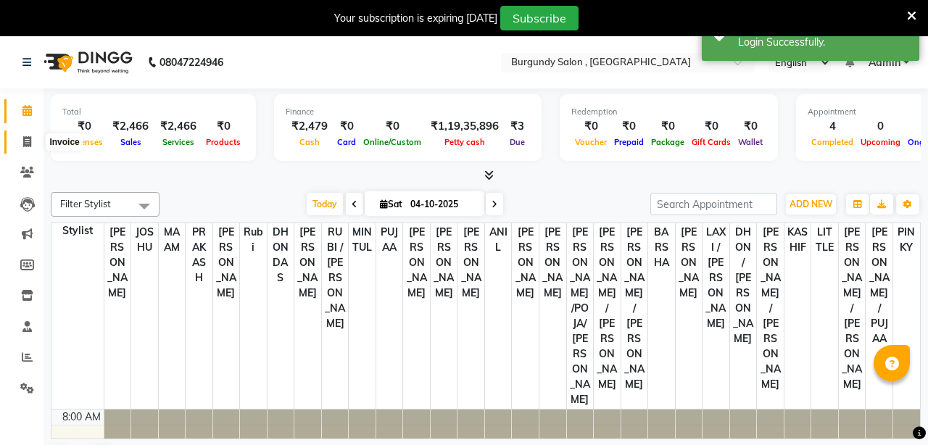
click at [30, 141] on icon at bounding box center [27, 141] width 8 height 11
select select "service"
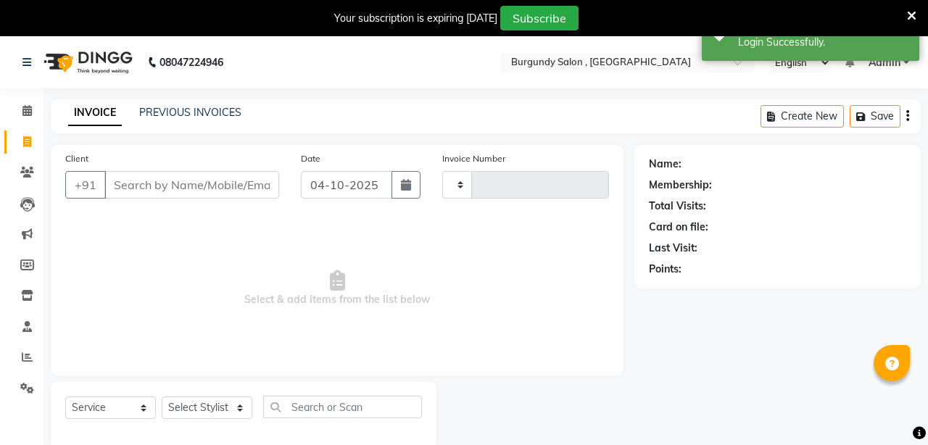
type input "2050"
select select "5345"
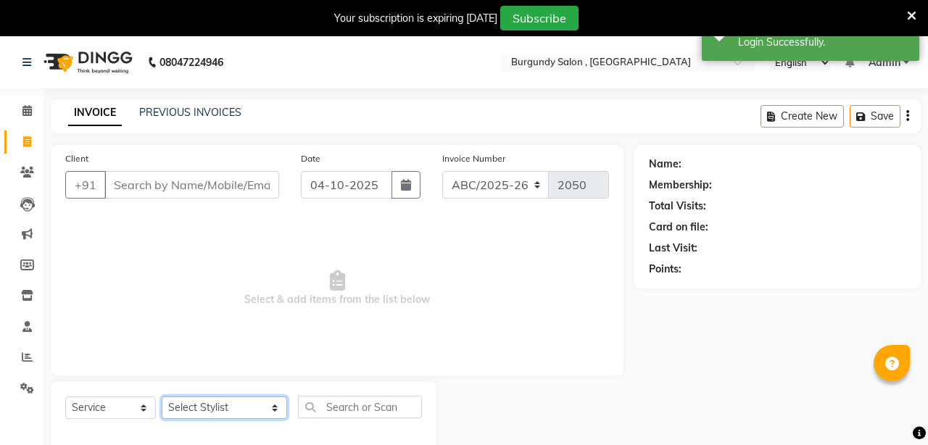
click at [241, 412] on select "Select Stylist ANIL [PERSON_NAME] [PERSON_NAME] DHON DAS DHON / [PERSON_NAME] […" at bounding box center [224, 408] width 125 height 22
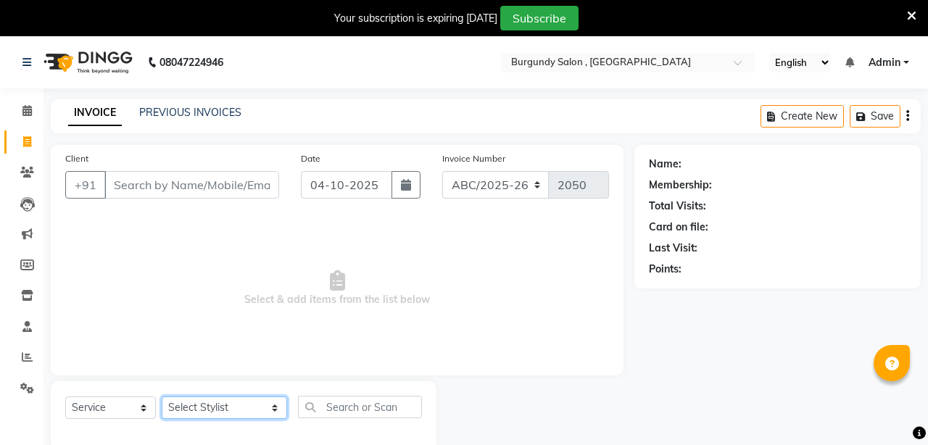
select select "82301"
click at [162, 397] on select "Select Stylist ANIL [PERSON_NAME] [PERSON_NAME] DHON DAS DHON / [PERSON_NAME] […" at bounding box center [224, 408] width 125 height 22
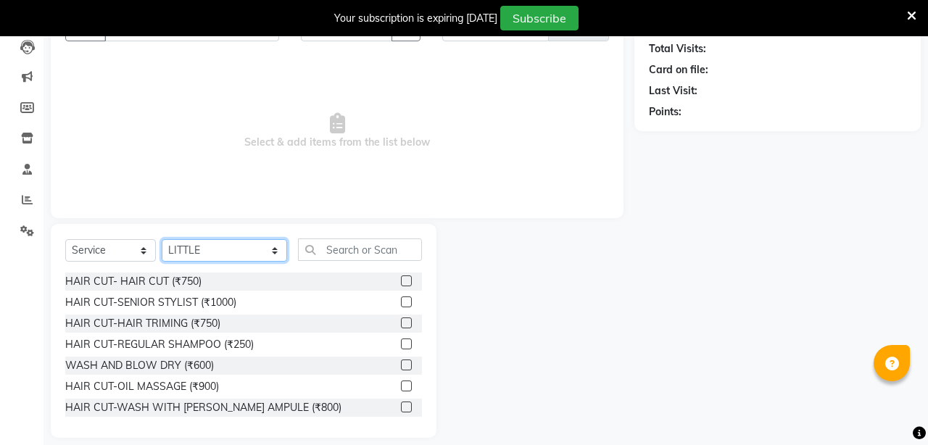
scroll to position [172, 0]
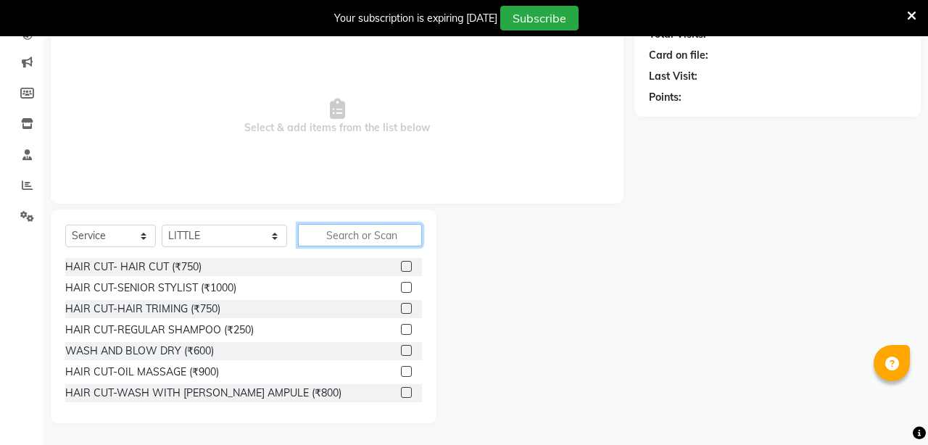
click at [323, 237] on input "text" at bounding box center [360, 235] width 124 height 22
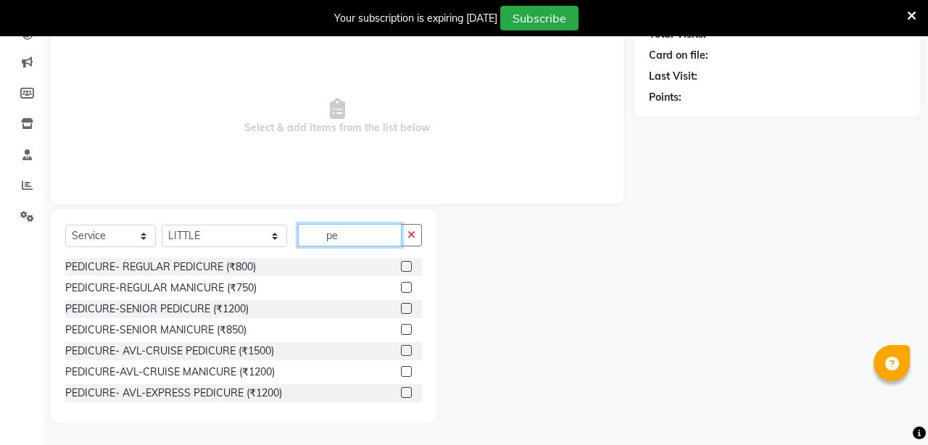
type input "p"
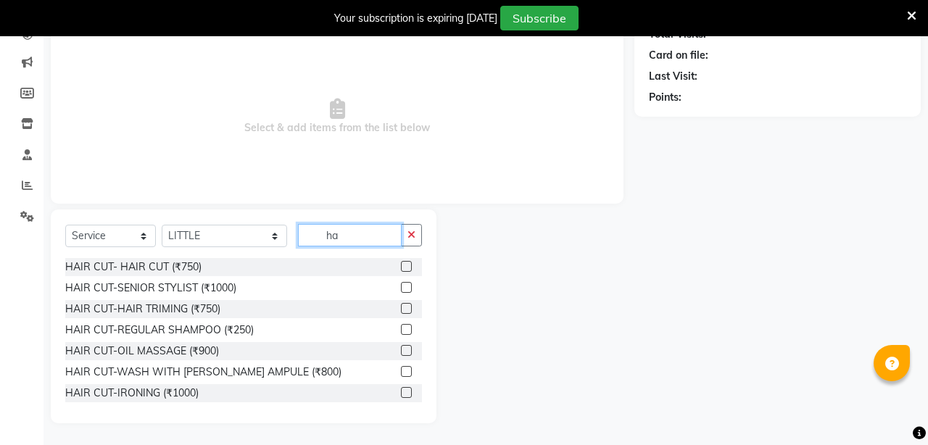
type input "h"
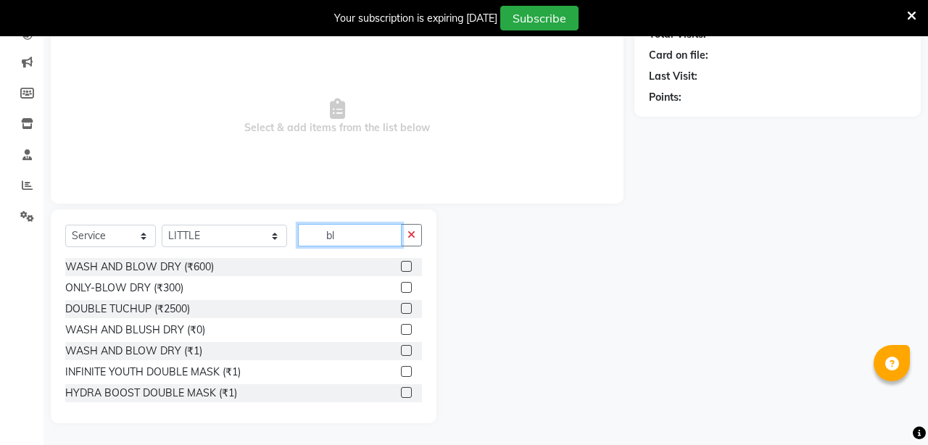
type input "bl"
click at [407, 266] on label at bounding box center [406, 266] width 11 height 11
click at [407, 266] on input "checkbox" at bounding box center [405, 267] width 9 height 9
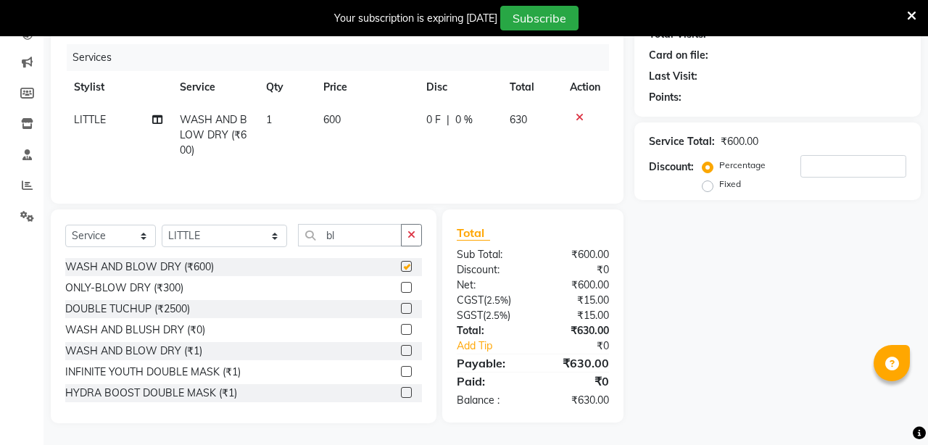
checkbox input "false"
click at [241, 239] on select "Select Stylist ANIL [PERSON_NAME] [PERSON_NAME] DHON DAS DHON / [PERSON_NAME] […" at bounding box center [224, 236] width 125 height 22
select select "47575"
click at [162, 225] on select "Select Stylist ANIL [PERSON_NAME] [PERSON_NAME] DHON DAS DHON / [PERSON_NAME] […" at bounding box center [224, 236] width 125 height 22
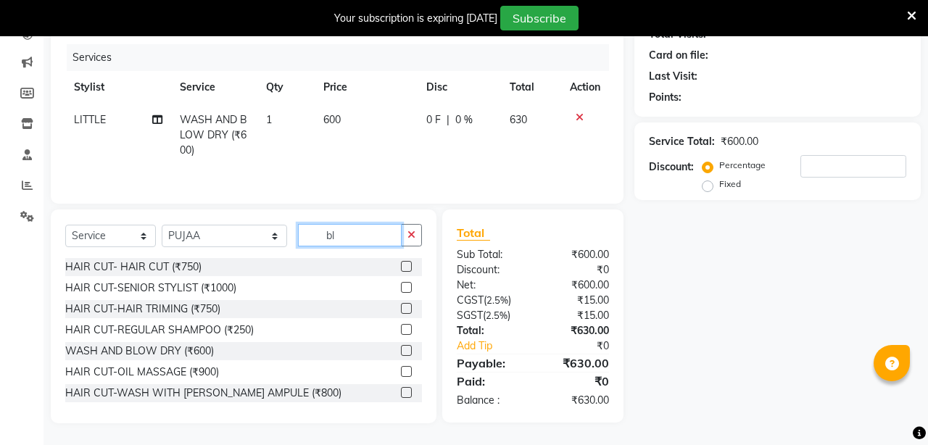
click at [336, 232] on input "bl" at bounding box center [350, 235] width 104 height 22
type input "b"
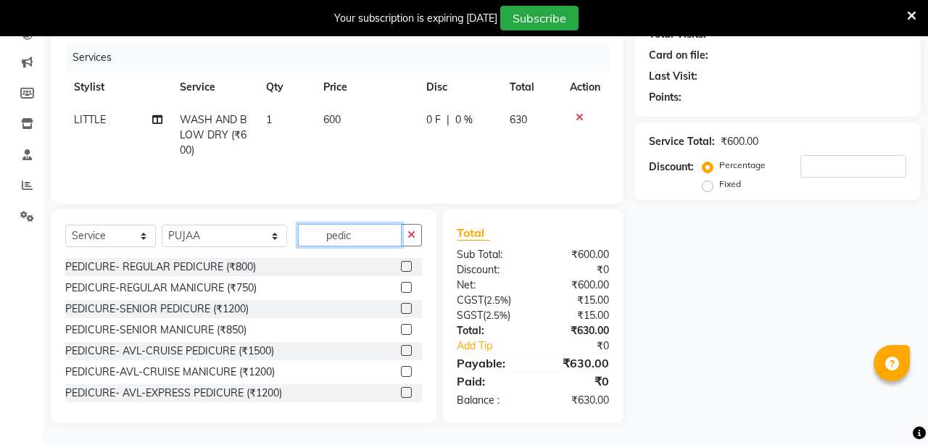
type input "pedic"
click at [406, 351] on label at bounding box center [406, 350] width 11 height 11
click at [406, 351] on input "checkbox" at bounding box center [405, 351] width 9 height 9
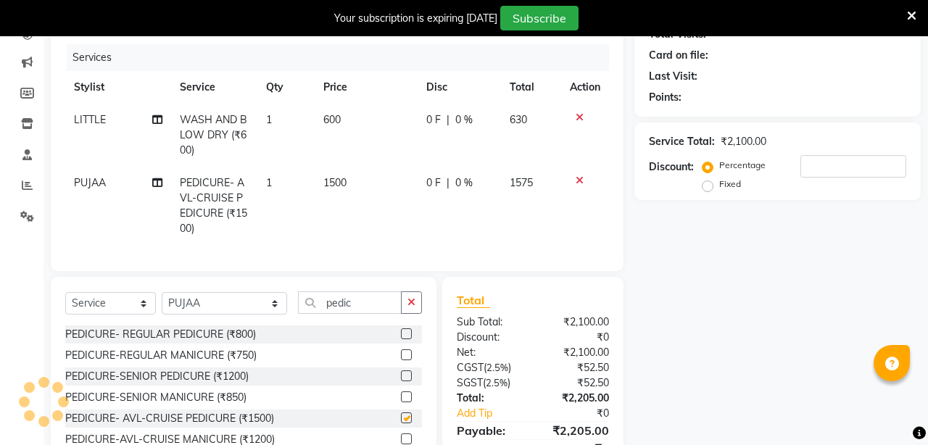
checkbox input "false"
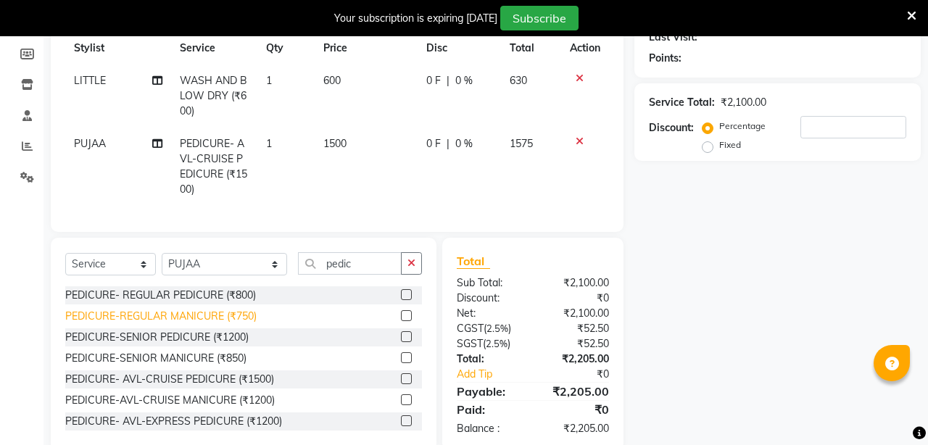
scroll to position [239, 0]
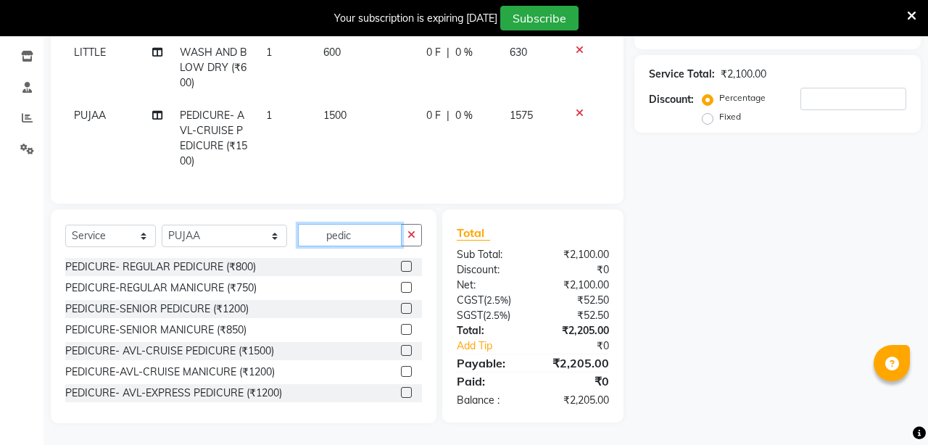
click at [329, 237] on input "pedic" at bounding box center [350, 235] width 104 height 22
type input "p"
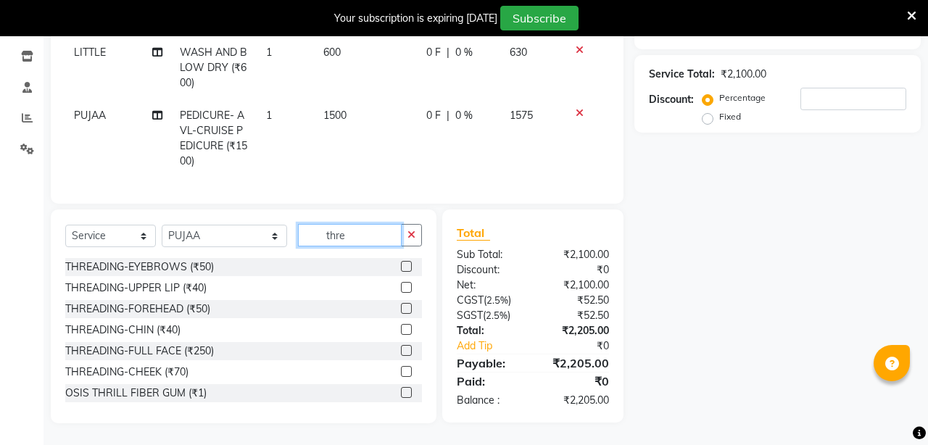
scroll to position [239, 0]
type input "threa"
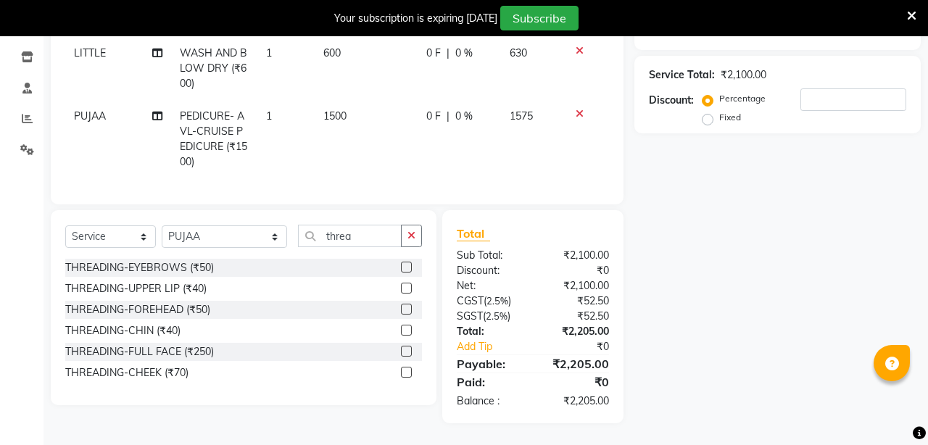
click at [404, 268] on label at bounding box center [406, 267] width 11 height 11
click at [404, 268] on input "checkbox" at bounding box center [405, 267] width 9 height 9
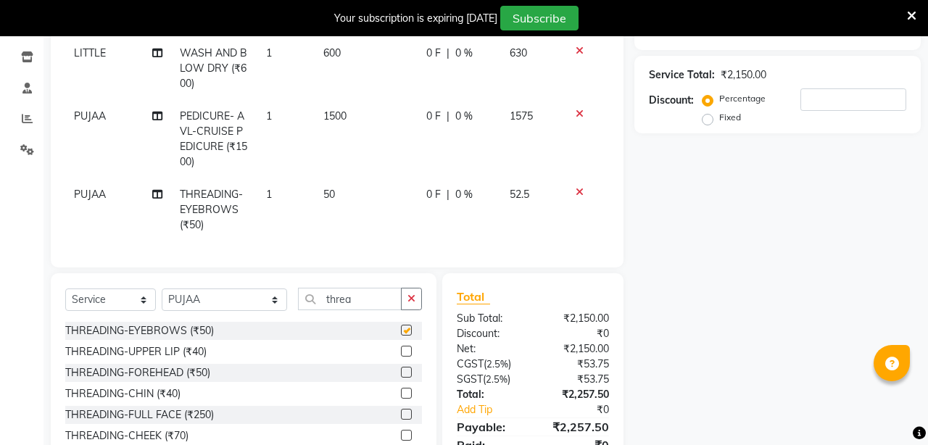
checkbox input "false"
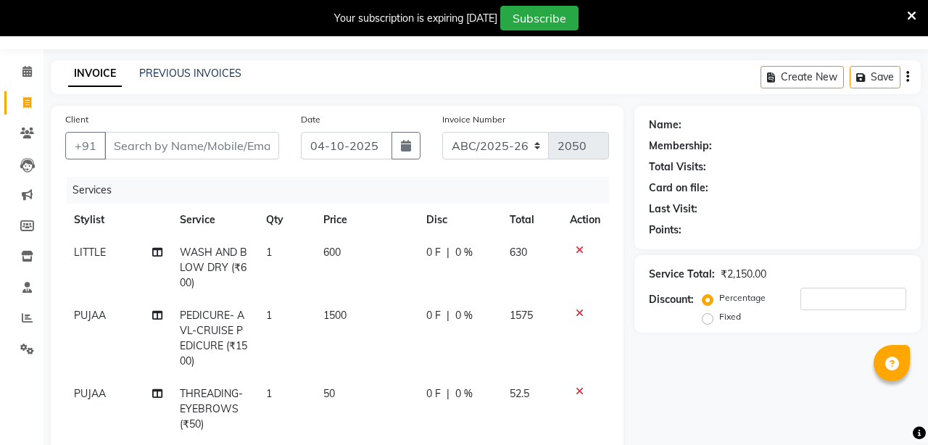
scroll to position [0, 0]
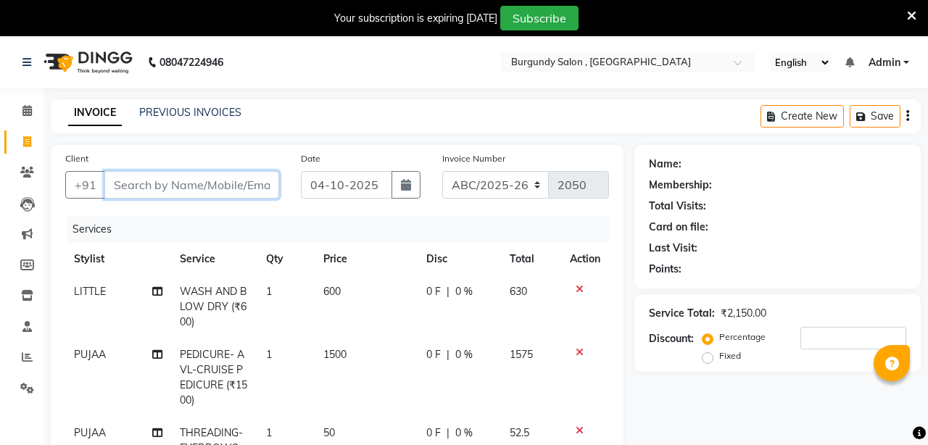
click at [195, 186] on input "Client" at bounding box center [191, 185] width 175 height 28
type input "9"
type input "0"
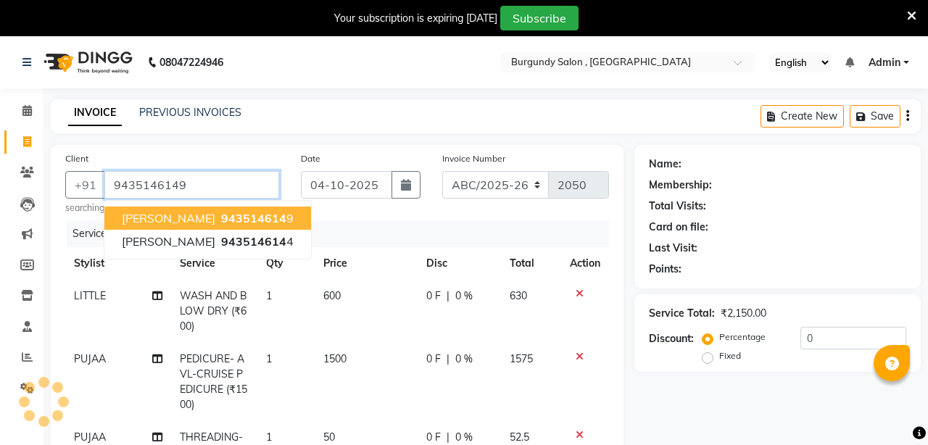
type input "9435146149"
click at [195, 186] on input "9435146149" at bounding box center [191, 185] width 175 height 28
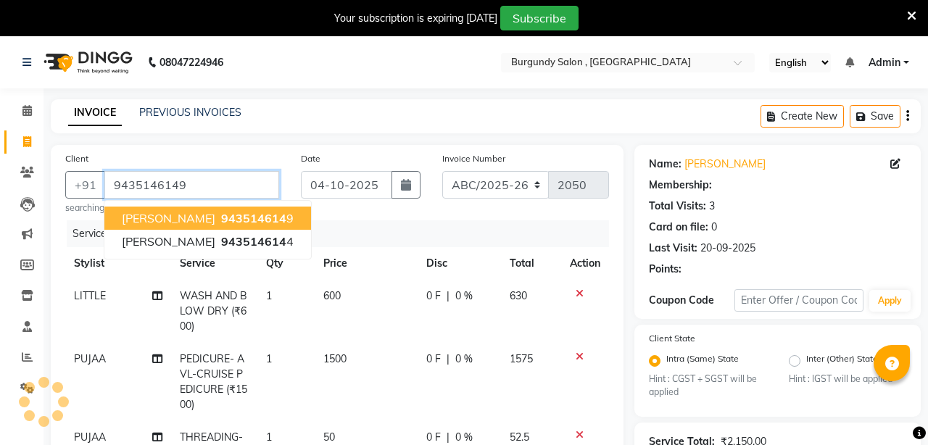
select select "1: Object"
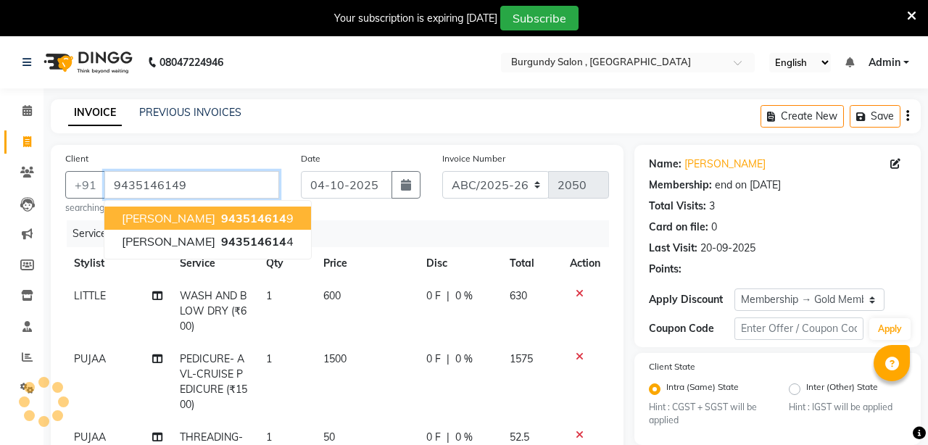
click at [188, 223] on span "PUNAM KEJRIWAL" at bounding box center [169, 218] width 94 height 15
type input "0"
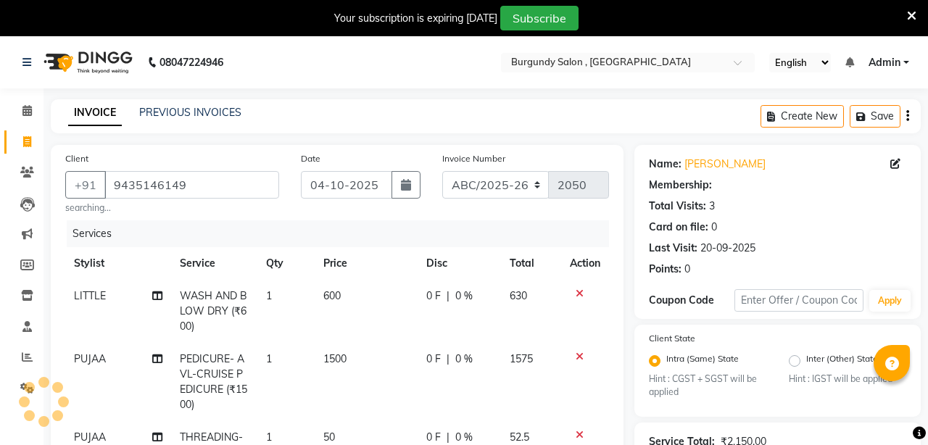
select select "1: Object"
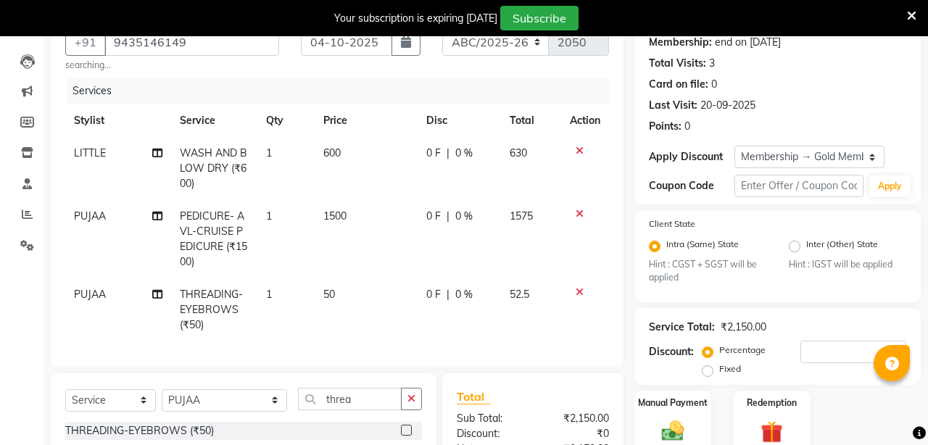
scroll to position [306, 0]
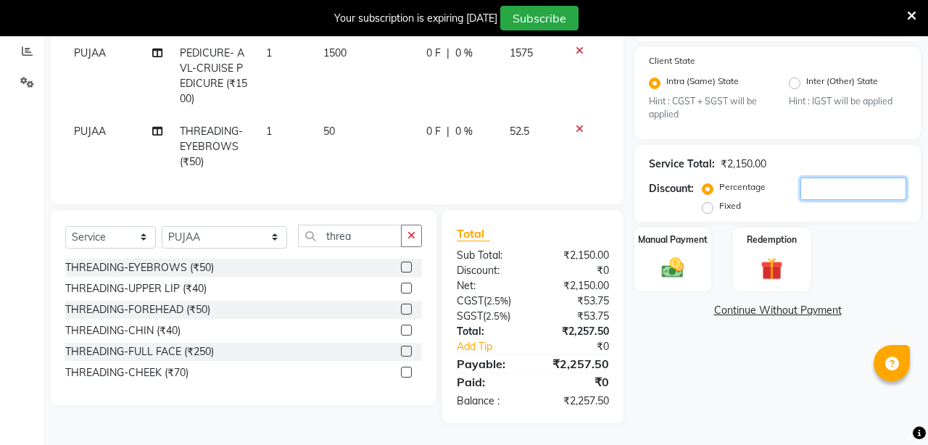
click at [822, 191] on input "number" at bounding box center [854, 189] width 106 height 22
type input "30"
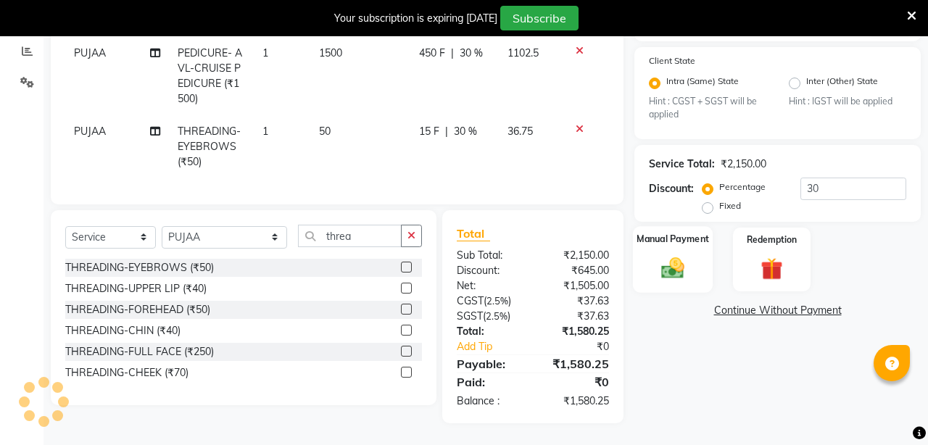
click at [674, 260] on img at bounding box center [673, 268] width 38 height 27
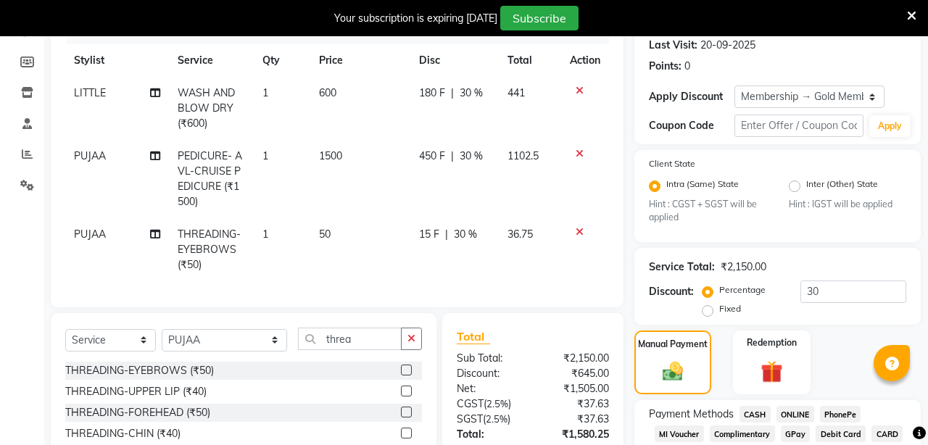
scroll to position [190, 0]
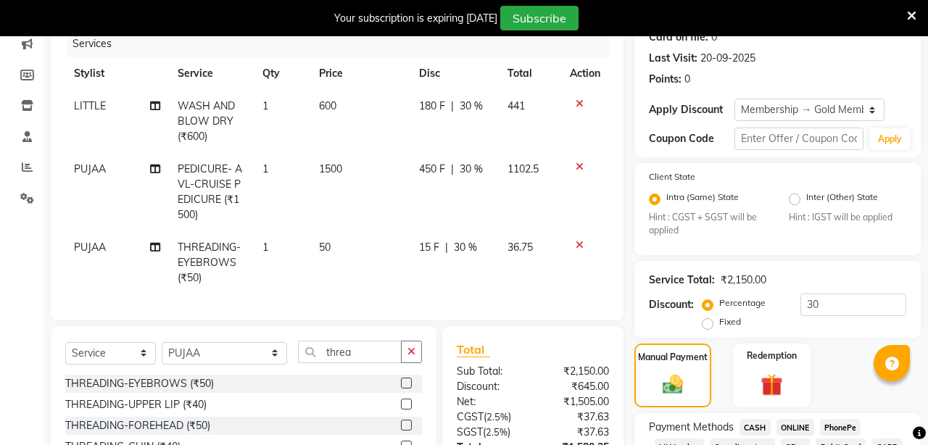
click at [210, 186] on span "PEDICURE- AVL-CRUISE PEDICURE (₹1500)" at bounding box center [210, 191] width 65 height 59
select select "47575"
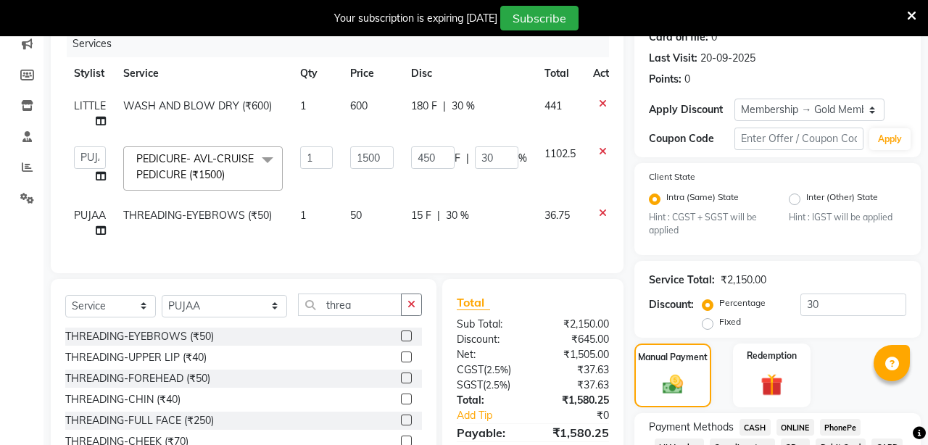
click at [270, 157] on span at bounding box center [267, 160] width 29 height 28
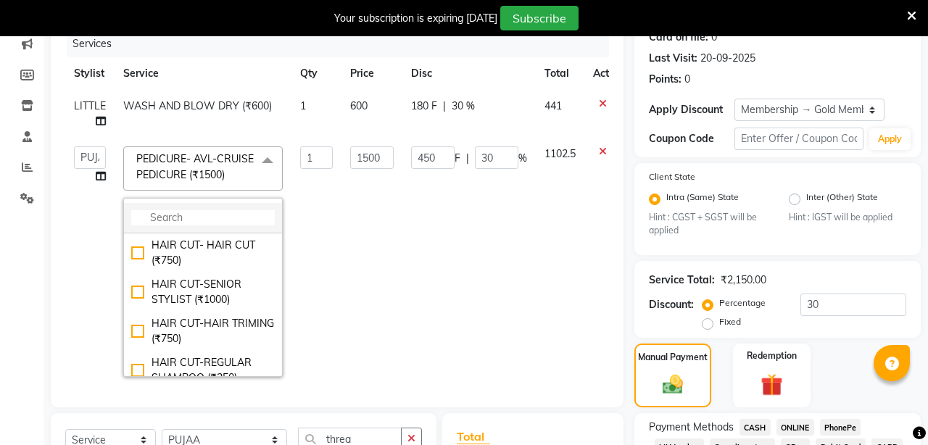
click at [166, 218] on input "multiselect-search" at bounding box center [203, 217] width 144 height 15
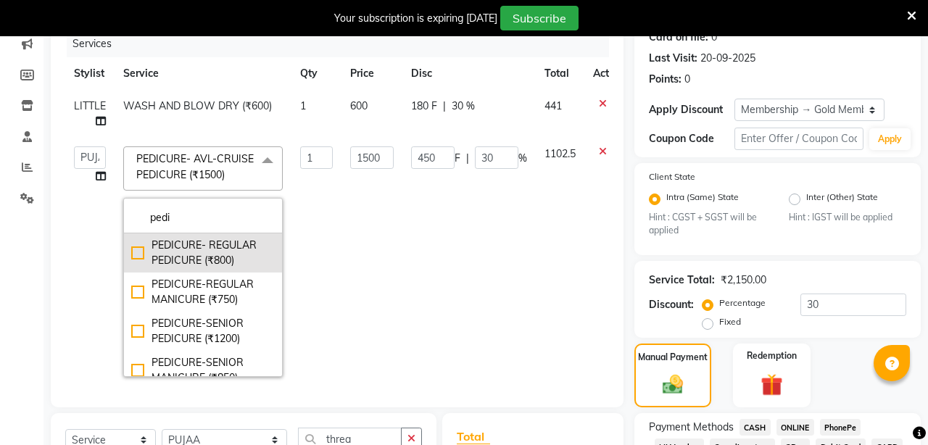
type input "pedi"
click at [184, 257] on div "PEDICURE- REGULAR PEDICURE (₹800)" at bounding box center [203, 253] width 144 height 30
checkbox input "true"
checkbox input "false"
type input "800"
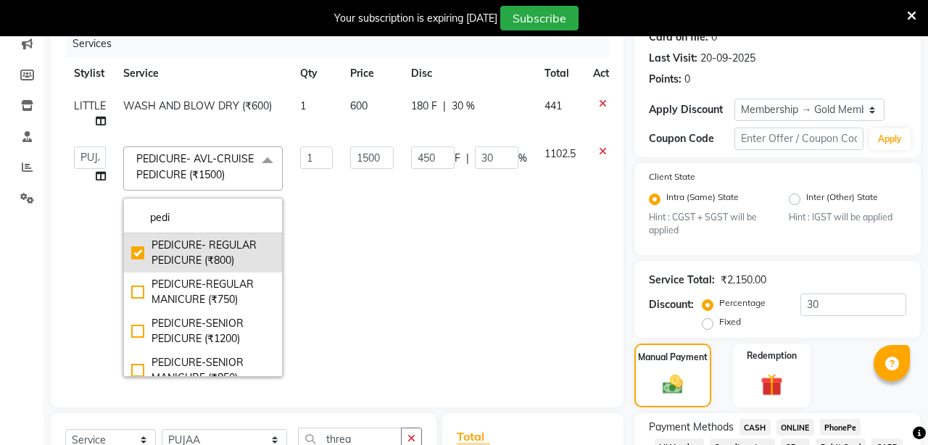
type input "240"
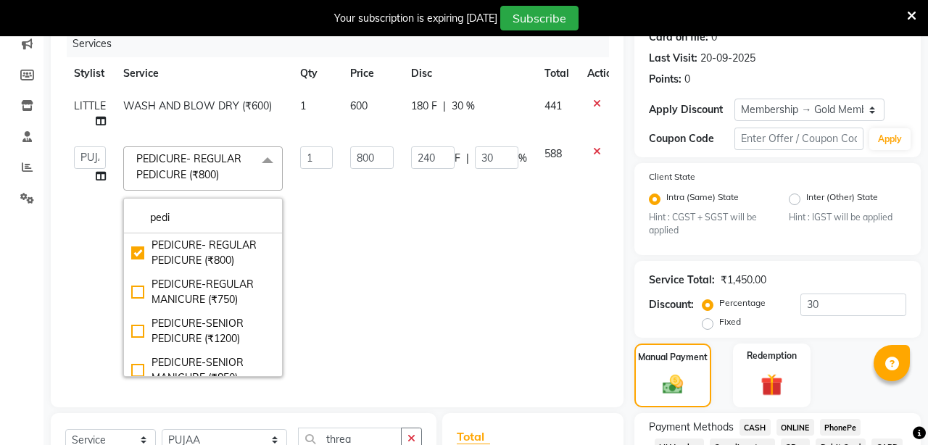
click at [519, 264] on td "240 F | 30 %" at bounding box center [468, 262] width 133 height 248
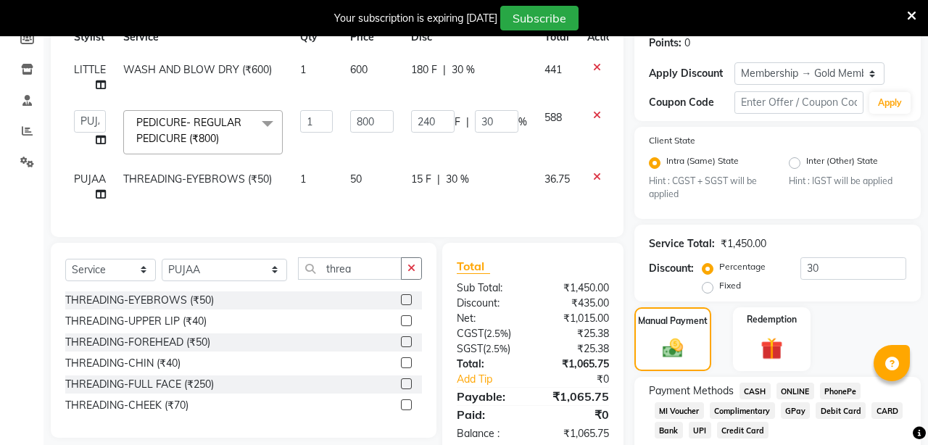
scroll to position [297, 0]
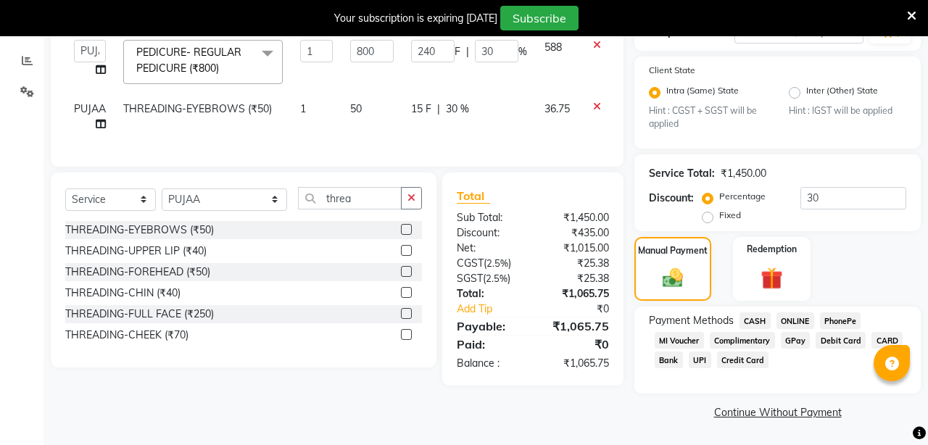
click at [758, 323] on span "CASH" at bounding box center [755, 321] width 31 height 17
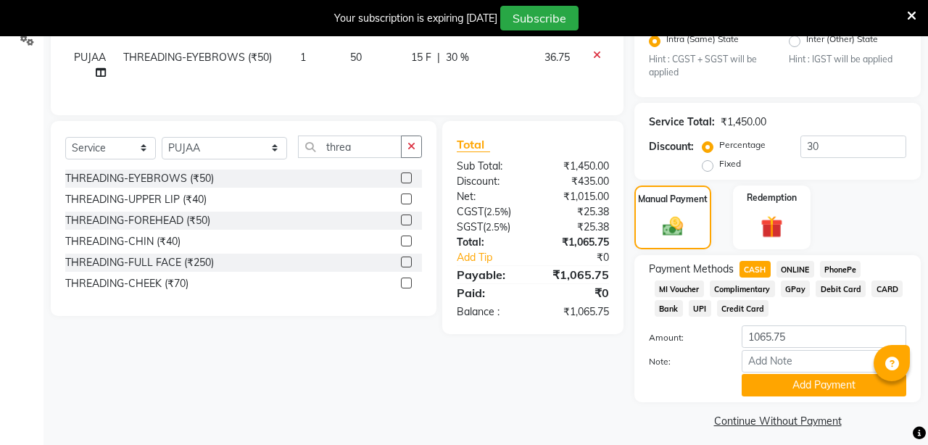
scroll to position [357, 0]
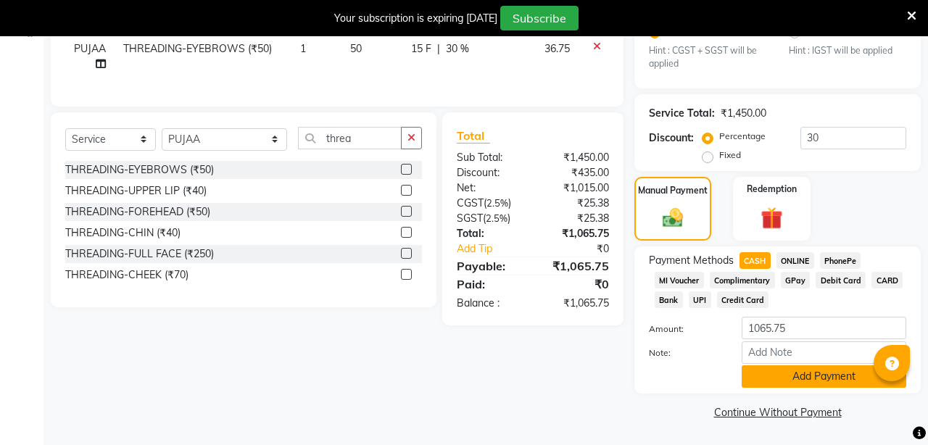
click at [772, 376] on button "Add Payment" at bounding box center [824, 376] width 165 height 22
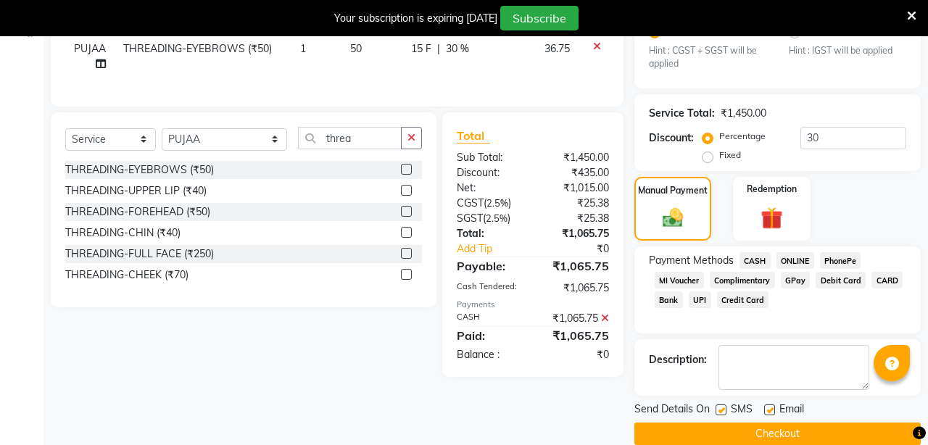
click at [766, 407] on label at bounding box center [769, 410] width 11 height 11
click at [766, 407] on input "checkbox" at bounding box center [768, 410] width 9 height 9
checkbox input "false"
click at [724, 413] on label at bounding box center [721, 410] width 11 height 11
click at [724, 413] on input "checkbox" at bounding box center [720, 410] width 9 height 9
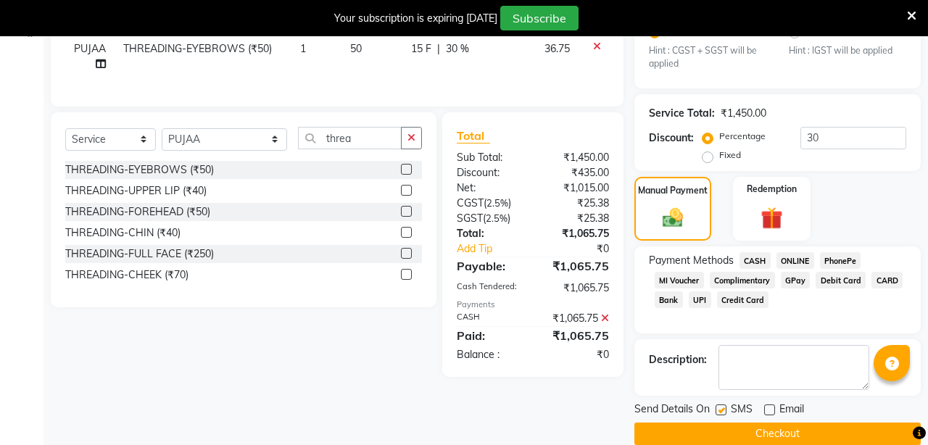
checkbox input "false"
click at [753, 435] on button "Checkout" at bounding box center [777, 434] width 286 height 22
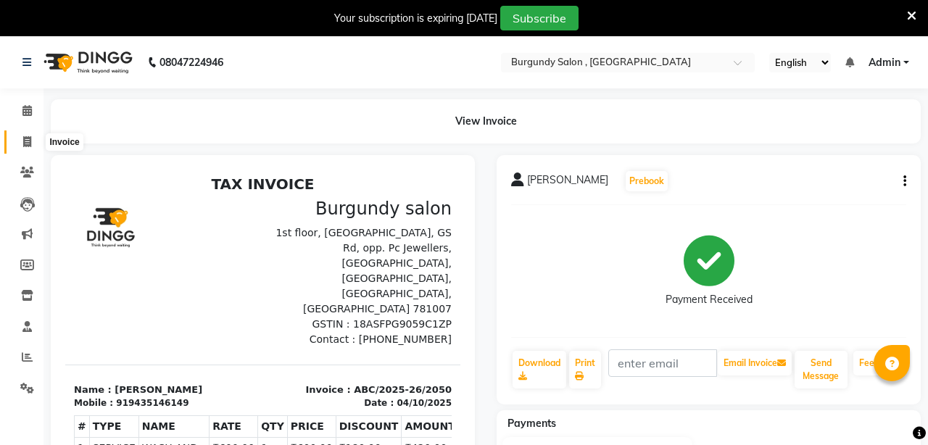
click at [32, 137] on span at bounding box center [27, 142] width 25 height 17
select select "service"
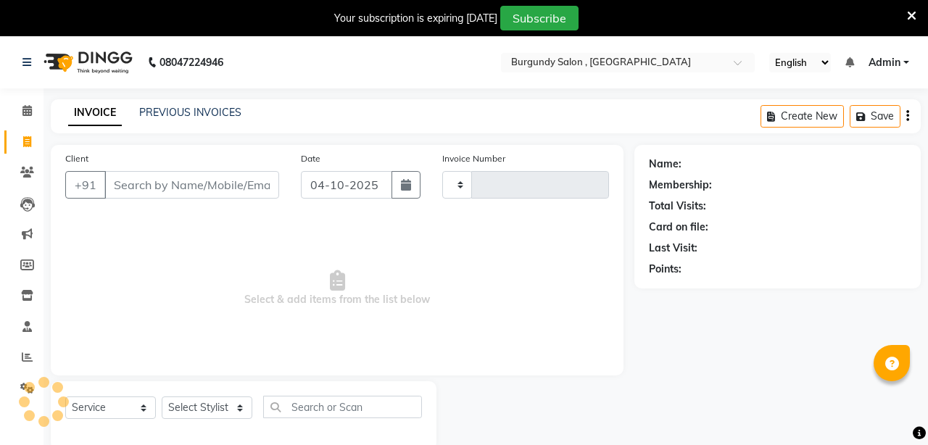
scroll to position [36, 0]
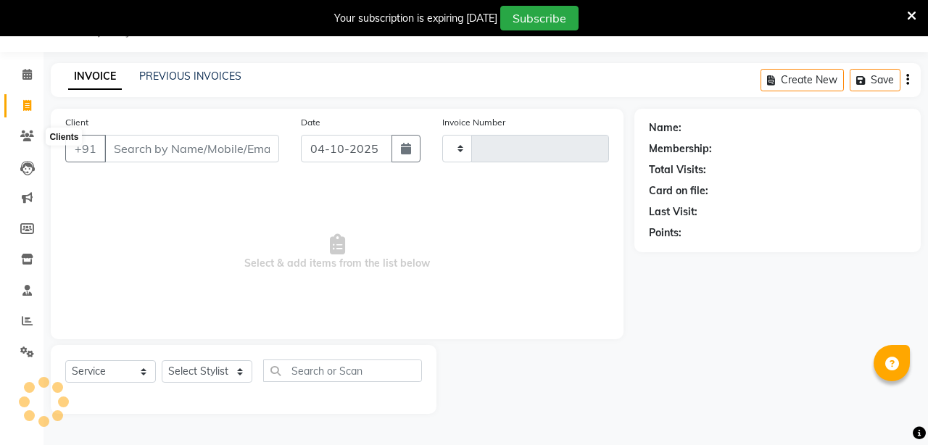
type input "2051"
select select "5345"
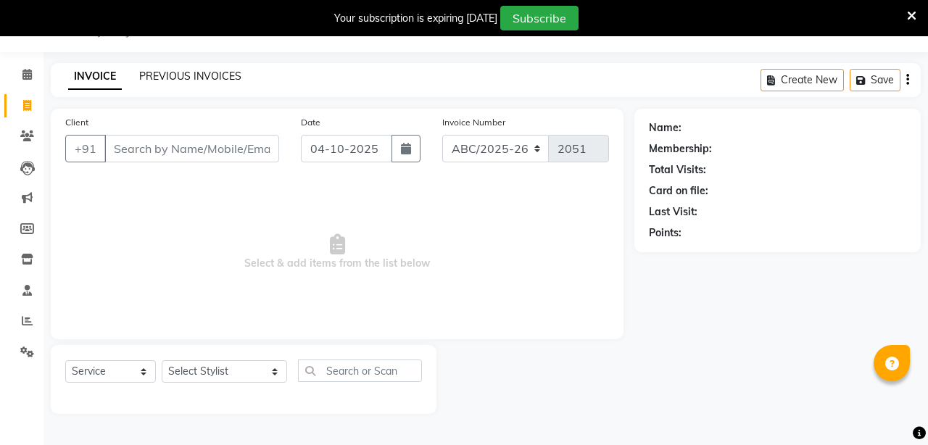
click at [178, 76] on link "PREVIOUS INVOICES" at bounding box center [190, 76] width 102 height 13
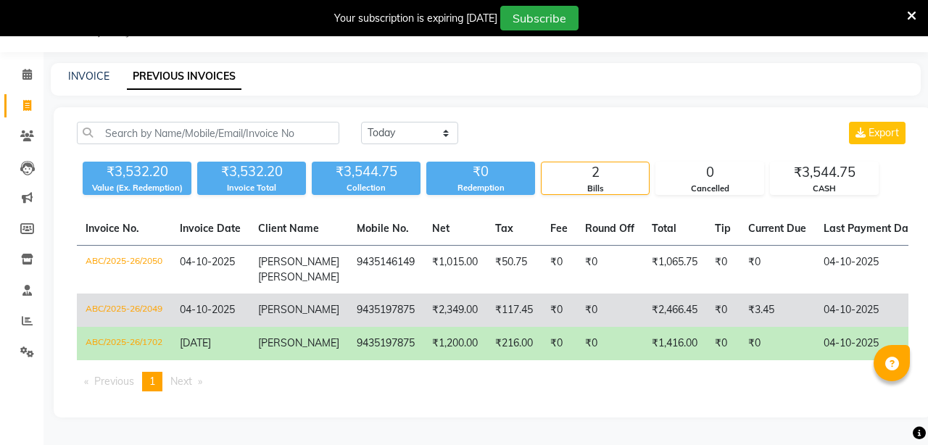
click at [464, 315] on td "₹2,349.00" at bounding box center [454, 310] width 63 height 33
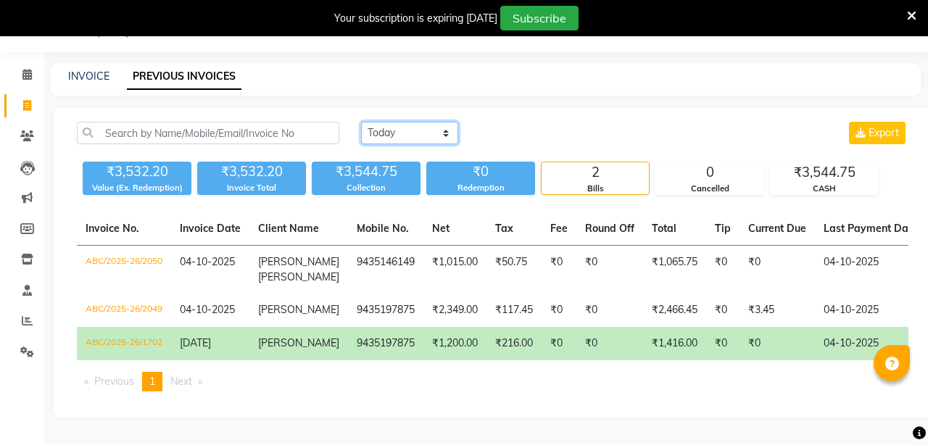
click at [420, 130] on select "[DATE] [DATE] Custom Range" at bounding box center [409, 133] width 97 height 22
click at [361, 122] on select "[DATE] [DATE] Custom Range" at bounding box center [409, 133] width 97 height 22
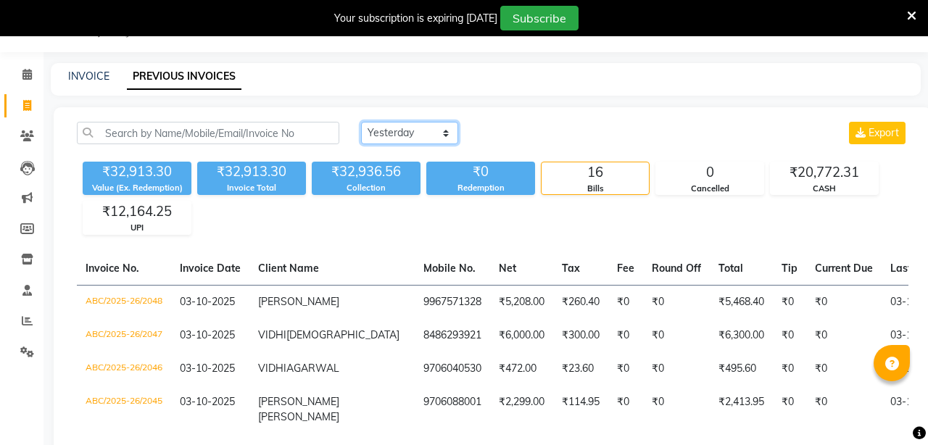
click at [409, 139] on select "[DATE] [DATE] Custom Range" at bounding box center [409, 133] width 97 height 22
select select "range"
click at [361, 122] on select "[DATE] [DATE] Custom Range" at bounding box center [409, 133] width 97 height 22
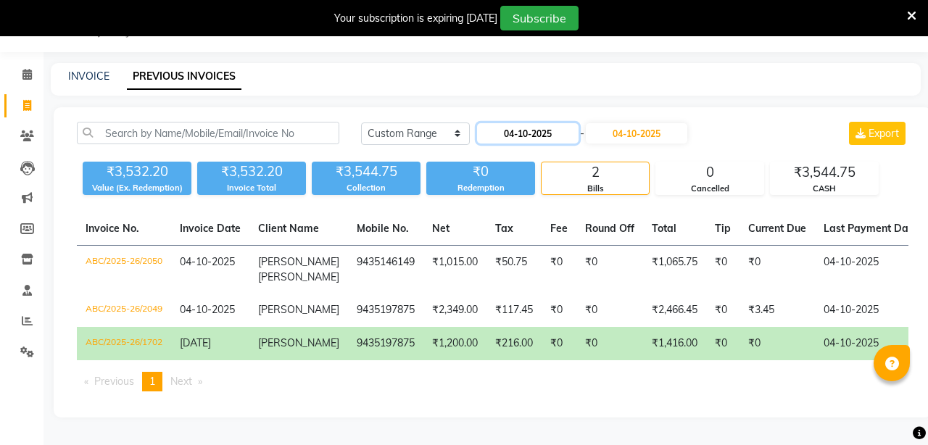
click at [500, 132] on input "04-10-2025" at bounding box center [528, 133] width 102 height 20
select select "10"
select select "2025"
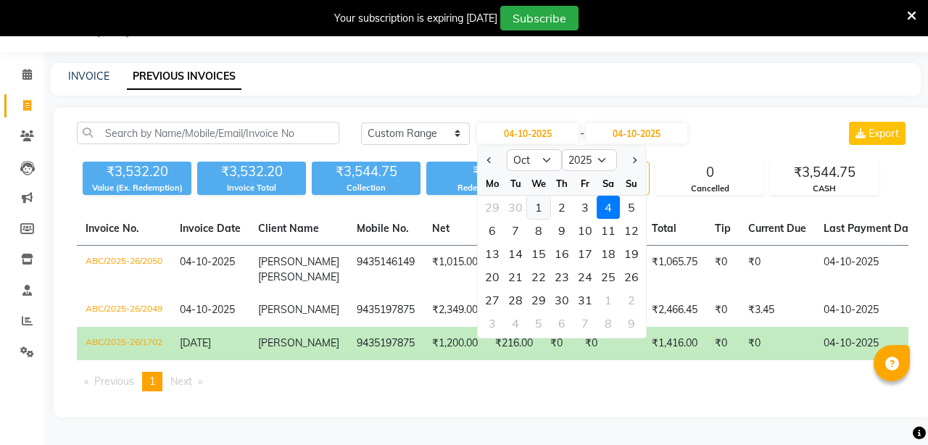
click at [537, 205] on div "1" at bounding box center [538, 207] width 23 height 23
type input "01-10-2025"
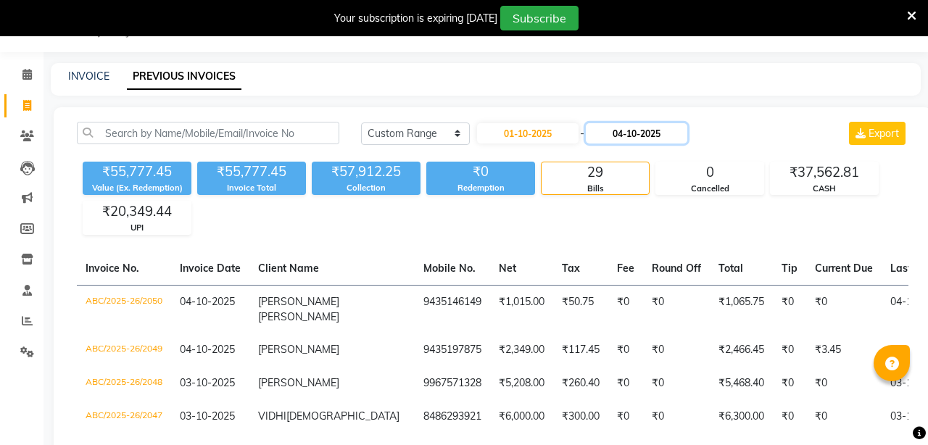
click at [674, 141] on input "04-10-2025" at bounding box center [637, 133] width 102 height 20
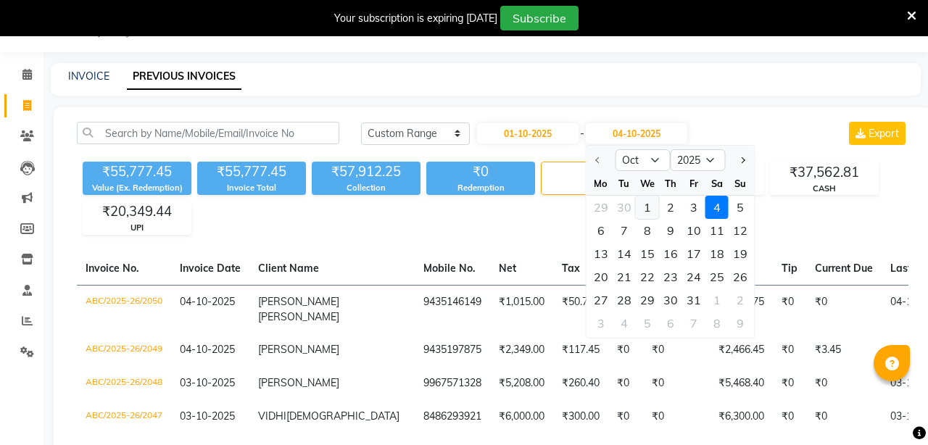
click at [644, 206] on div "1" at bounding box center [647, 207] width 23 height 23
type input "01-10-2025"
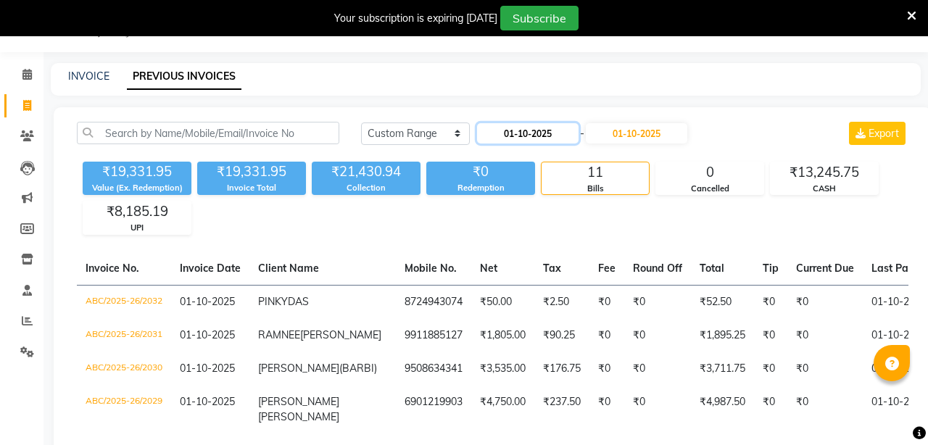
click at [561, 128] on input "01-10-2025" at bounding box center [528, 133] width 102 height 20
select select "10"
select select "2025"
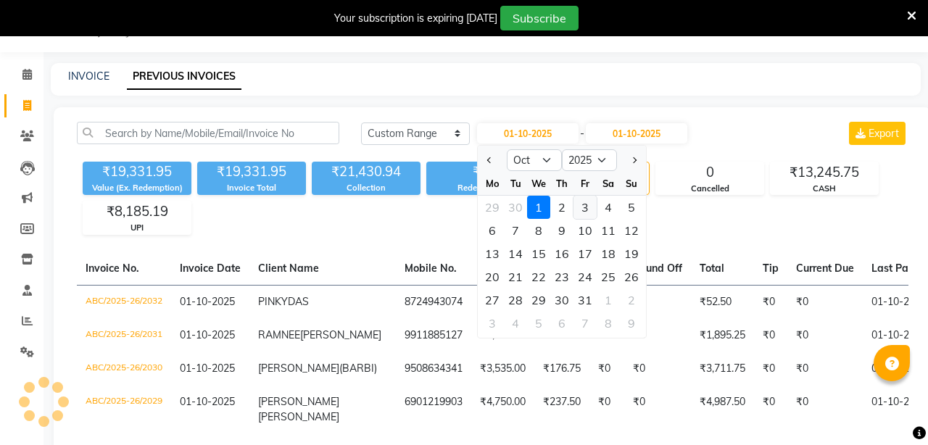
click at [582, 210] on div "3" at bounding box center [585, 207] width 23 height 23
type input "03-10-2025"
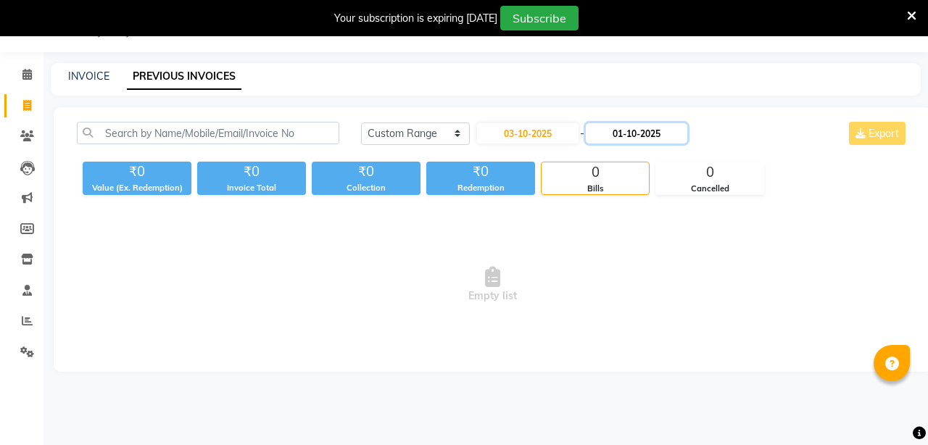
click at [671, 135] on input "01-10-2025" at bounding box center [637, 133] width 102 height 20
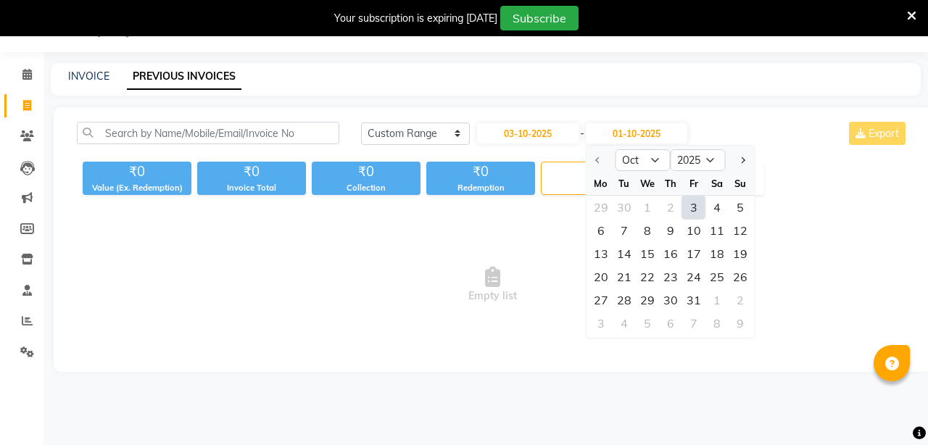
click at [692, 204] on div "3" at bounding box center [693, 207] width 23 height 23
type input "03-10-2025"
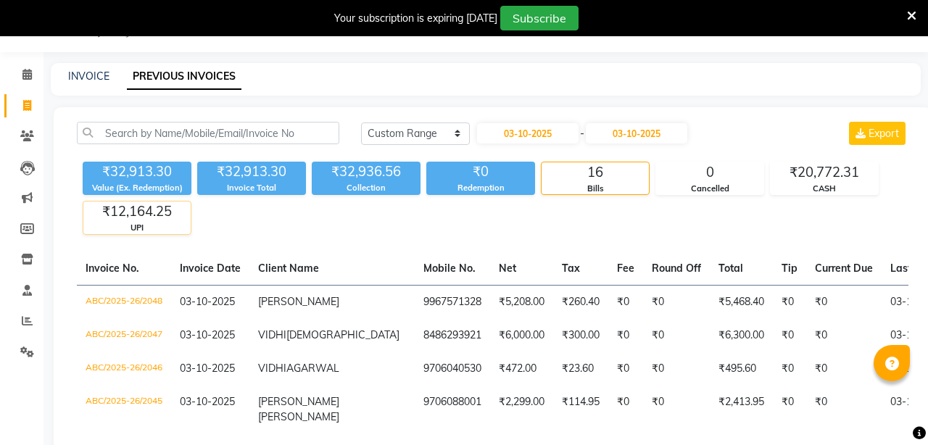
click at [164, 218] on div "₹12,164.25" at bounding box center [136, 212] width 107 height 20
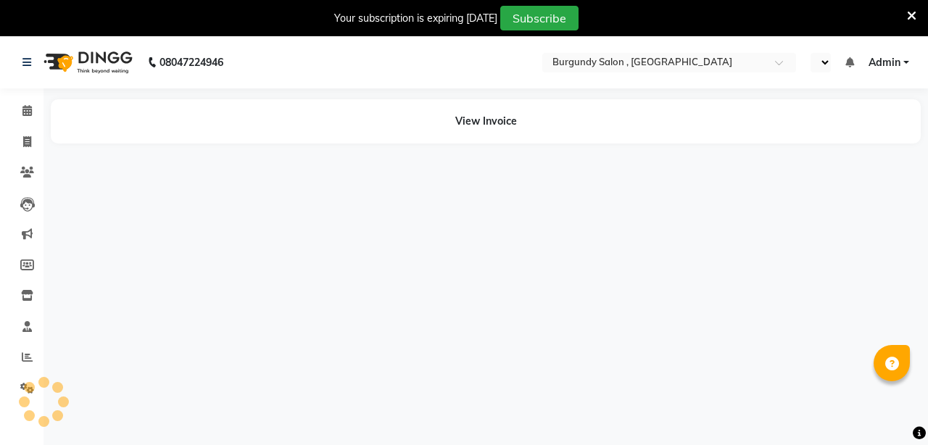
select select "en"
